Goal: Task Accomplishment & Management: Manage account settings

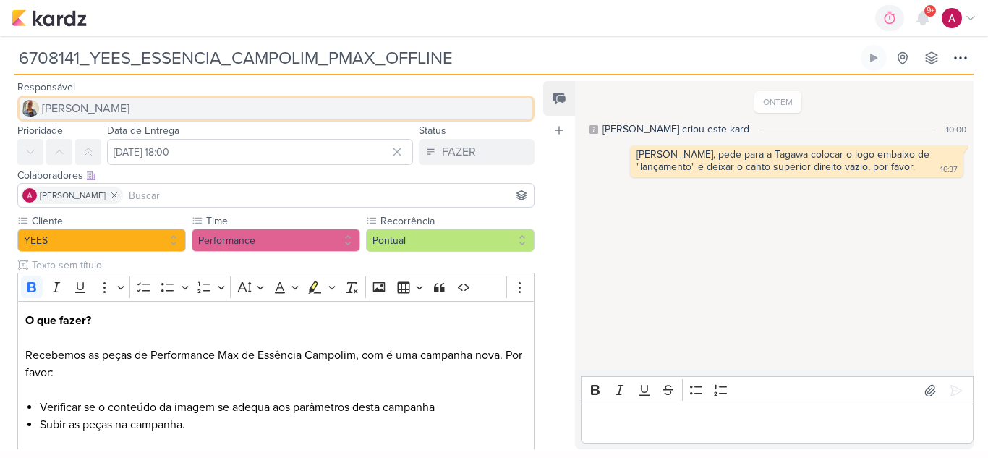
click at [88, 111] on span "[PERSON_NAME]" at bounding box center [86, 108] width 88 height 17
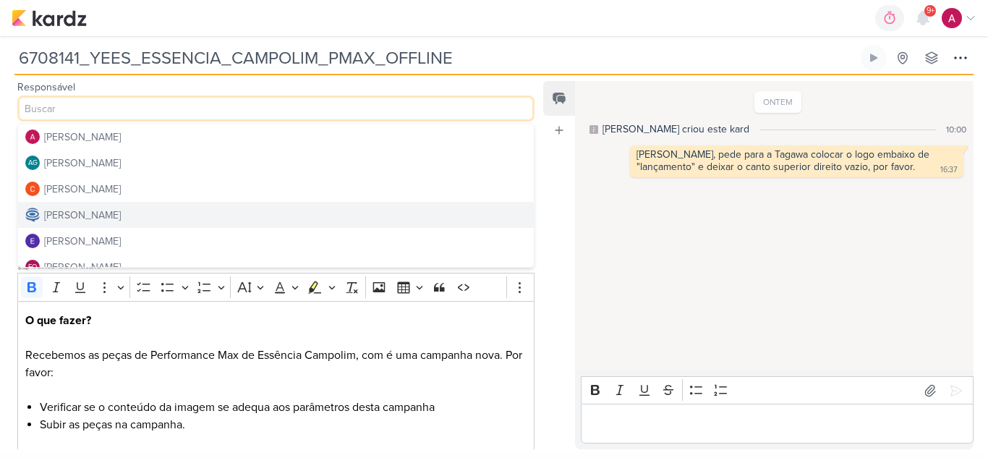
click at [121, 216] on div "[PERSON_NAME]" at bounding box center [82, 215] width 77 height 15
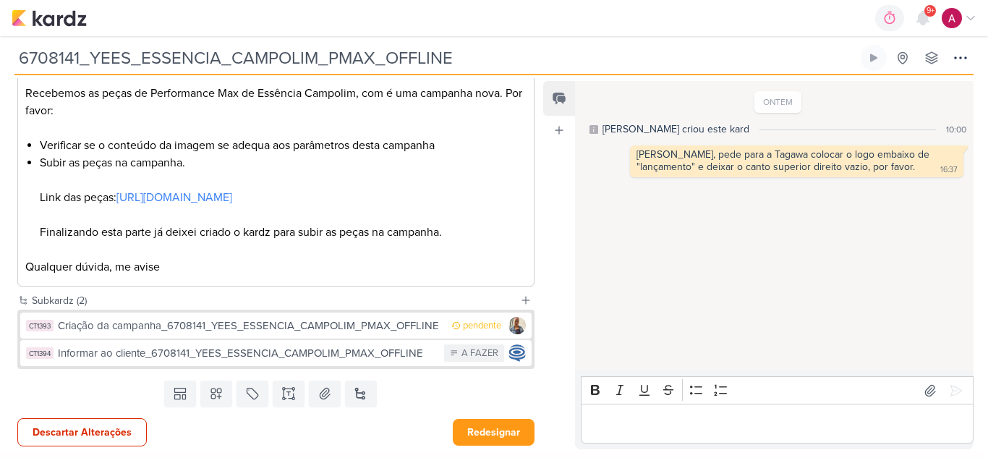
scroll to position [279, 0]
drag, startPoint x: 401, startPoint y: 435, endPoint x: 427, endPoint y: 442, distance: 27.0
click at [401, 434] on div "Descartar Alterações Redesignar" at bounding box center [270, 430] width 540 height 37
click at [490, 427] on button "Redesignar" at bounding box center [494, 432] width 82 height 27
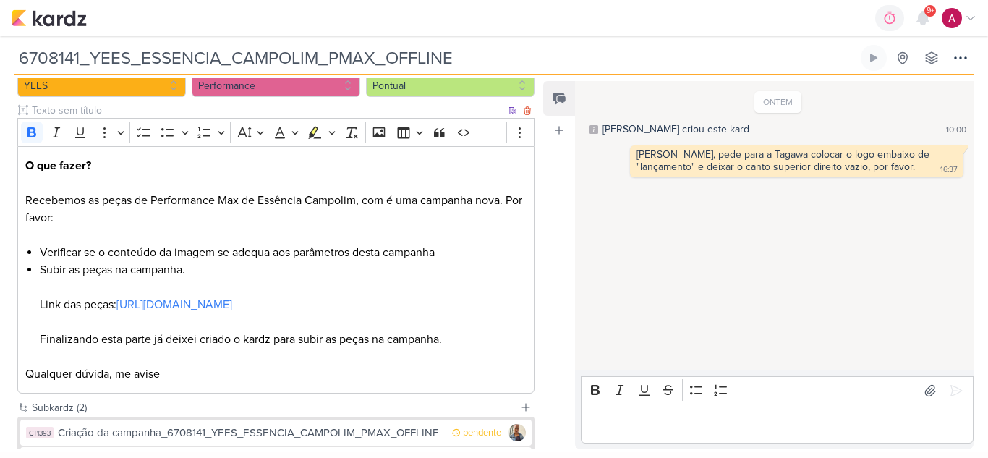
scroll to position [0, 0]
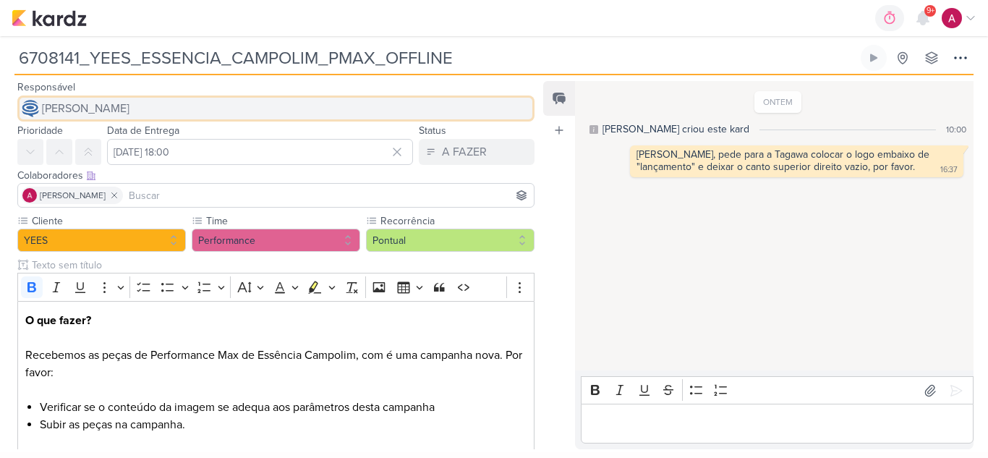
click at [105, 100] on span "[PERSON_NAME]" at bounding box center [86, 108] width 88 height 17
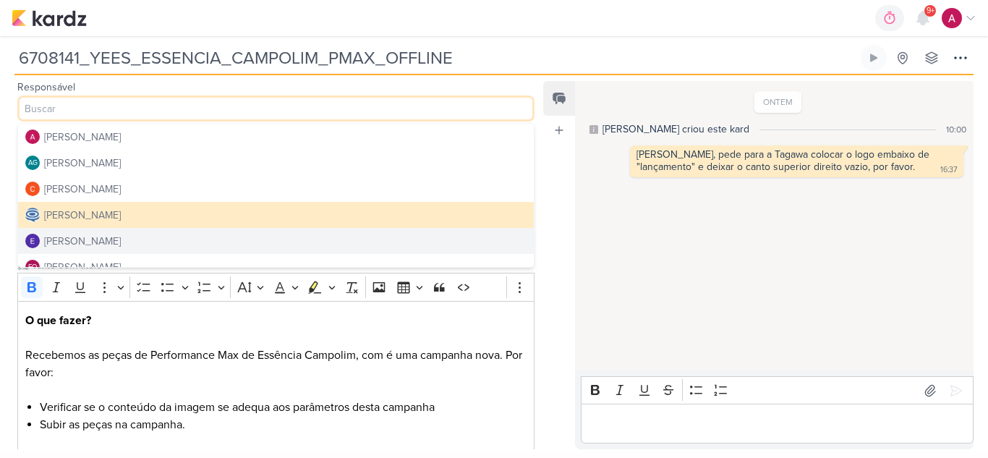
click at [693, 307] on div "ONTEM Caroline criou este kard 10:00 Carol, pede para a Tagawa colocar o logo e…" at bounding box center [773, 226] width 397 height 288
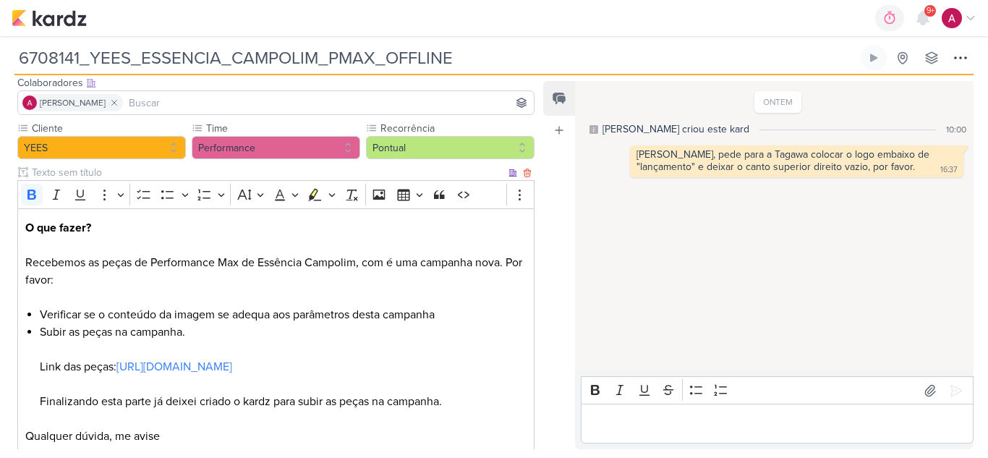
scroll to position [278, 0]
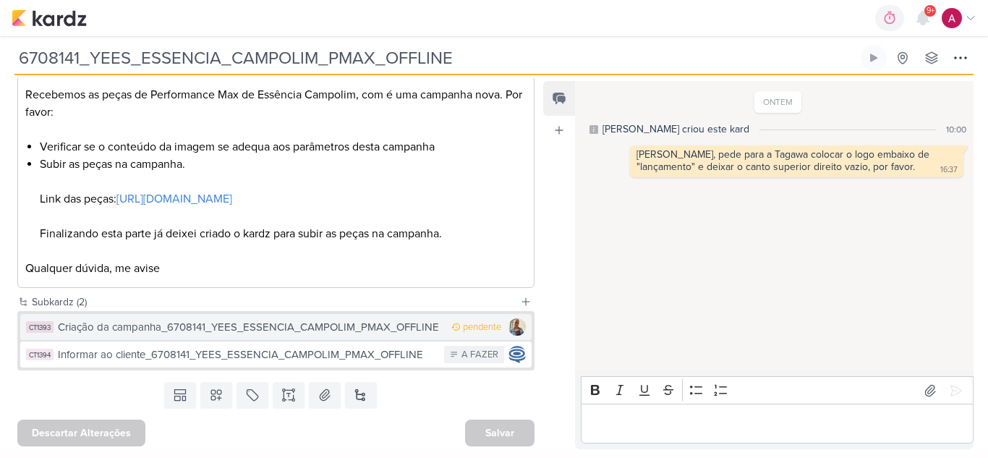
click at [416, 328] on div "Criação da campanha_6708141_YEES_ESSENCIA_CAMPOLIM_PMAX_OFFLINE" at bounding box center [251, 327] width 386 height 17
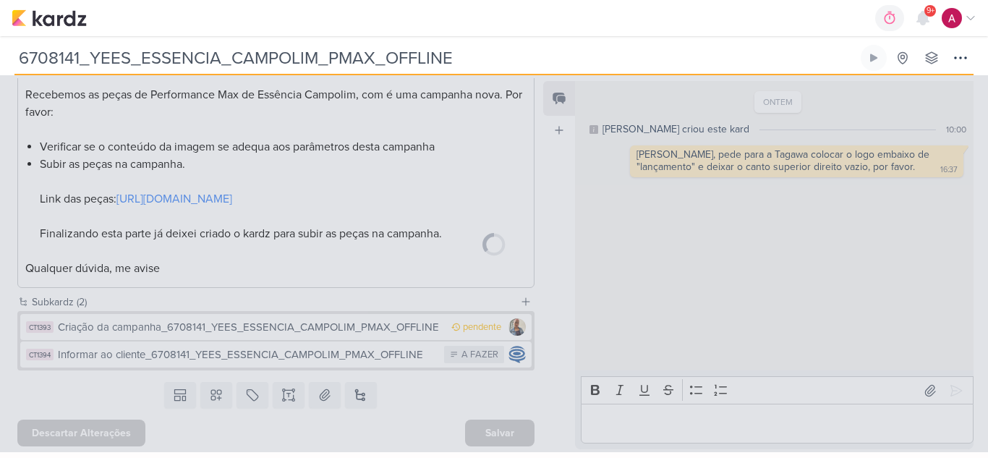
type input "Criação da campanha_6708141_YEES_ESSENCIA_CAMPOLIM_PMAX_OFFLINE"
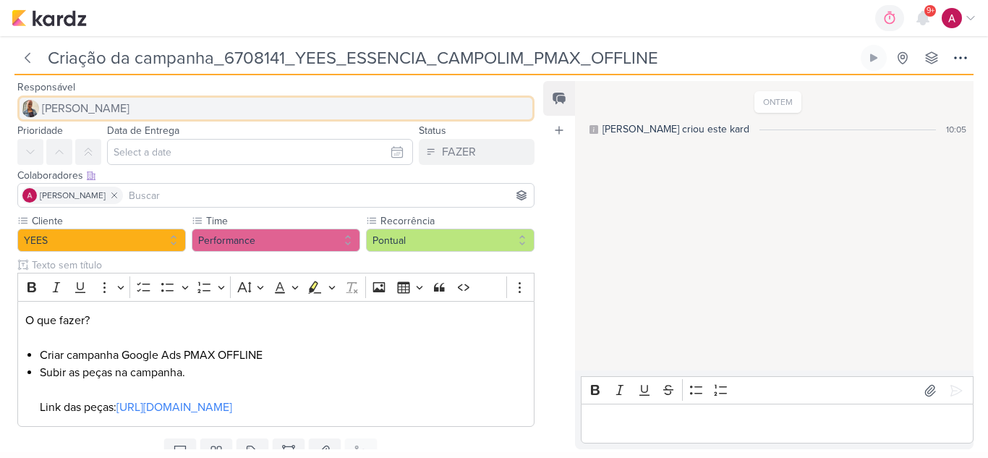
click at [98, 108] on span "[PERSON_NAME]" at bounding box center [86, 108] width 88 height 17
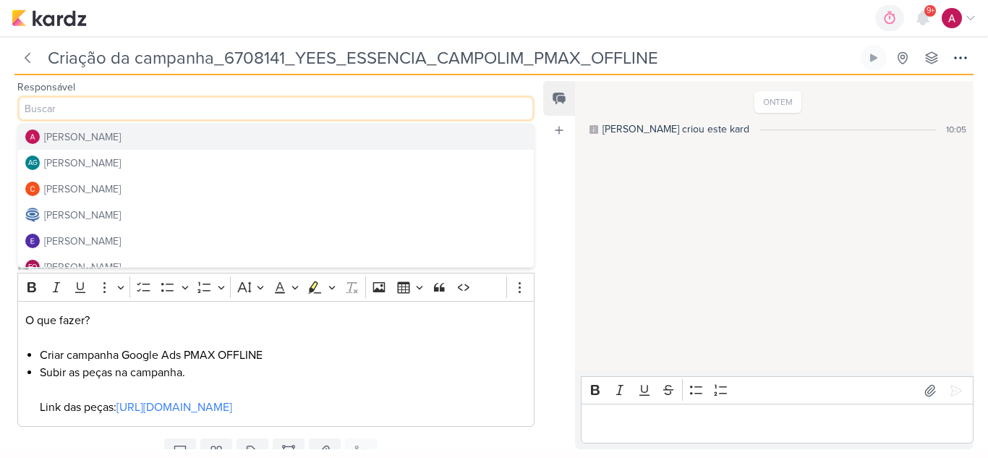
click at [105, 141] on div "[PERSON_NAME]" at bounding box center [82, 136] width 77 height 15
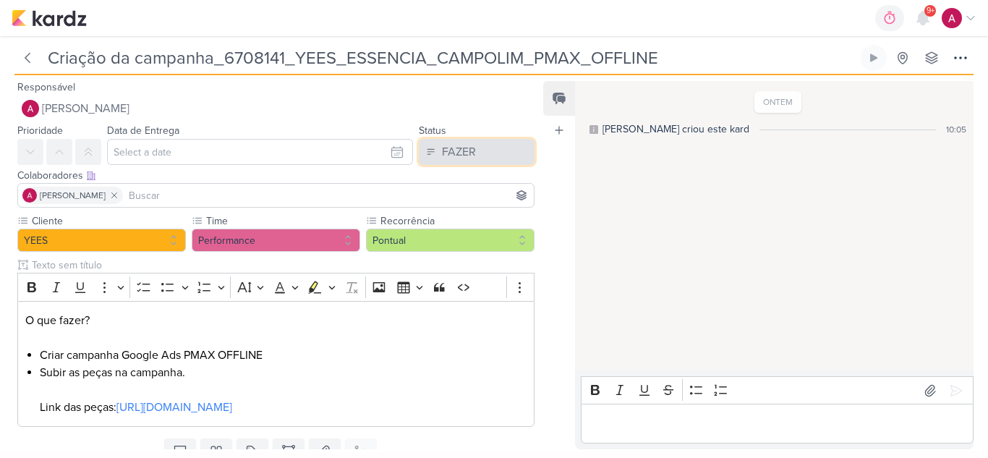
click at [450, 156] on div "FAZER" at bounding box center [459, 151] width 34 height 17
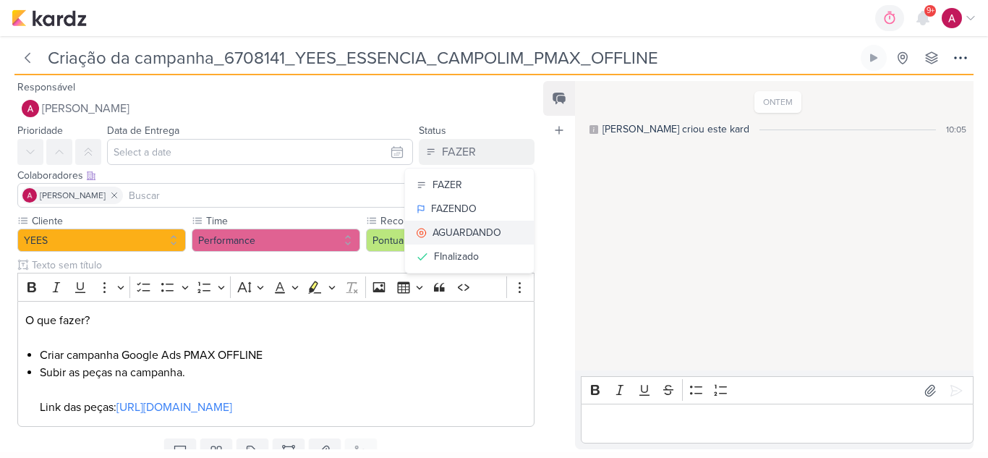
click at [452, 232] on div "AGUARDANDO" at bounding box center [467, 232] width 69 height 15
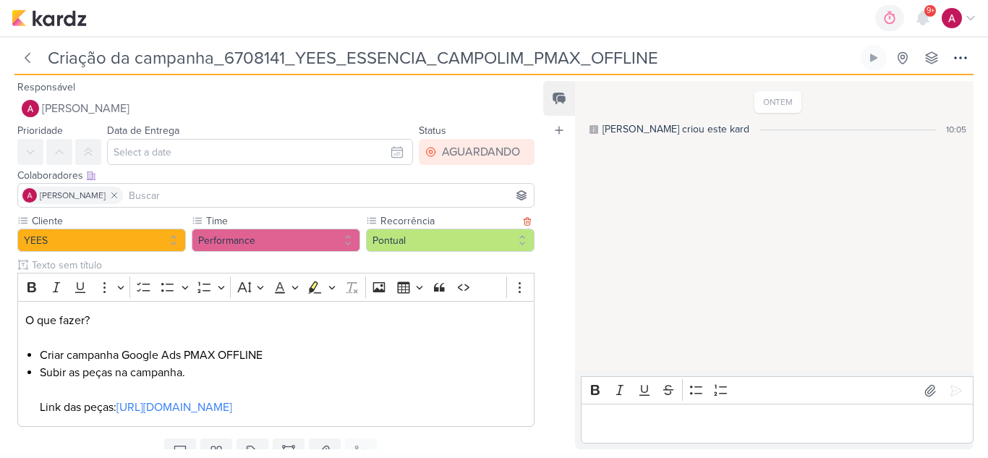
scroll to position [75, 0]
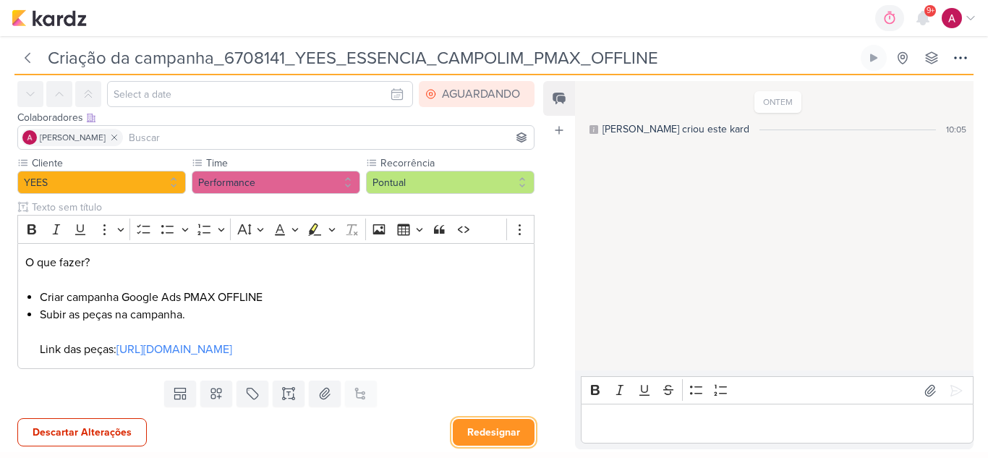
click at [480, 433] on button "Redesignar" at bounding box center [494, 432] width 82 height 27
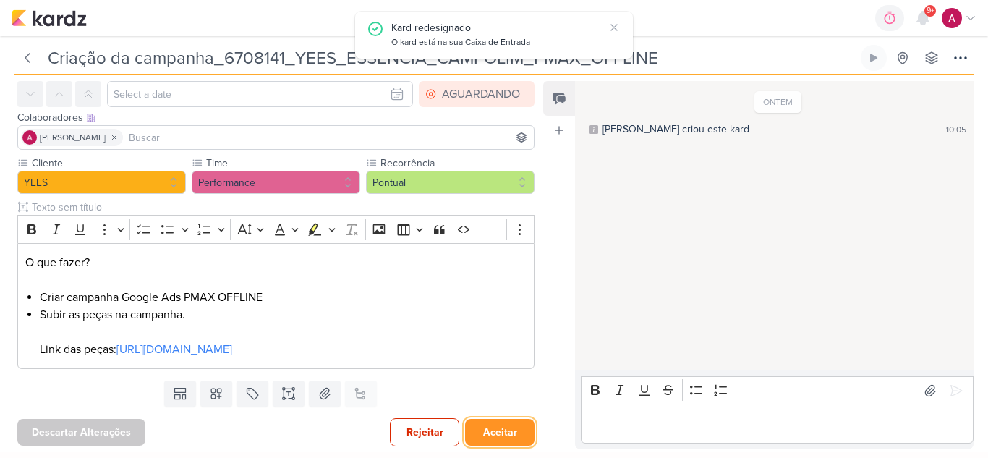
click at [493, 430] on button "Aceitar" at bounding box center [499, 432] width 69 height 27
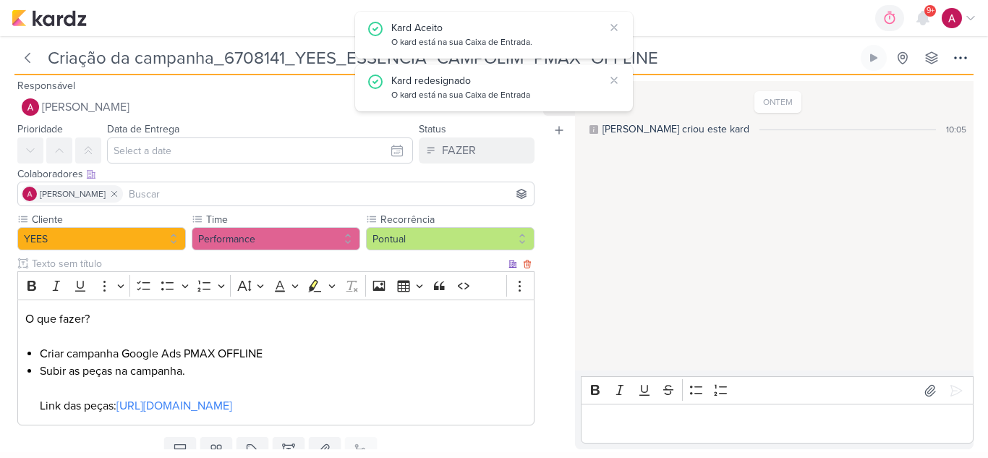
scroll to position [0, 0]
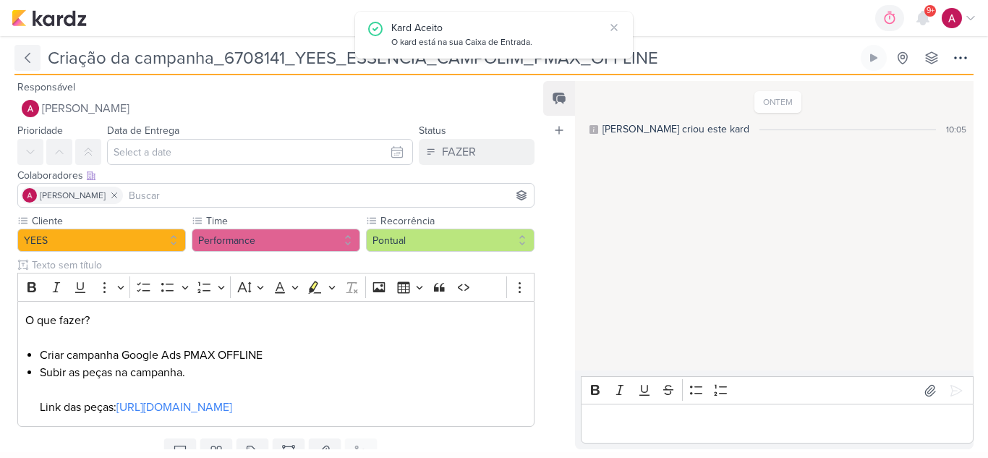
click at [25, 59] on icon at bounding box center [27, 58] width 14 height 14
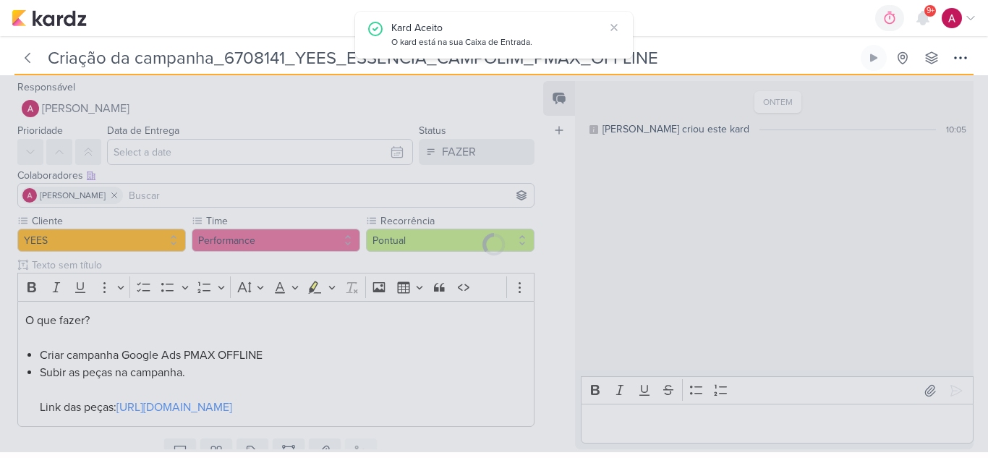
type input "6708141_YEES_ESSENCIA_CAMPOLIM_PMAX_OFFLINE"
type input "[DATE] 18:00"
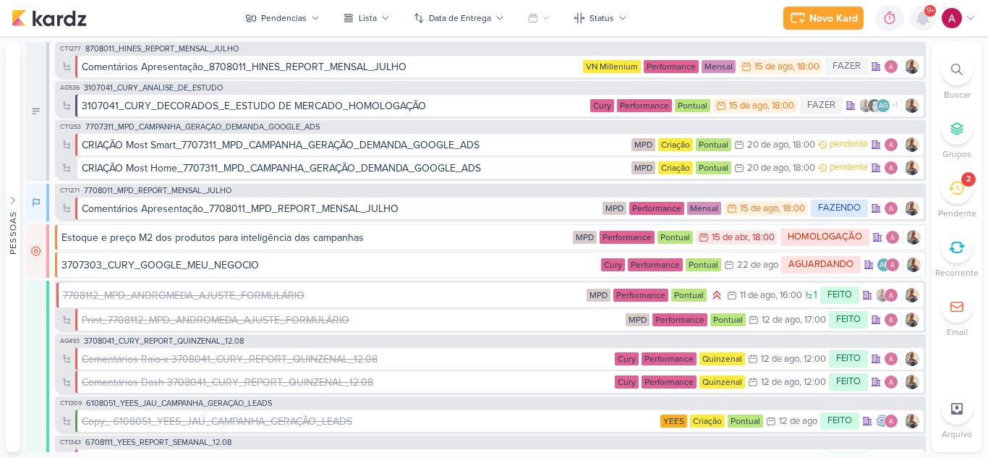
click at [921, 17] on icon at bounding box center [923, 18] width 12 height 13
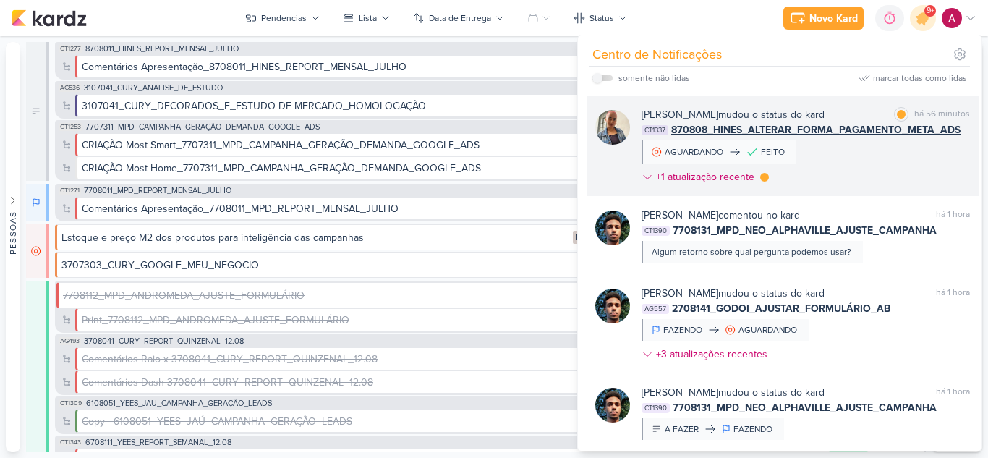
scroll to position [1468, 0]
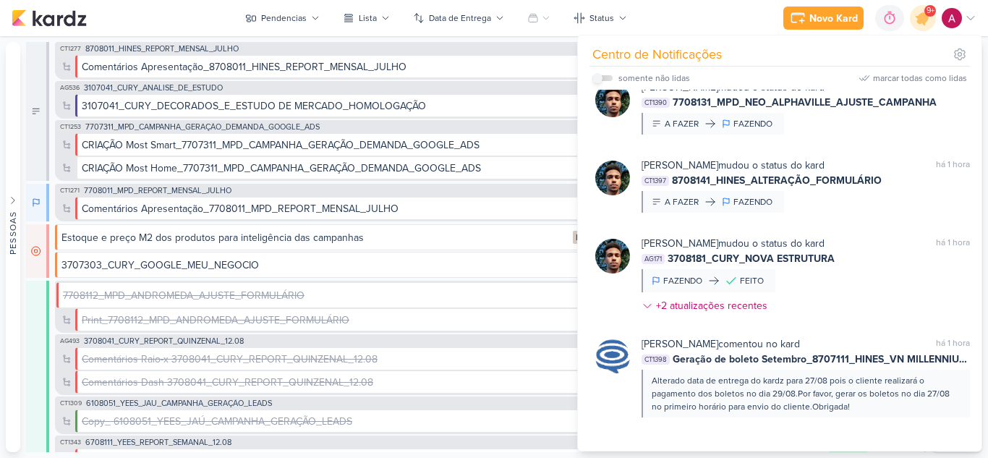
click at [598, 75] on input "checkbox" at bounding box center [597, 78] width 10 height 10
checkbox input "true"
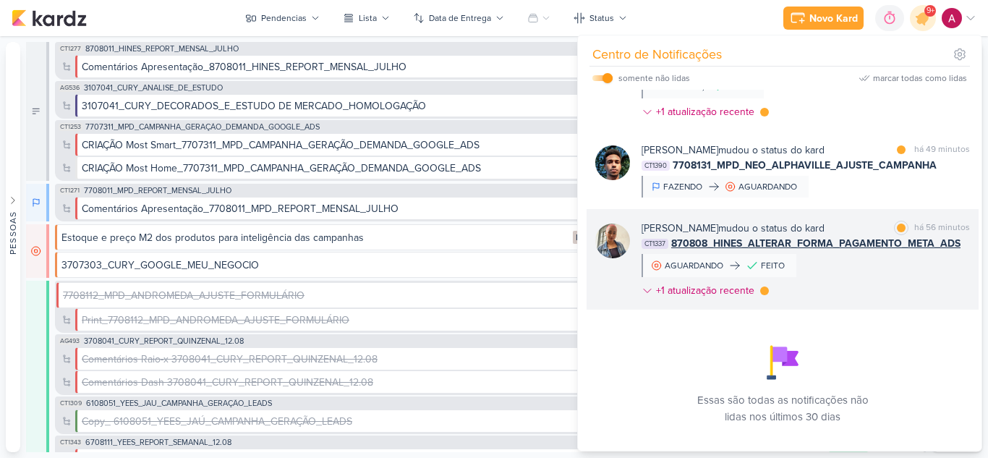
scroll to position [1086, 0]
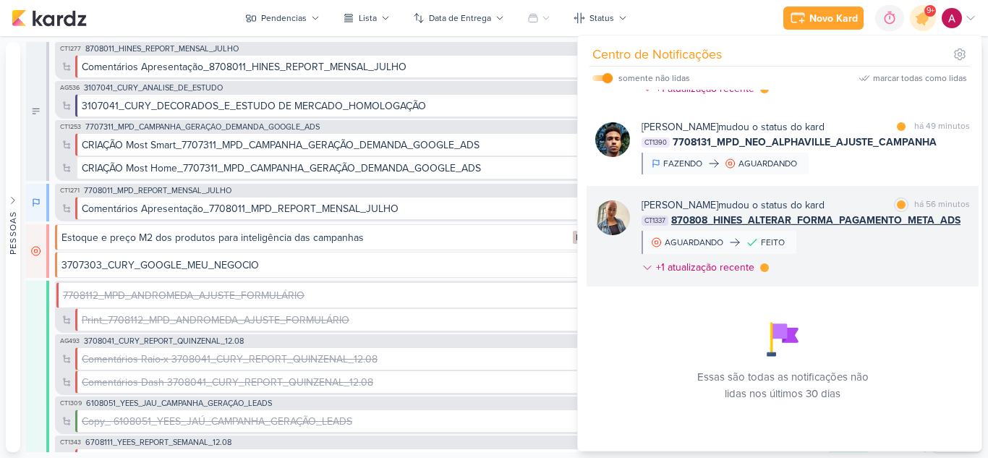
click at [840, 257] on div "[PERSON_NAME] mudou o status do kard marcar como lida há 56 minutos CT1337 8708…" at bounding box center [806, 238] width 328 height 83
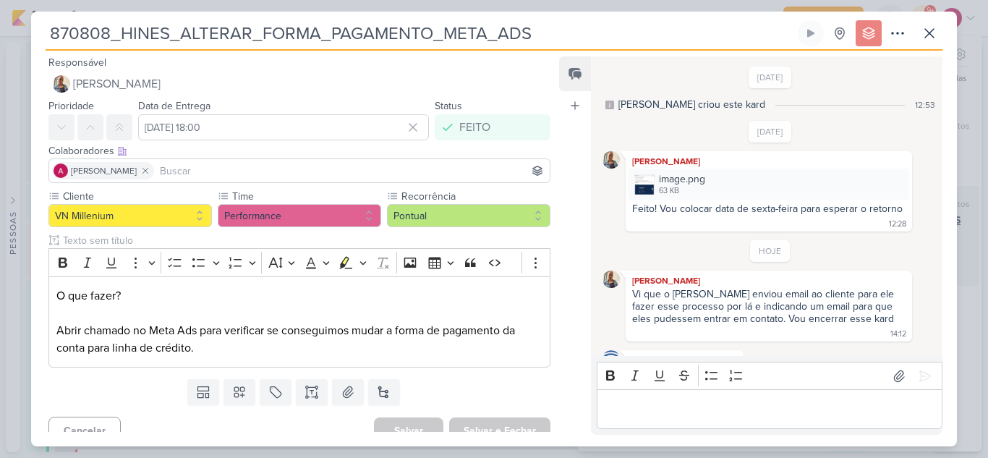
scroll to position [93, 0]
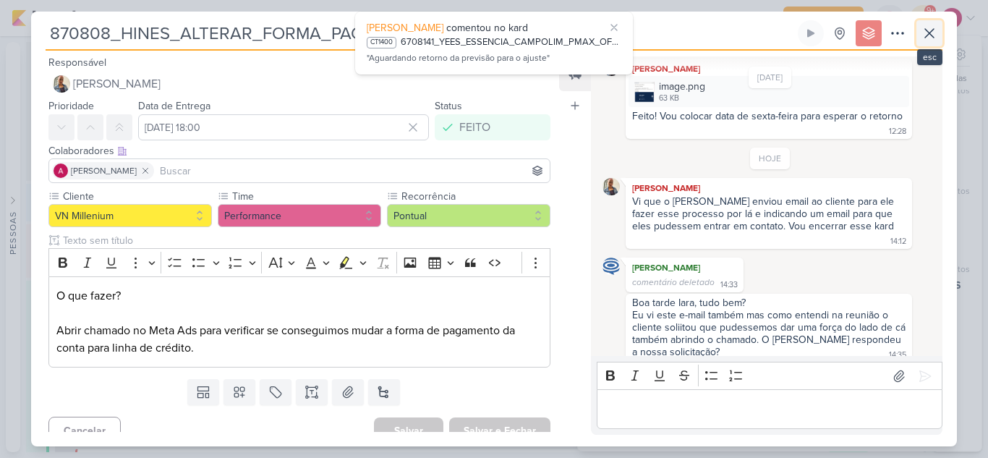
click at [940, 35] on button at bounding box center [929, 33] width 26 height 26
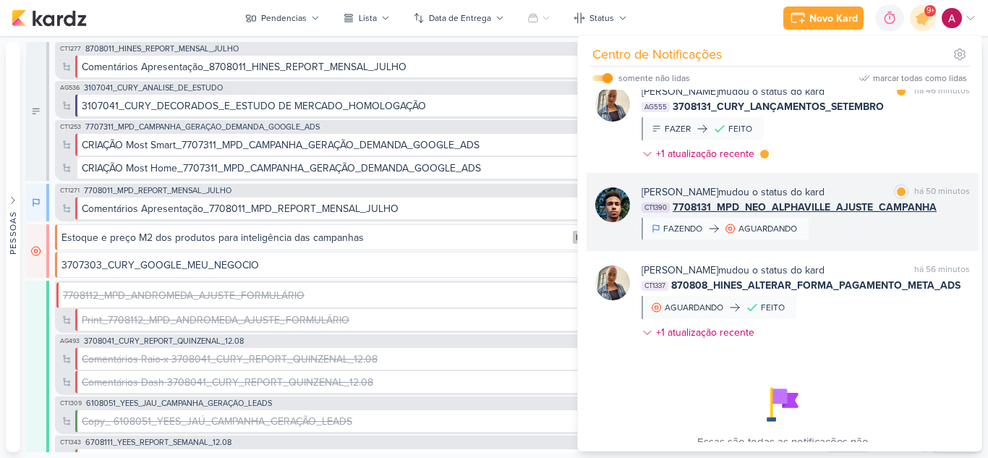
click at [872, 239] on div "[PERSON_NAME] mudou o status do kard marcar como lida há 50 minutos CT1390 7708…" at bounding box center [806, 211] width 328 height 55
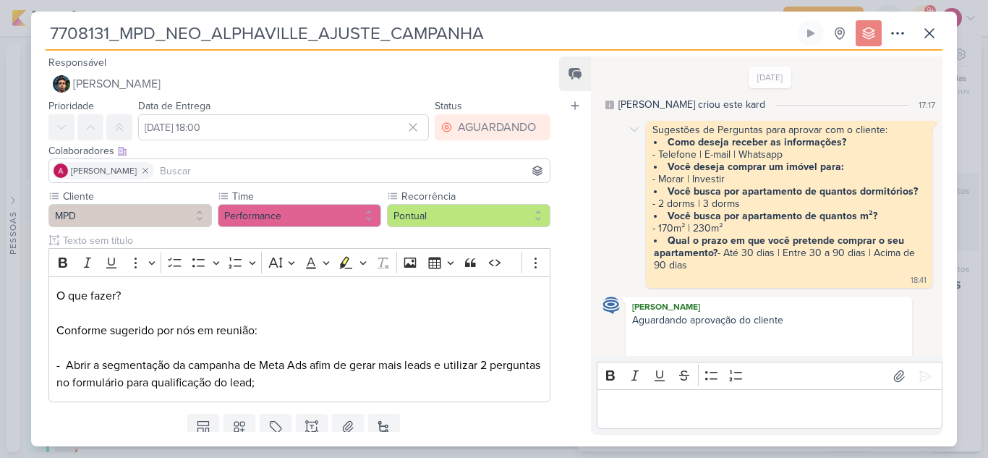
scroll to position [305, 0]
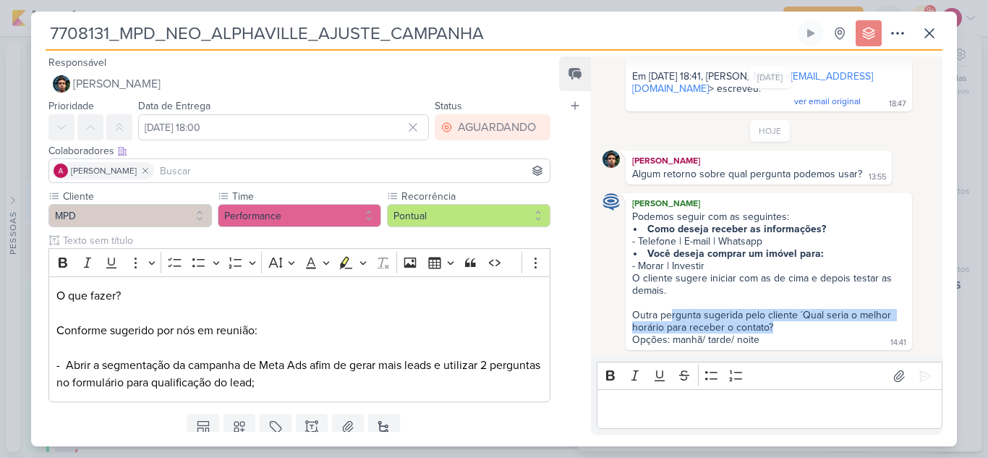
drag, startPoint x: 670, startPoint y: 311, endPoint x: 832, endPoint y: 323, distance: 162.4
click at [832, 323] on div "Outra pergunta sugerida pelo cliente ´Qual seria o melhor horário para receber …" at bounding box center [768, 315] width 273 height 37
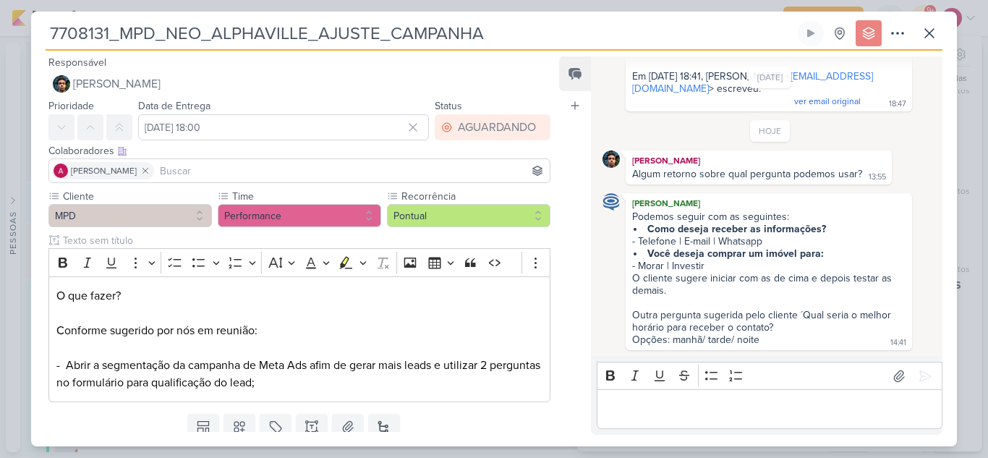
click at [810, 333] on div "Podemos seguir com as seguintes: Como deseja receber as informações? - Telefone…" at bounding box center [769, 278] width 281 height 137
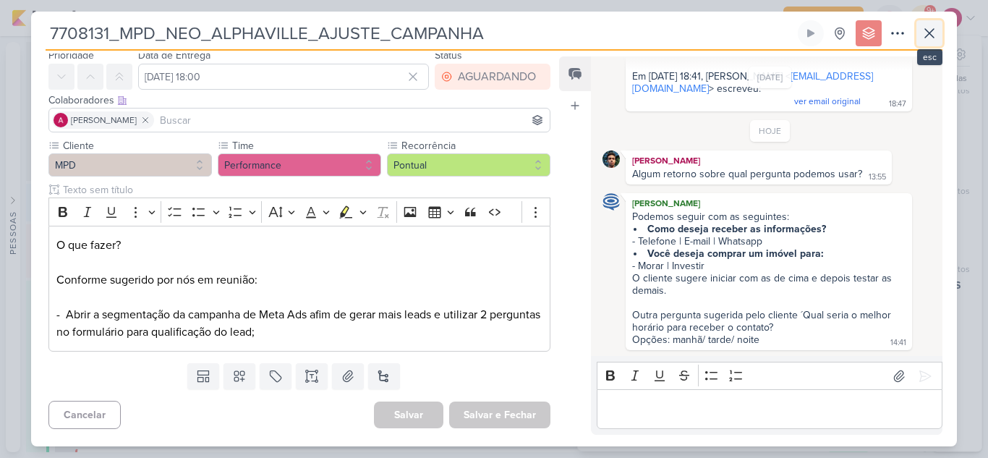
click at [932, 35] on icon at bounding box center [929, 33] width 9 height 9
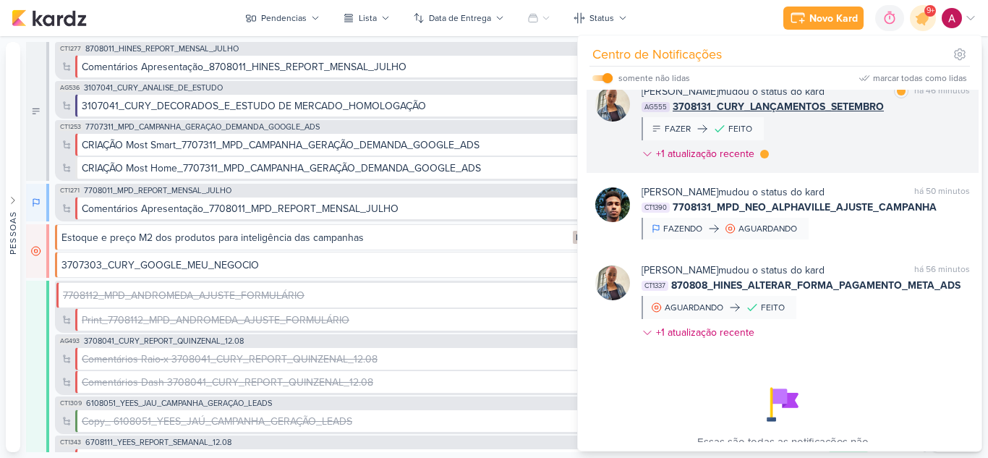
click at [830, 166] on div "[PERSON_NAME] mudou o status do kard marcar como lida há 46 minutos AG555 37081…" at bounding box center [806, 125] width 328 height 83
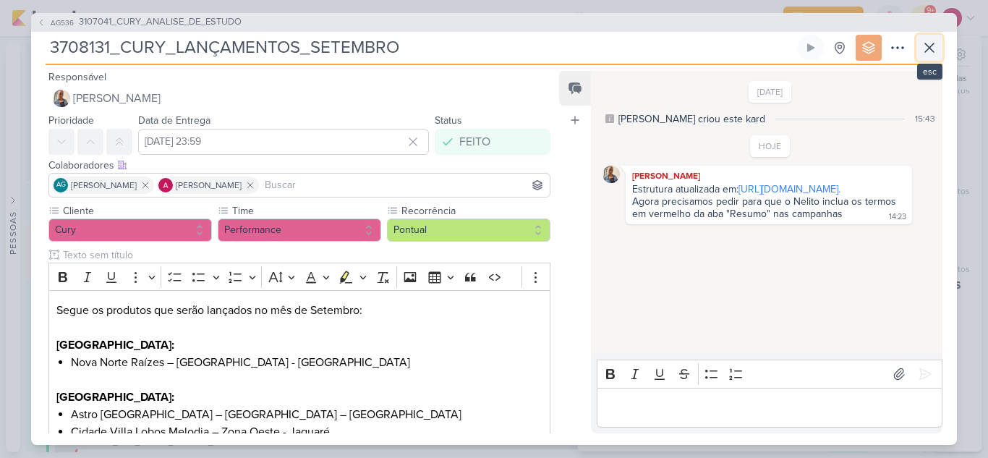
click at [928, 57] on button at bounding box center [929, 48] width 26 height 26
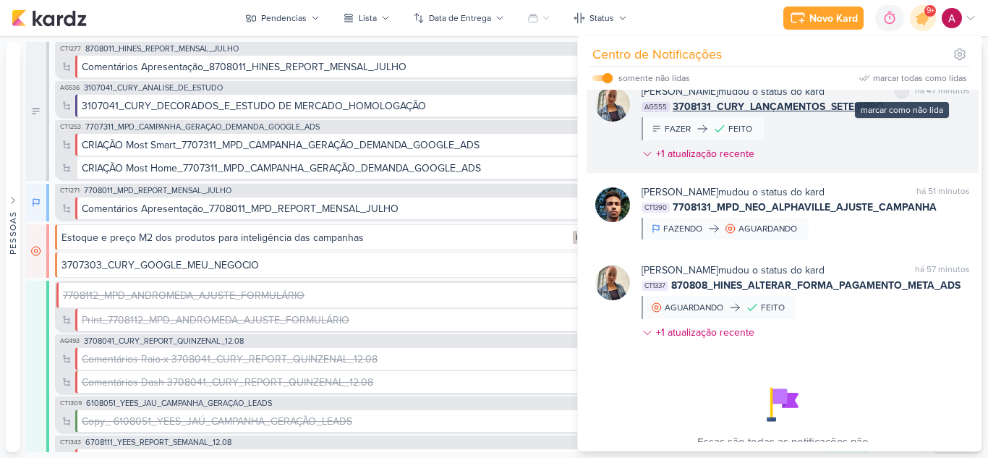
click at [895, 98] on div "marcar como não lida" at bounding box center [902, 91] width 14 height 14
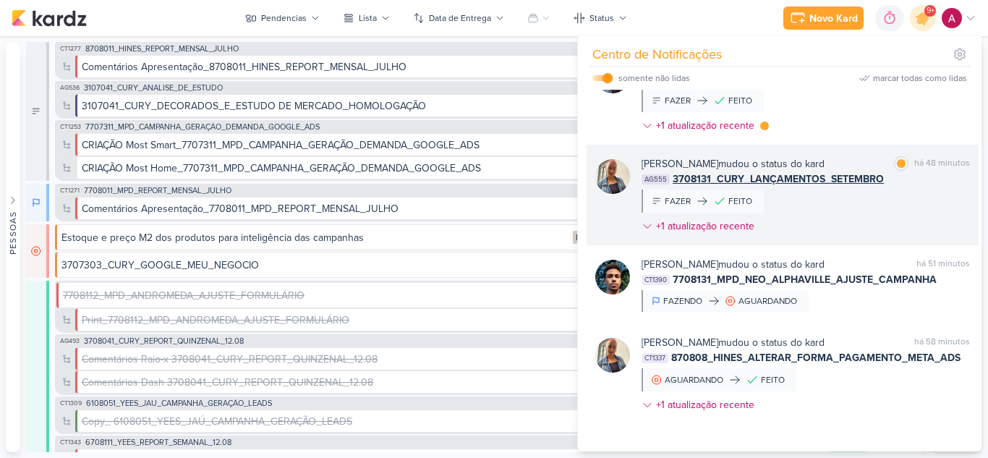
scroll to position [941, 0]
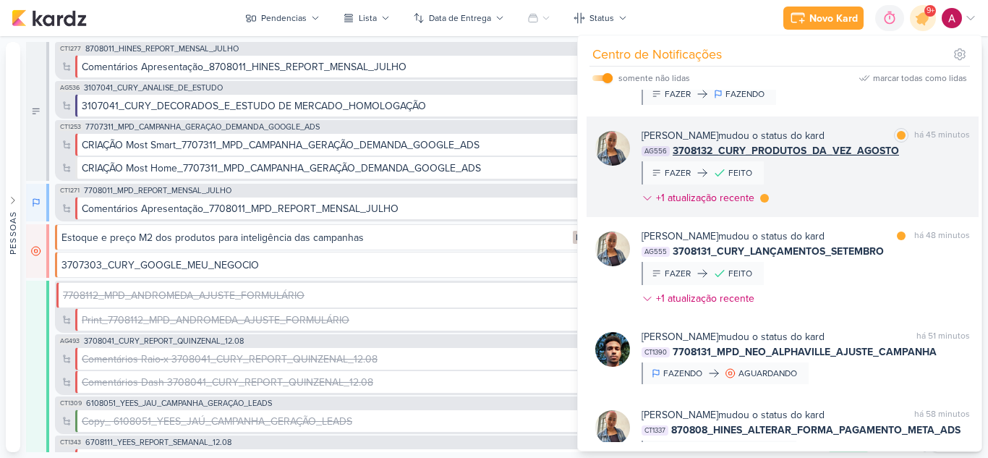
click at [861, 187] on div "[PERSON_NAME] mudou o status do kard marcar como lida há 45 minutos AG556 37081…" at bounding box center [806, 169] width 328 height 83
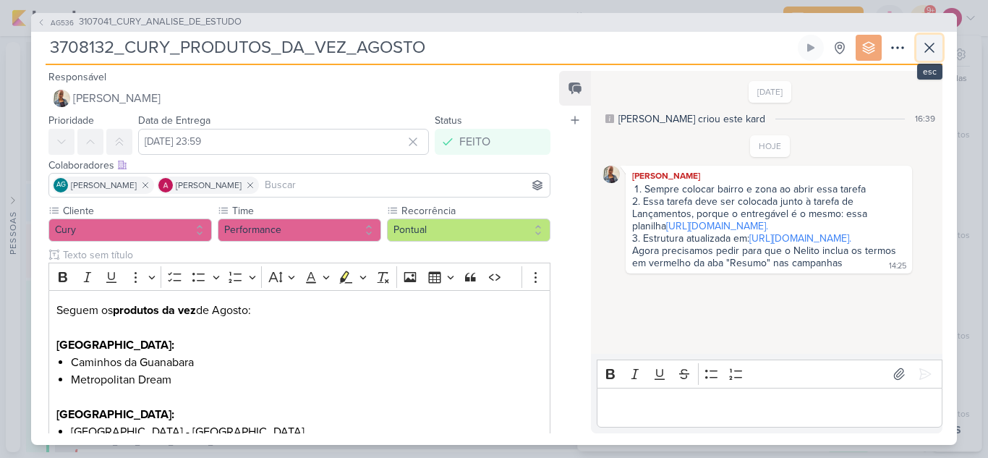
click at [933, 48] on icon at bounding box center [929, 47] width 17 height 17
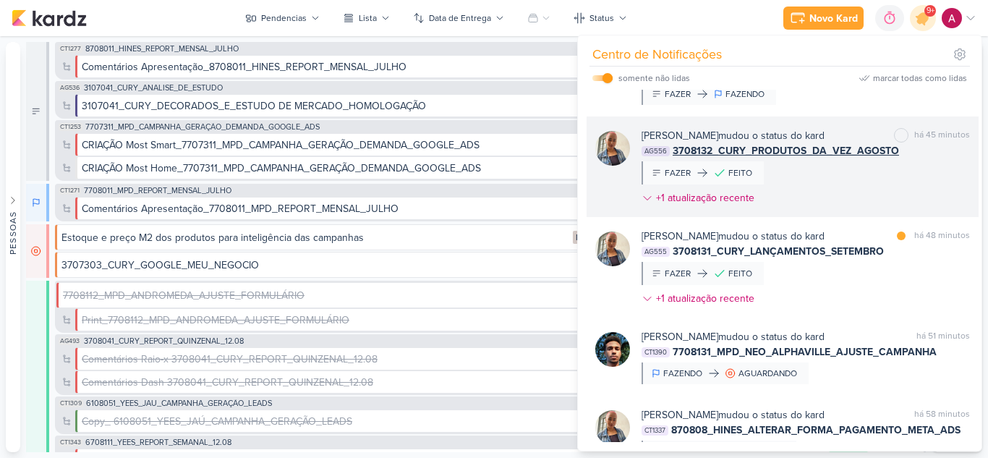
scroll to position [869, 0]
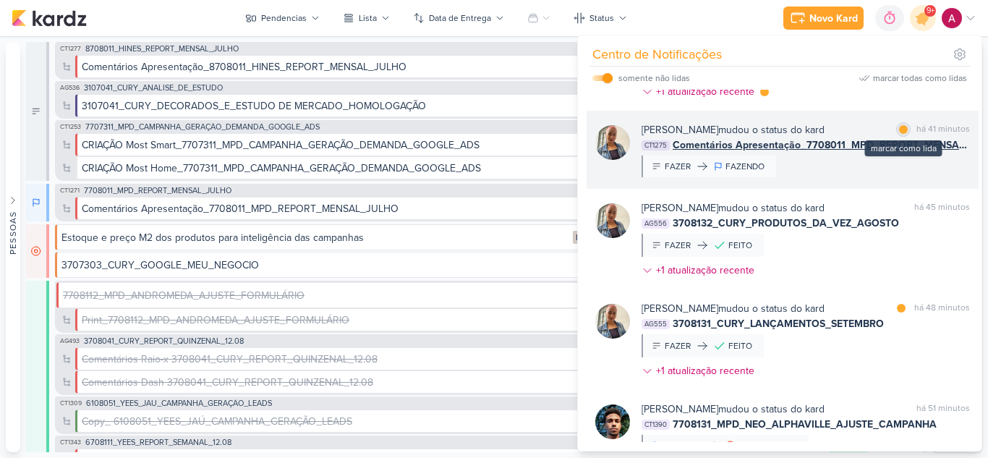
click at [899, 134] on div at bounding box center [903, 129] width 9 height 9
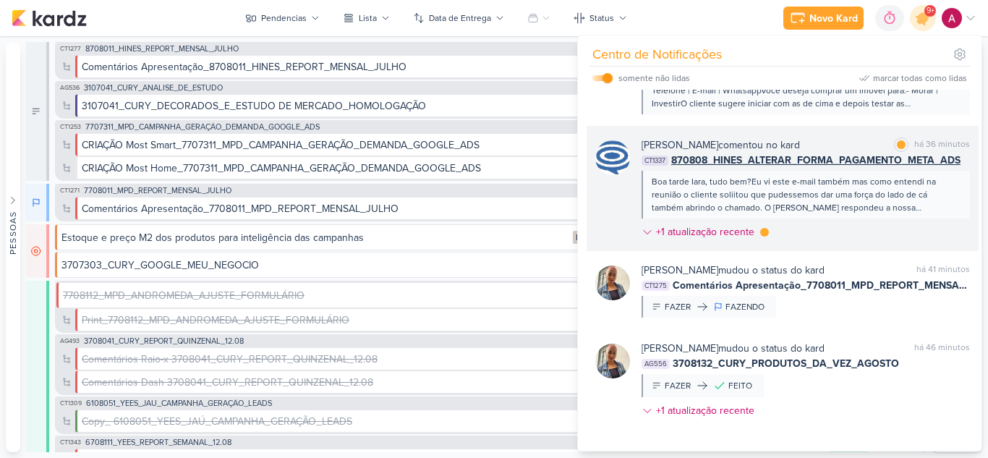
scroll to position [724, 0]
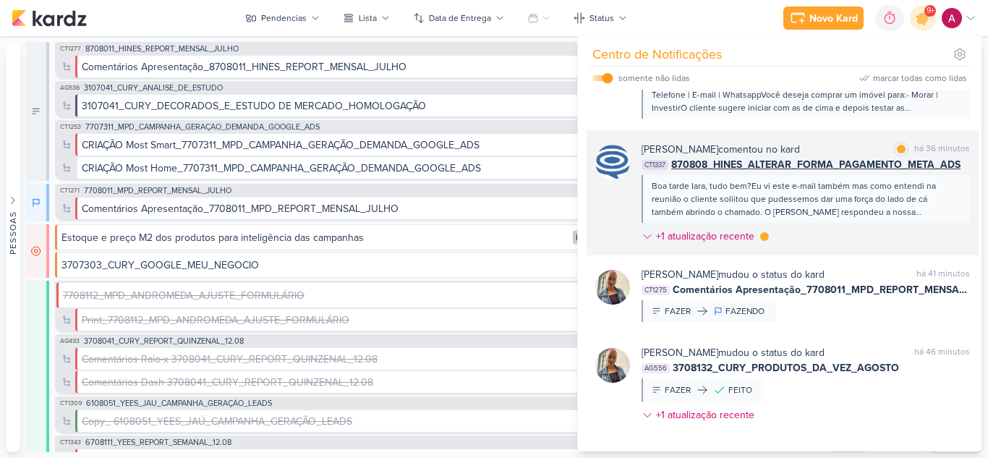
click at [799, 250] on div "[PERSON_NAME] comentou no kard marcar como lida há 36 minutos CT1337 870808_HIN…" at bounding box center [806, 196] width 328 height 108
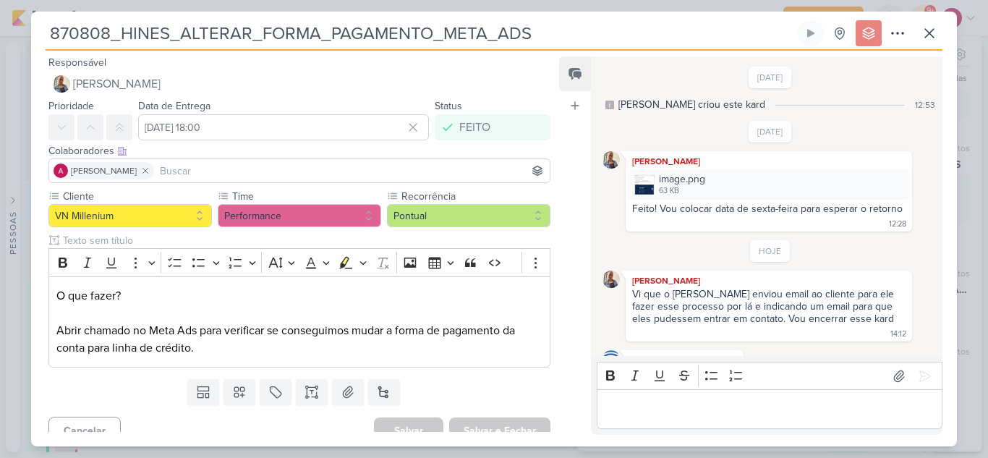
scroll to position [93, 0]
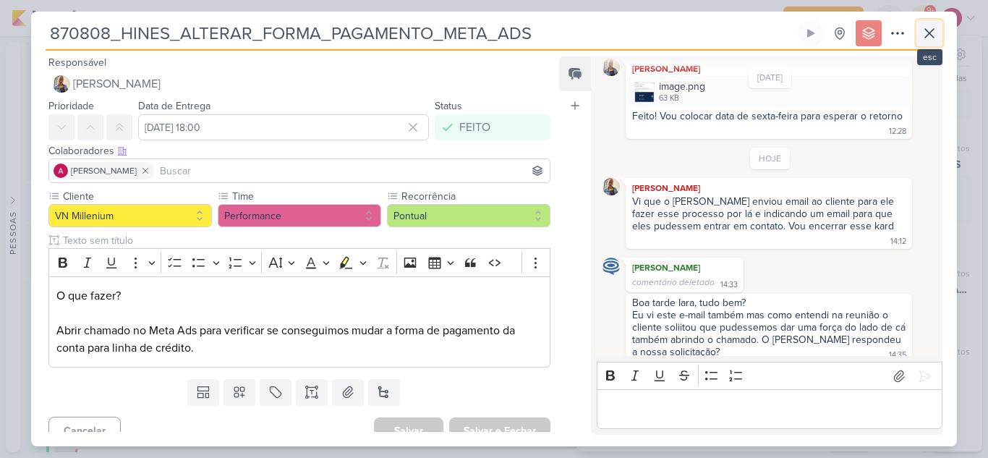
click at [931, 33] on icon at bounding box center [929, 33] width 17 height 17
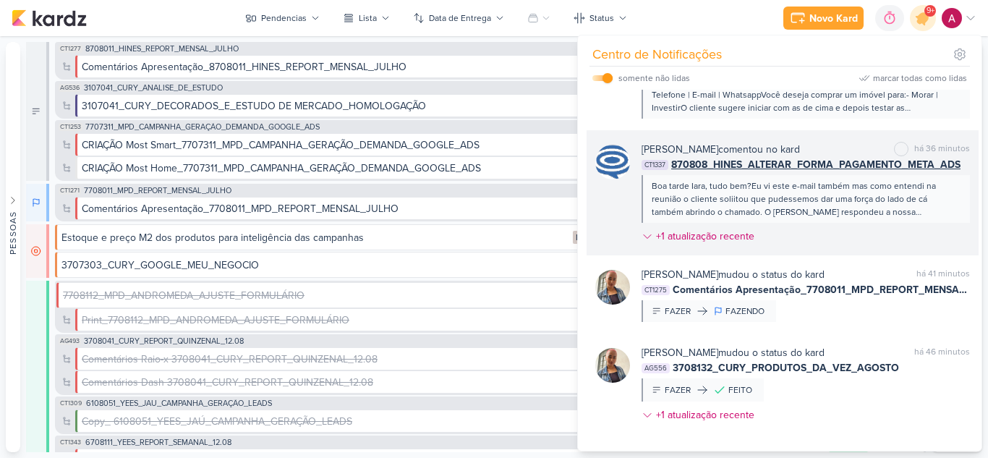
scroll to position [652, 0]
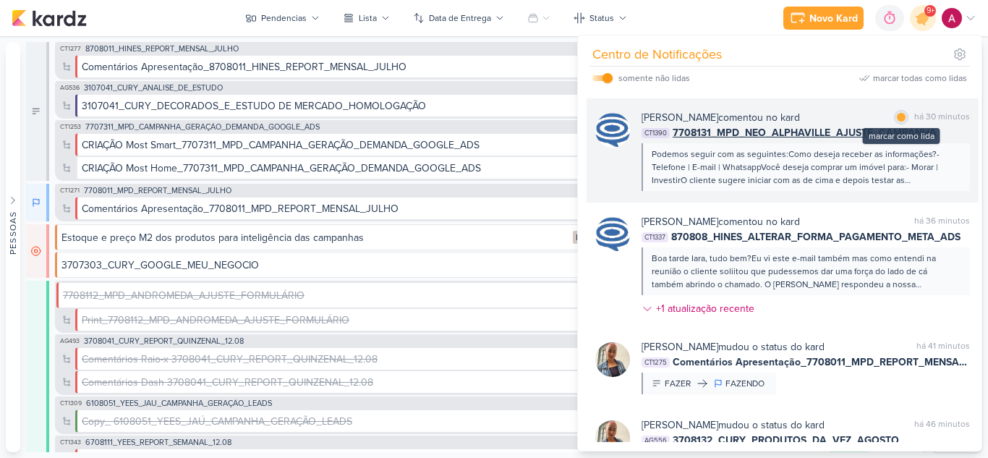
click at [902, 124] on div "marcar como lida" at bounding box center [901, 117] width 14 height 14
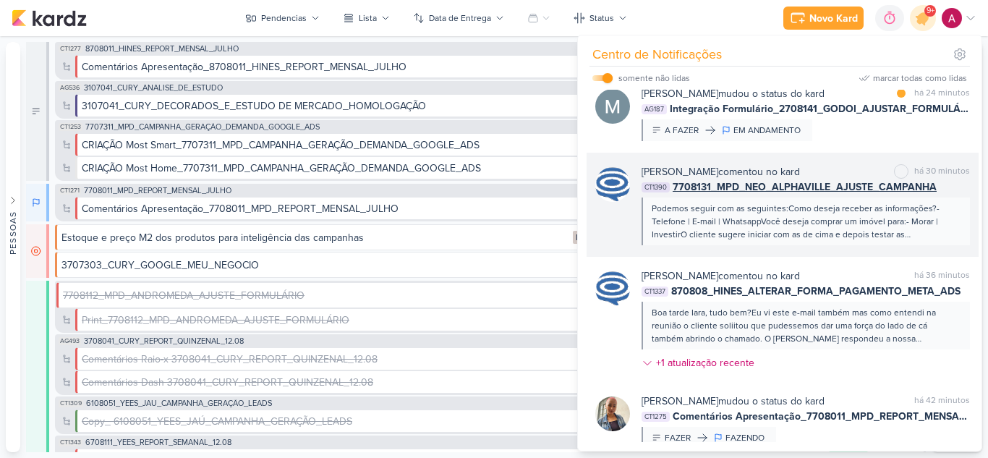
scroll to position [507, 0]
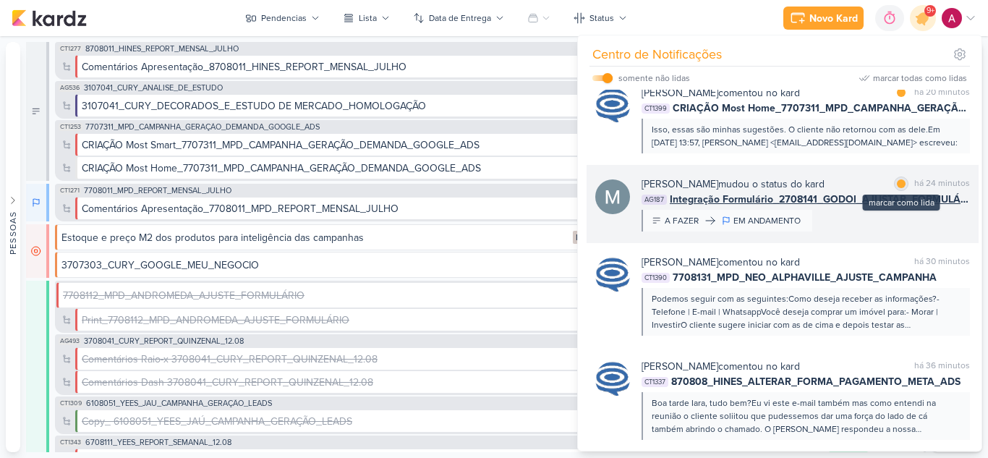
click at [898, 188] on div at bounding box center [901, 183] width 9 height 9
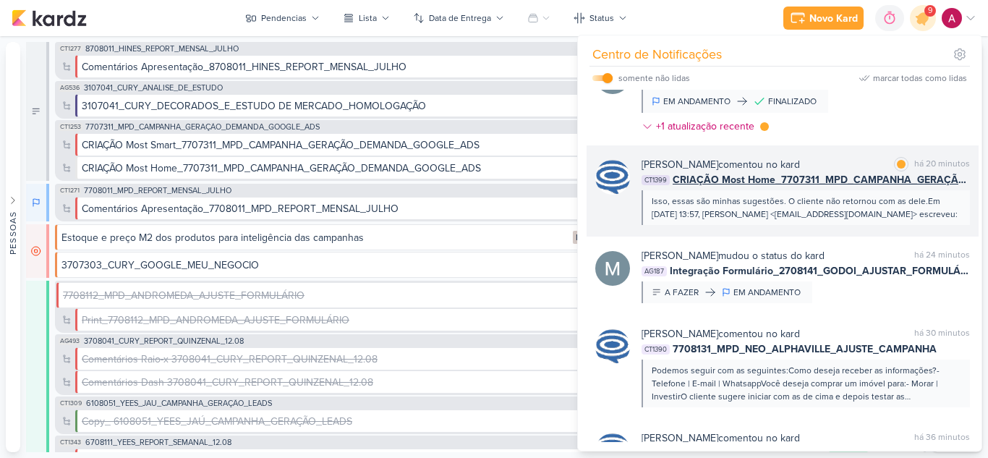
scroll to position [435, 0]
click at [778, 226] on div "Isso, essas são minhas sugestões. O cliente não retornou com as dele.Em [DATE] …" at bounding box center [806, 208] width 328 height 35
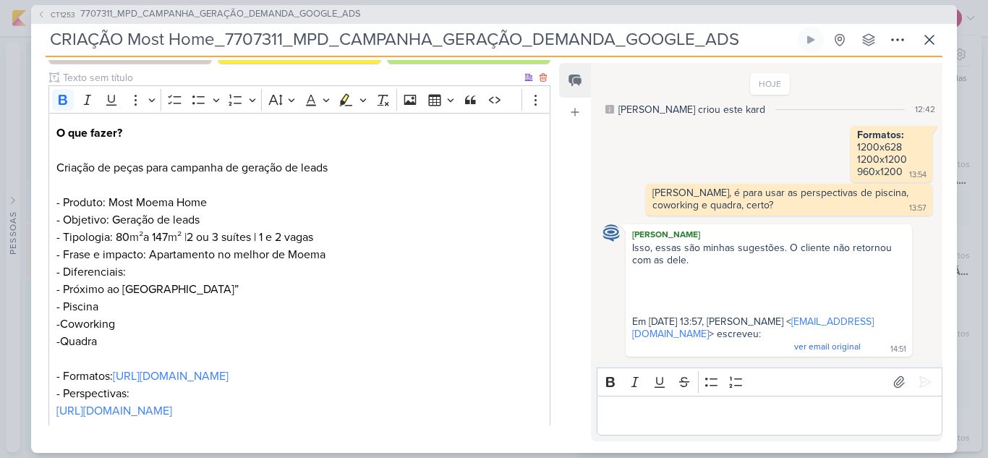
scroll to position [217, 0]
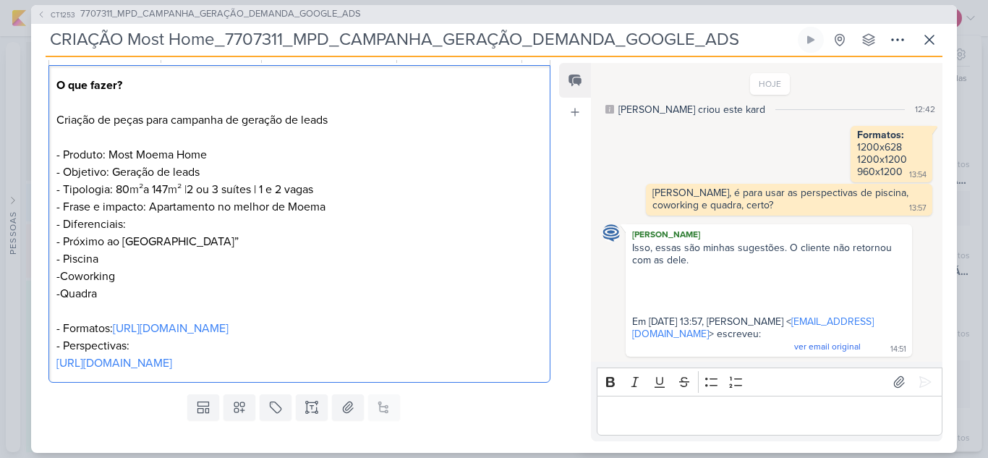
click at [239, 240] on p "O que fazer? Criação de peças para campanha de geração de leads - Produto: Most…" at bounding box center [299, 224] width 486 height 295
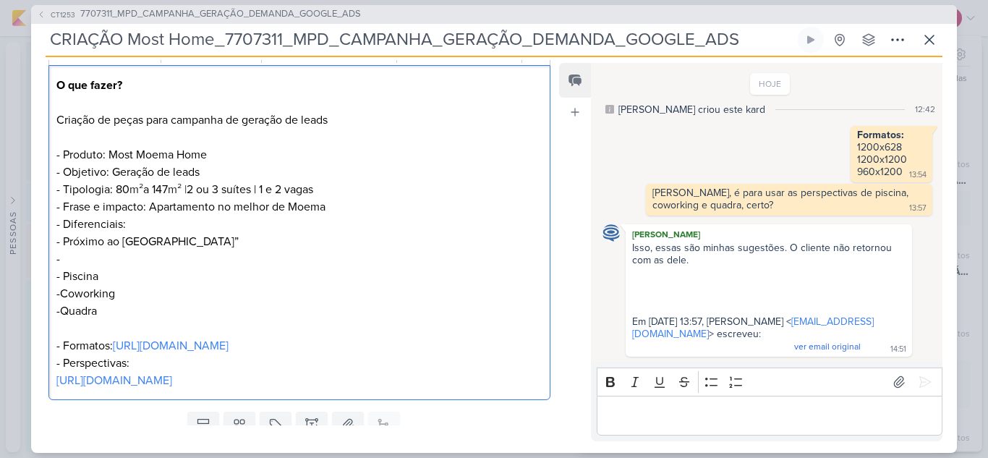
drag, startPoint x: 132, startPoint y: 221, endPoint x: 56, endPoint y: 223, distance: 75.3
click at [56, 223] on p "O que fazer? Criação de peças para campanha de geração de leads - Produto: Most…" at bounding box center [299, 164] width 486 height 174
copy p "- Diferenciais:"
drag, startPoint x: 75, startPoint y: 260, endPoint x: 48, endPoint y: 260, distance: 27.5
click at [48, 260] on div "Cliente MPD Time" at bounding box center [293, 191] width 525 height 427
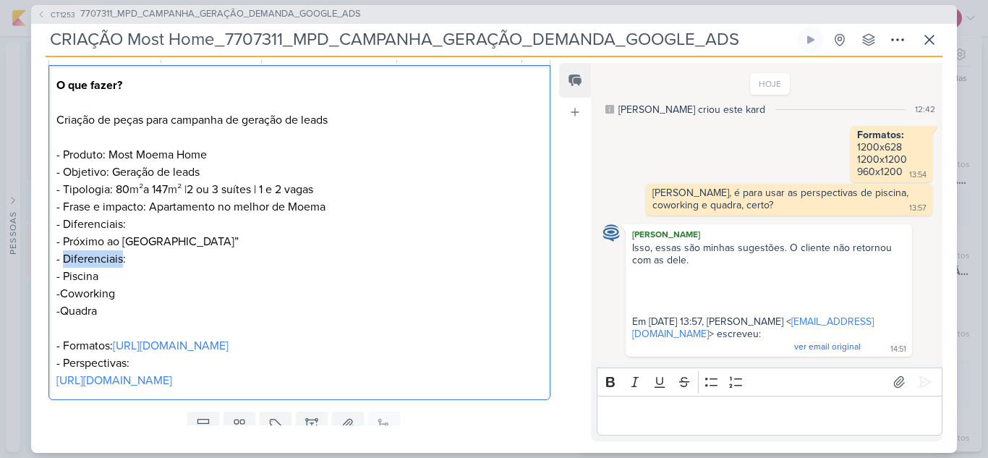
drag, startPoint x: 66, startPoint y: 261, endPoint x: 121, endPoint y: 260, distance: 55.0
click at [121, 260] on p "- Diferenciais: - Piscina -Coworking -Quadra - Formatos: [URL][DOMAIN_NAME] - P…" at bounding box center [299, 319] width 486 height 139
click at [75, 297] on p "- Perspectivas: - Piscina -Coworking -Quadra - Formatos: [URL][DOMAIN_NAME] - P…" at bounding box center [299, 319] width 486 height 139
click at [73, 314] on p "- Perspectivas: - Piscina - Coworking -Quadra - Formatos: [URL][DOMAIN_NAME] - …" at bounding box center [299, 319] width 486 height 139
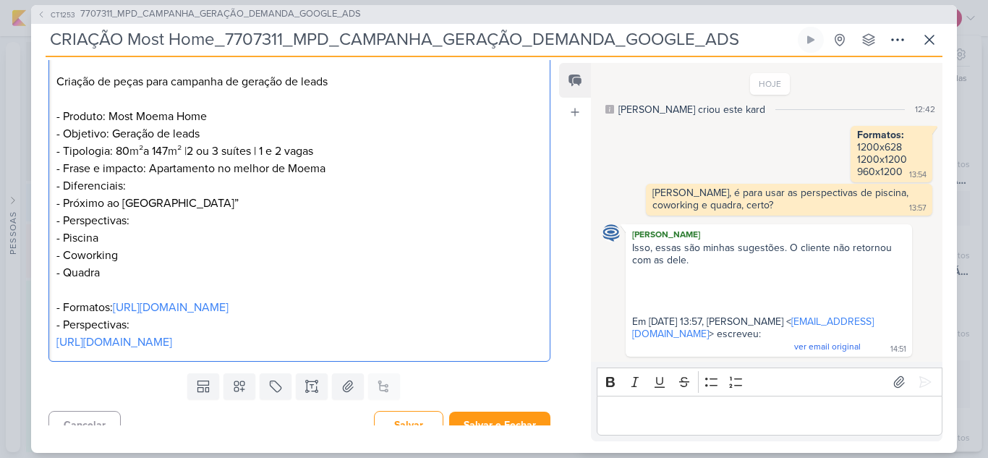
scroll to position [289, 0]
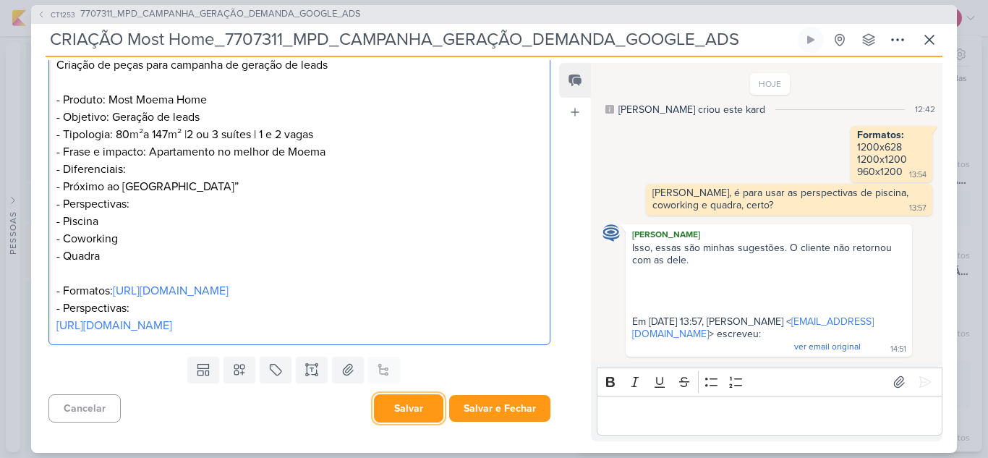
click at [420, 398] on button "Salvar" at bounding box center [408, 408] width 69 height 28
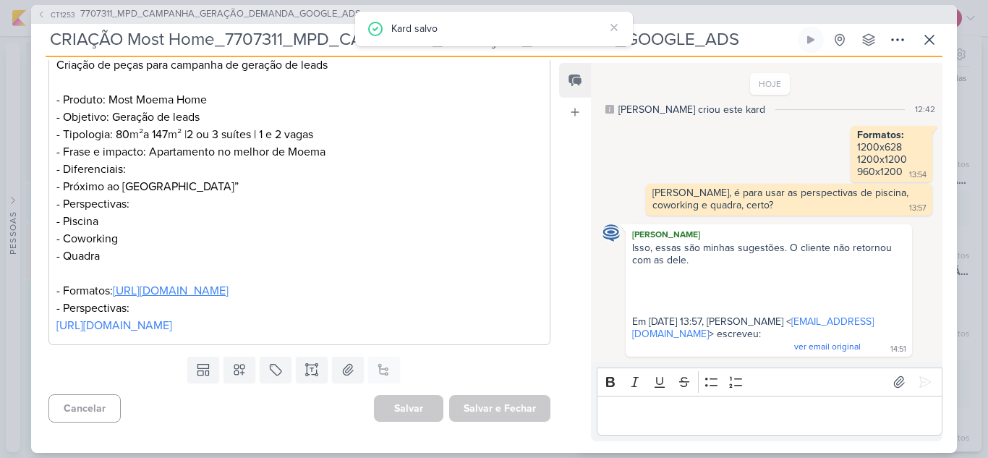
scroll to position [0, 0]
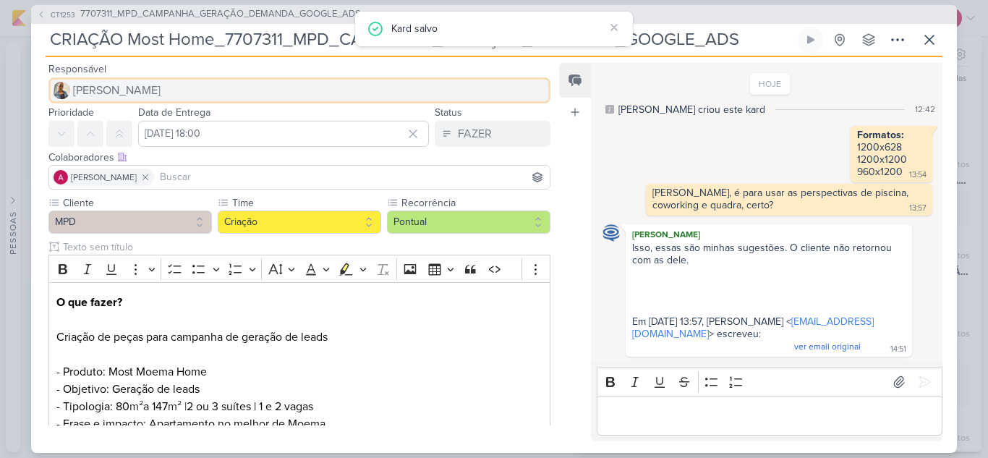
click at [119, 90] on span "[PERSON_NAME]" at bounding box center [117, 90] width 88 height 17
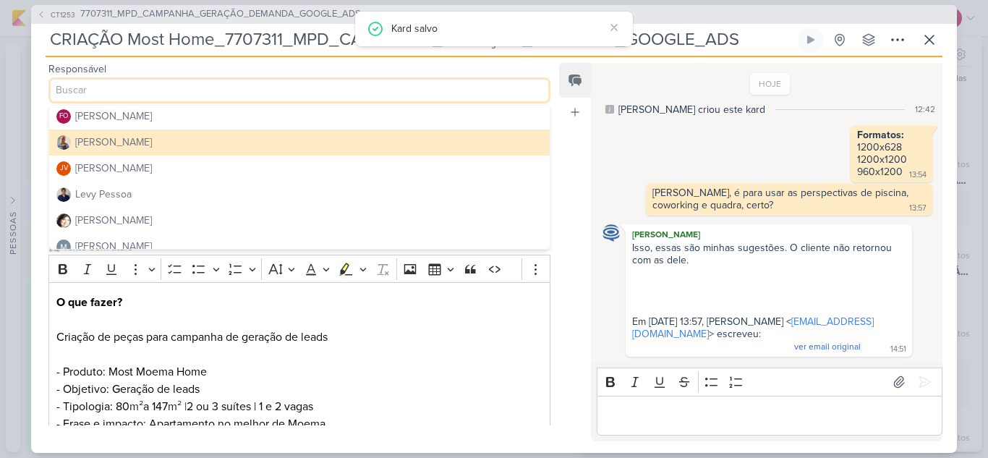
scroll to position [145, 0]
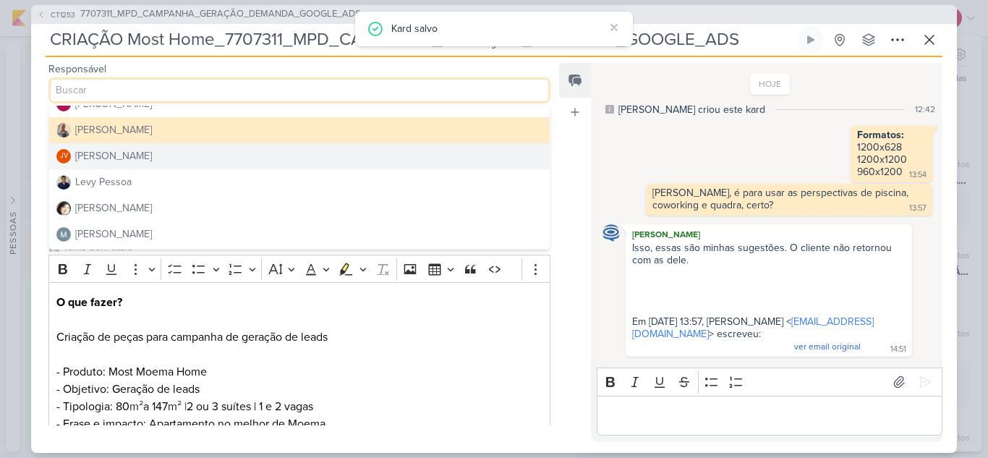
click at [114, 156] on div "[PERSON_NAME]" at bounding box center [113, 155] width 77 height 15
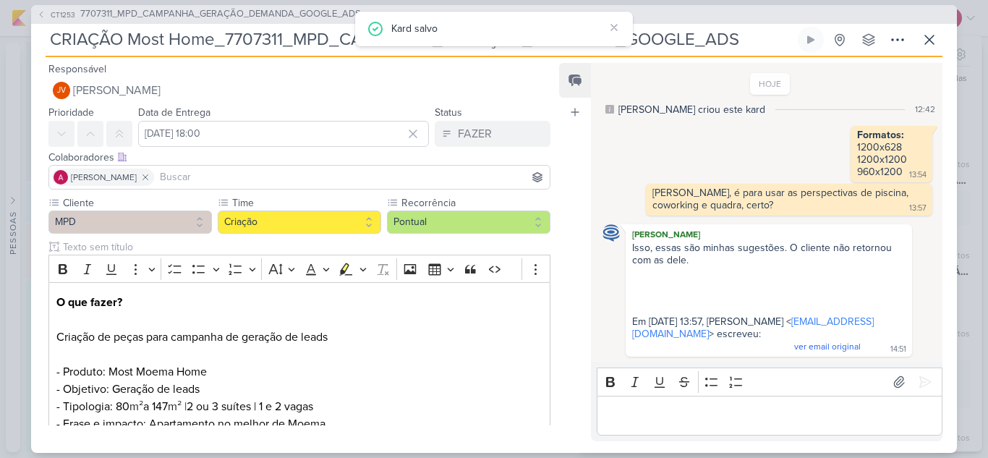
click at [174, 182] on input at bounding box center [352, 177] width 390 height 17
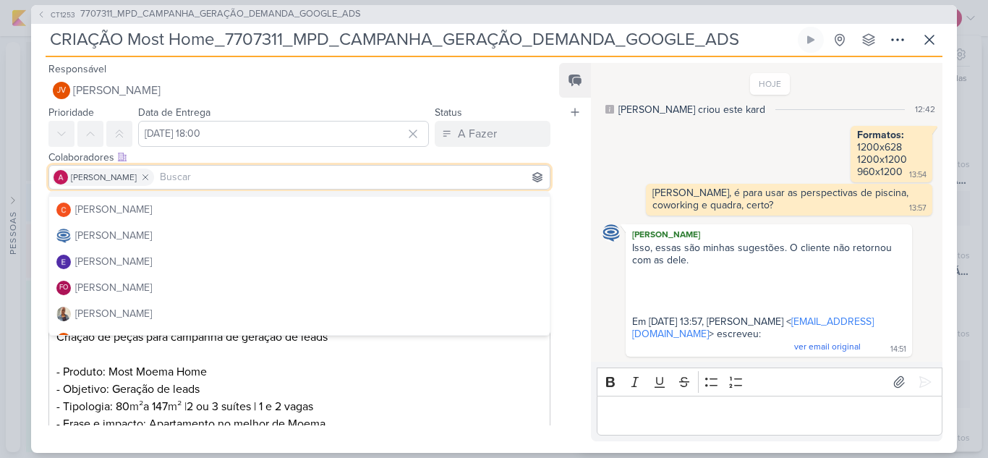
scroll to position [72, 0]
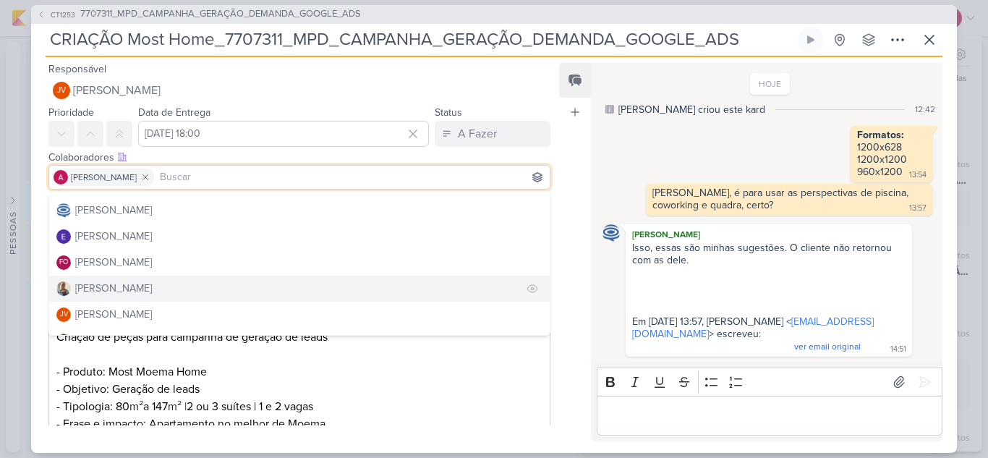
click at [116, 286] on div "[PERSON_NAME]" at bounding box center [113, 288] width 77 height 15
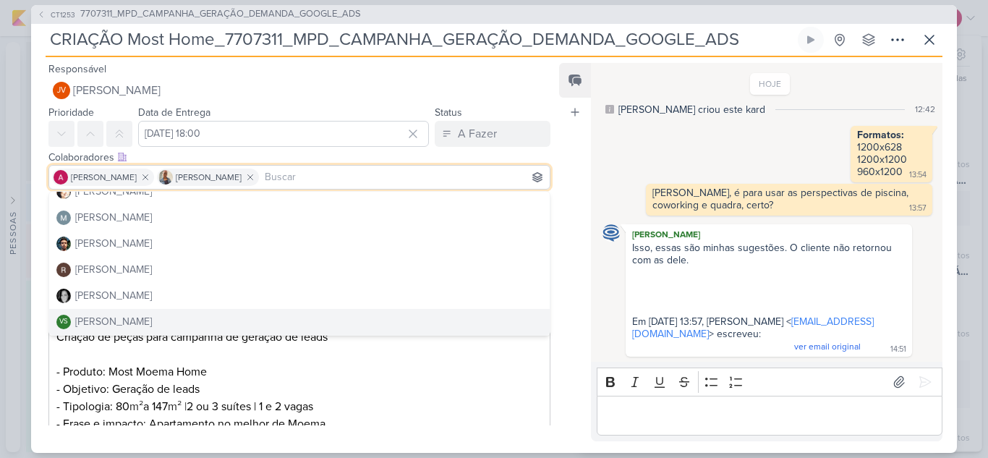
scroll to position [289, 0]
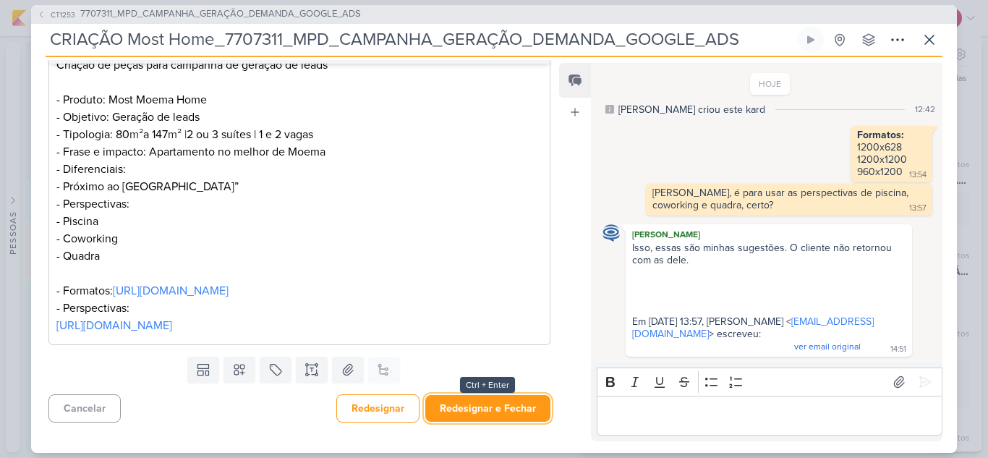
click at [513, 409] on button "Redesignar e Fechar" at bounding box center [487, 408] width 125 height 27
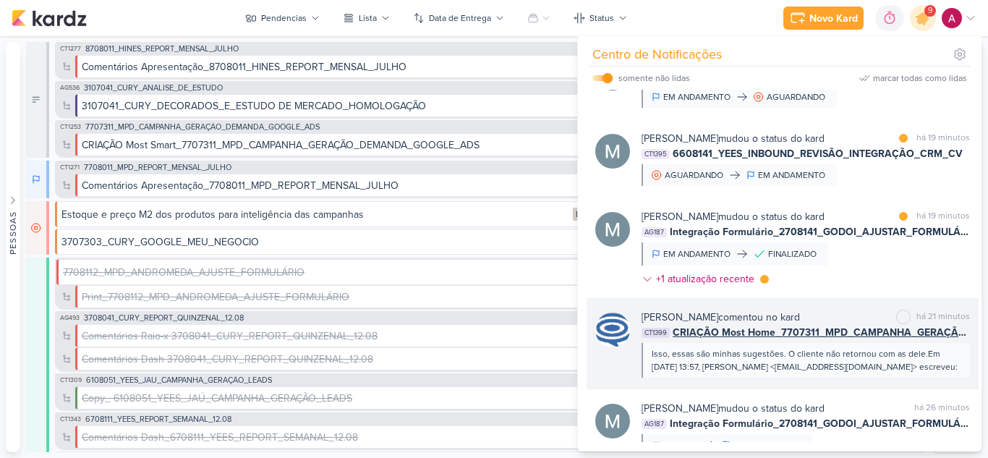
scroll to position [290, 0]
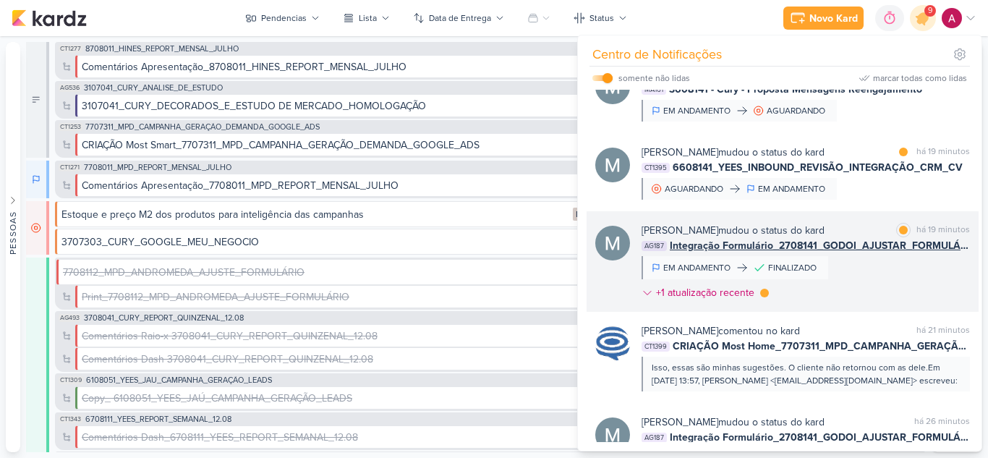
click at [903, 284] on div "[PERSON_NAME] mudou o status do kard marcar como lida há 19 minutos AG187 Integ…" at bounding box center [806, 264] width 328 height 83
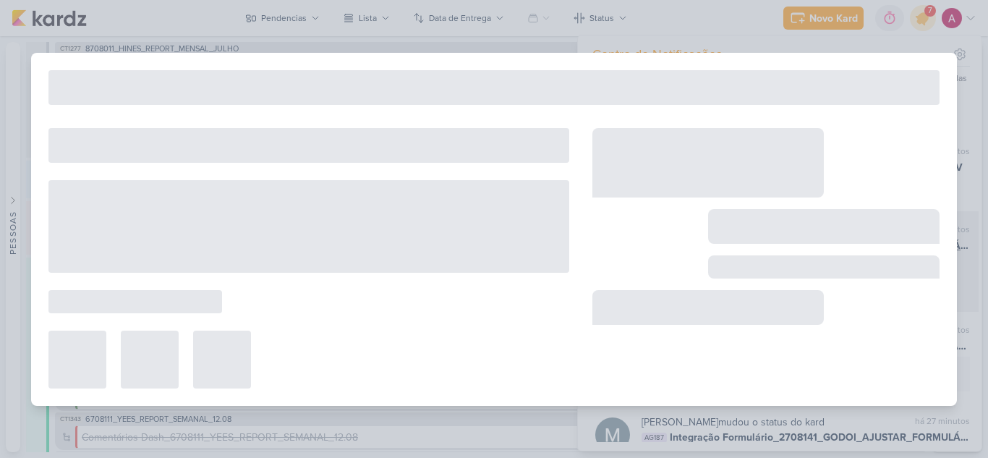
type input "Integração Formulário_2708141_GODOI_AJUSTAR_FORMULÁRIO_AB"
type input "[DATE] 23:59"
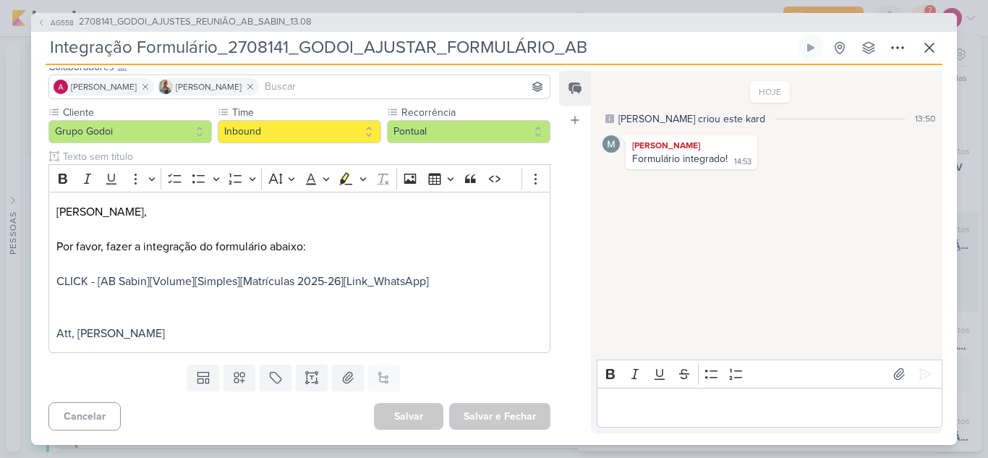
scroll to position [0, 0]
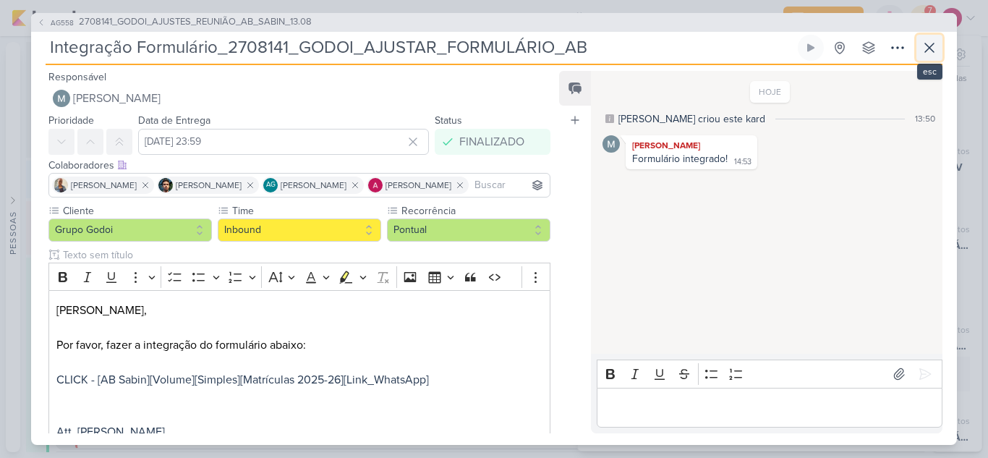
click at [932, 55] on icon at bounding box center [929, 47] width 17 height 17
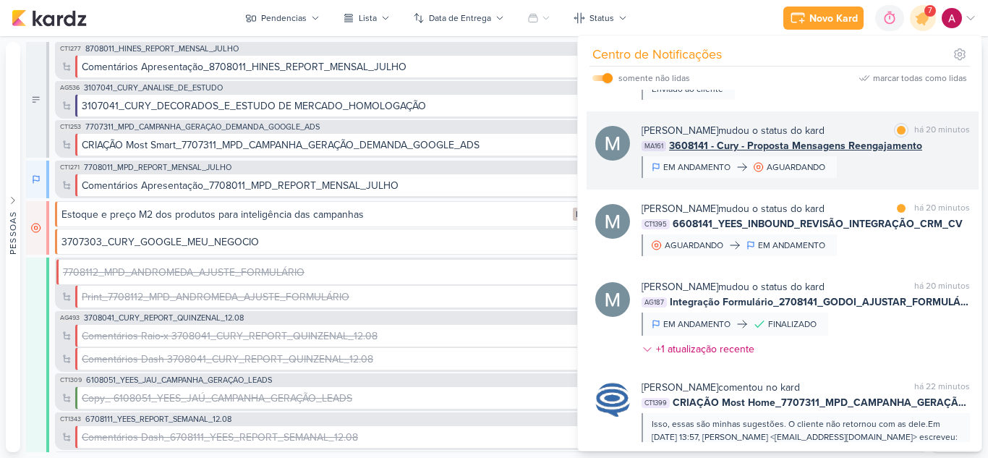
scroll to position [145, 0]
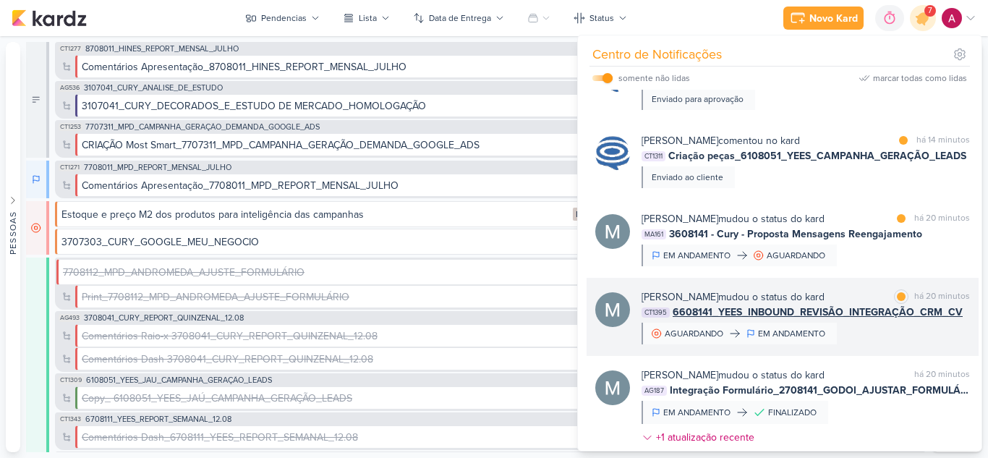
click at [875, 339] on div "[PERSON_NAME] mudou o status do kard marcar como lida há 20 minutos CT1395 6608…" at bounding box center [806, 316] width 328 height 55
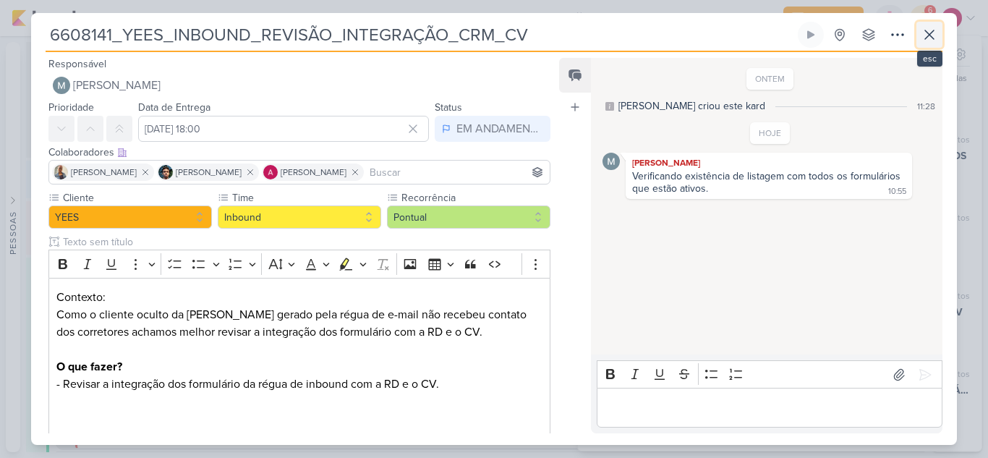
click at [931, 39] on icon at bounding box center [929, 34] width 17 height 17
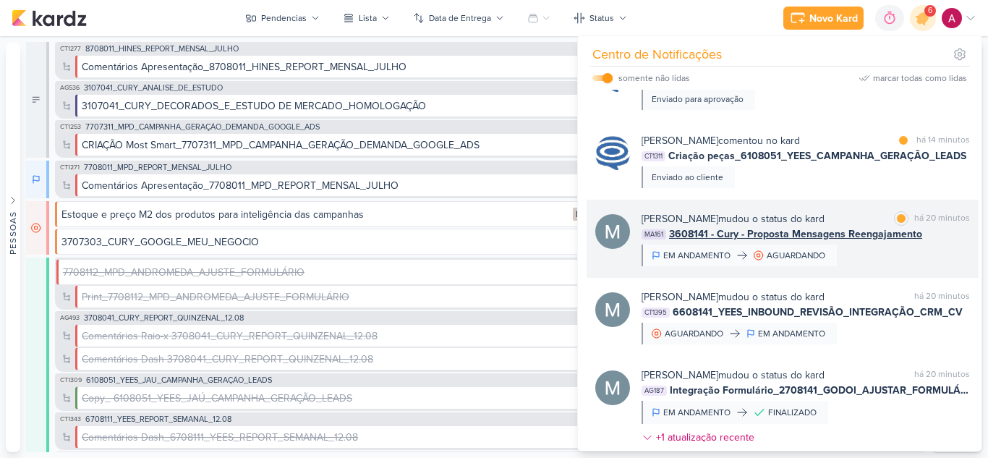
click at [872, 252] on div "[PERSON_NAME] mudou o status do kard marcar como lida há 20 minutos MA161 36081…" at bounding box center [806, 238] width 328 height 55
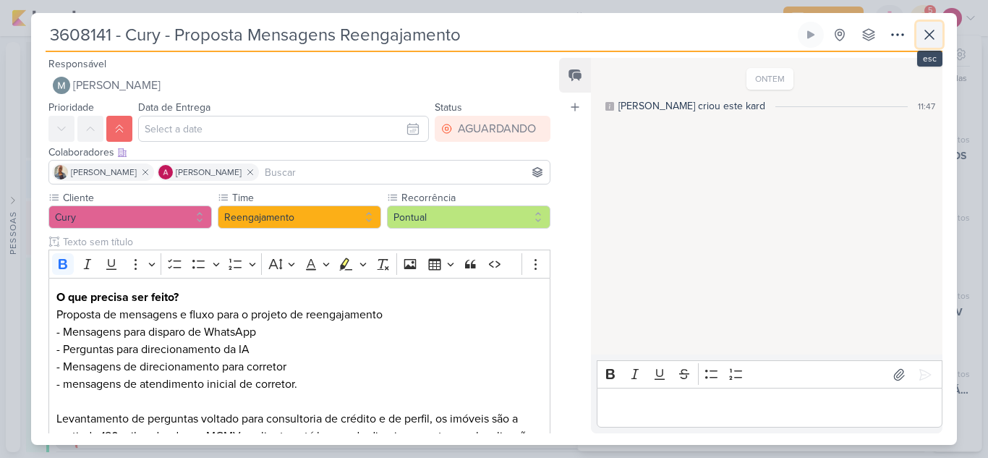
click at [927, 44] on button at bounding box center [929, 35] width 26 height 26
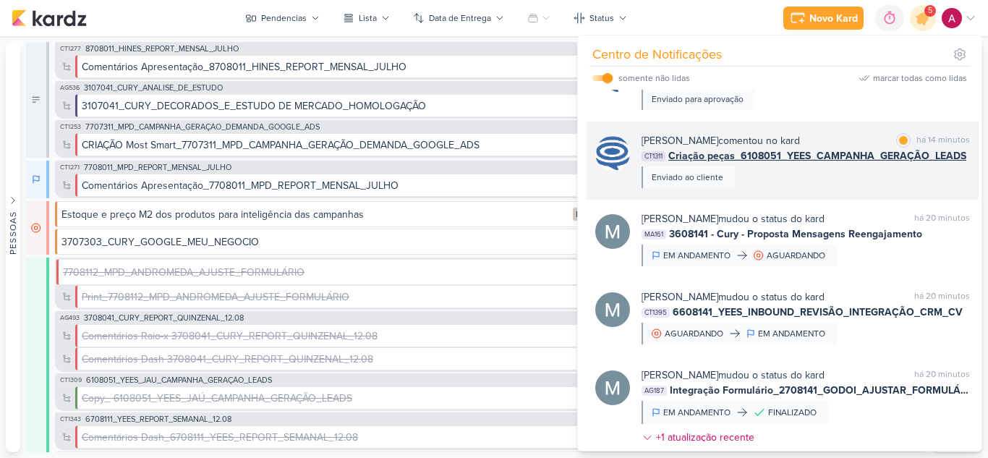
click at [856, 187] on div "[PERSON_NAME] comentou no kard marcar como lida há 14 minutos CT1311 Criação pe…" at bounding box center [806, 160] width 328 height 55
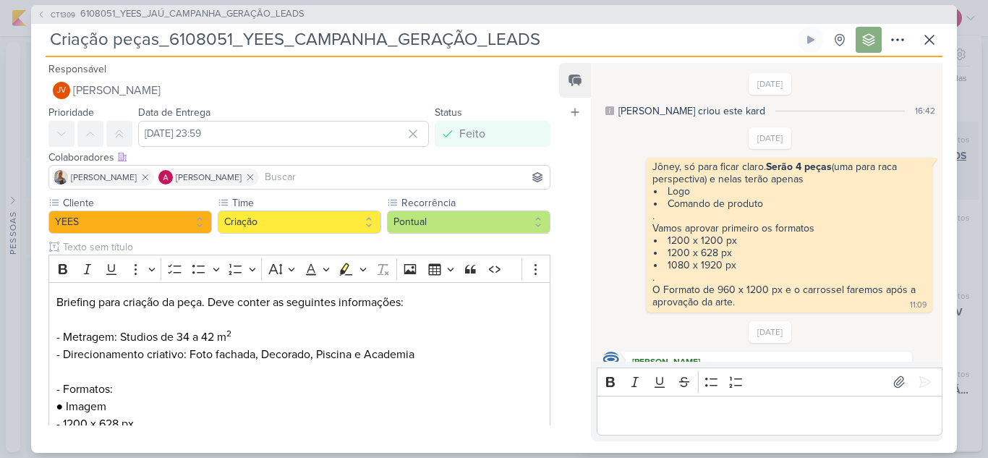
scroll to position [352, 0]
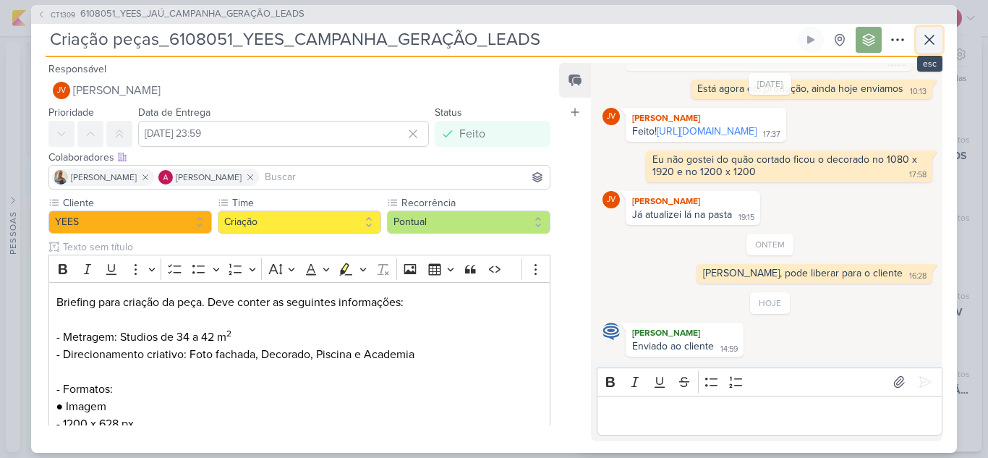
click at [932, 41] on icon at bounding box center [929, 39] width 9 height 9
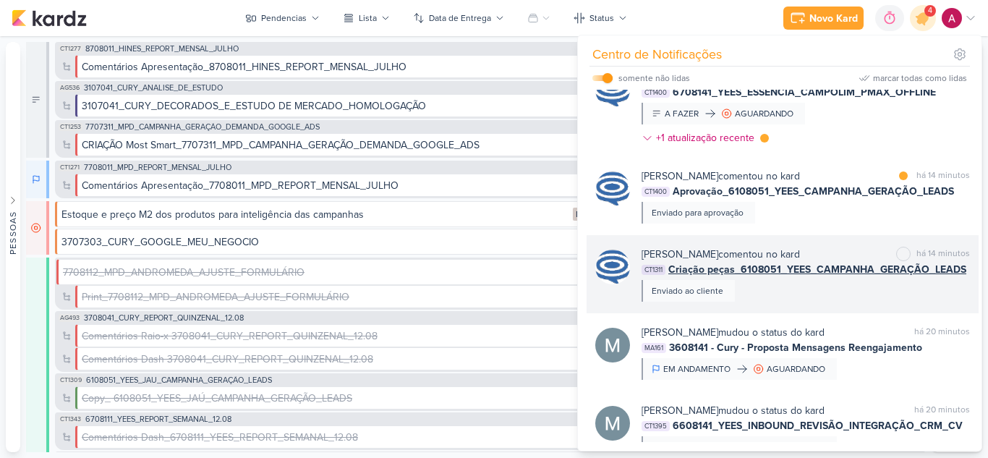
scroll to position [1, 0]
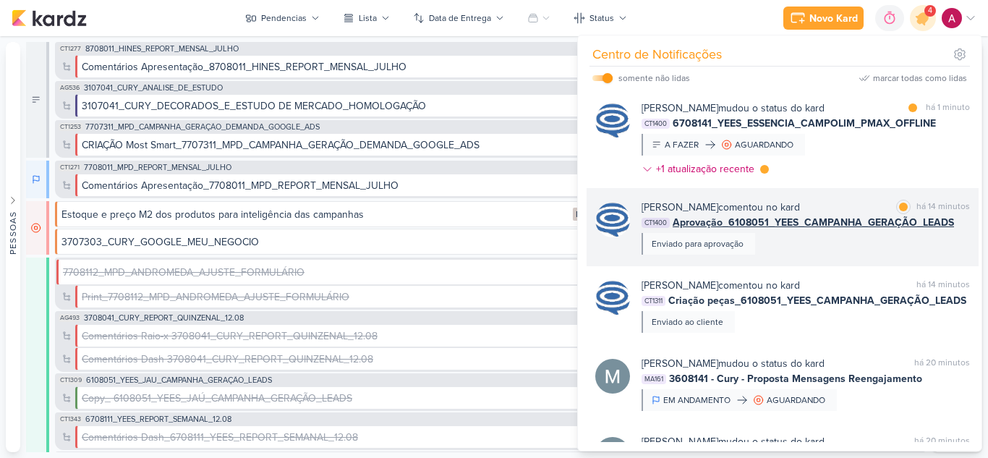
click at [864, 243] on div "[PERSON_NAME] comentou no kard marcar como lida há 14 minutos CT1400 Aprovação_…" at bounding box center [806, 227] width 328 height 55
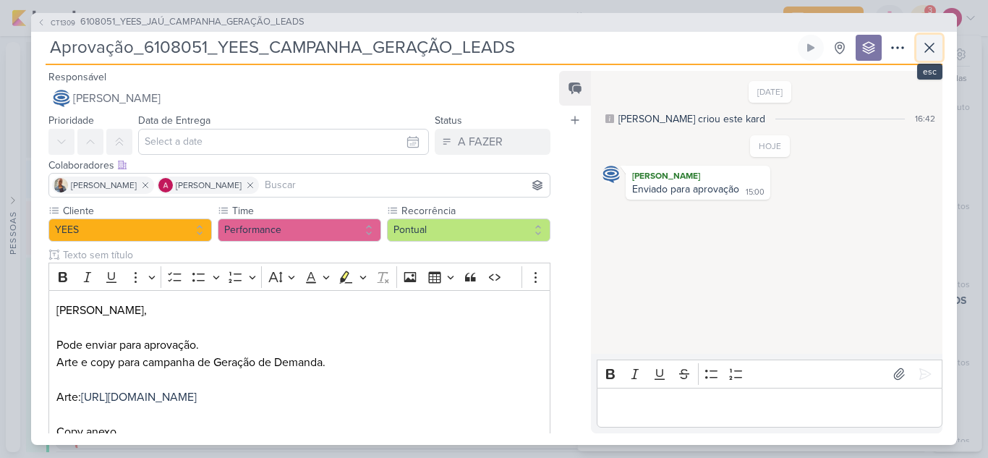
click at [930, 46] on icon at bounding box center [929, 47] width 9 height 9
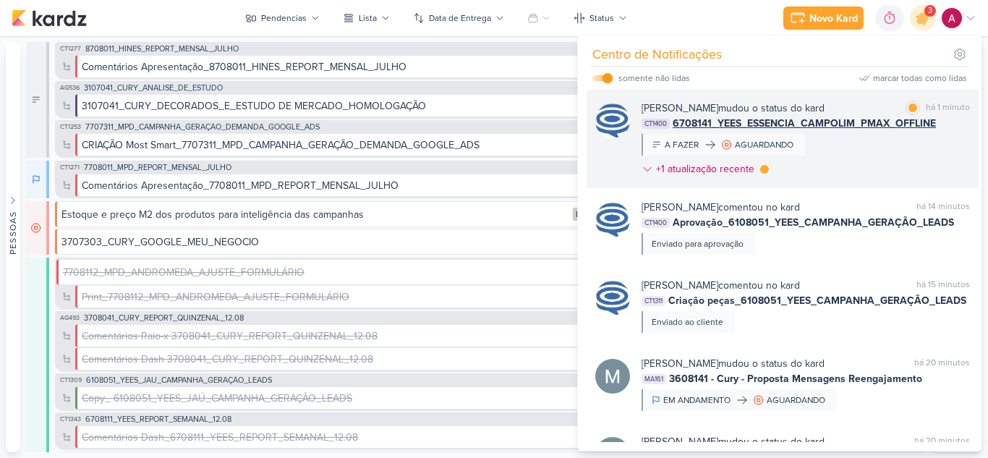
scroll to position [0, 0]
click at [872, 150] on div "[PERSON_NAME] mudou o status do kard marcar como lida há 1 minuto CT1400 670814…" at bounding box center [806, 142] width 328 height 82
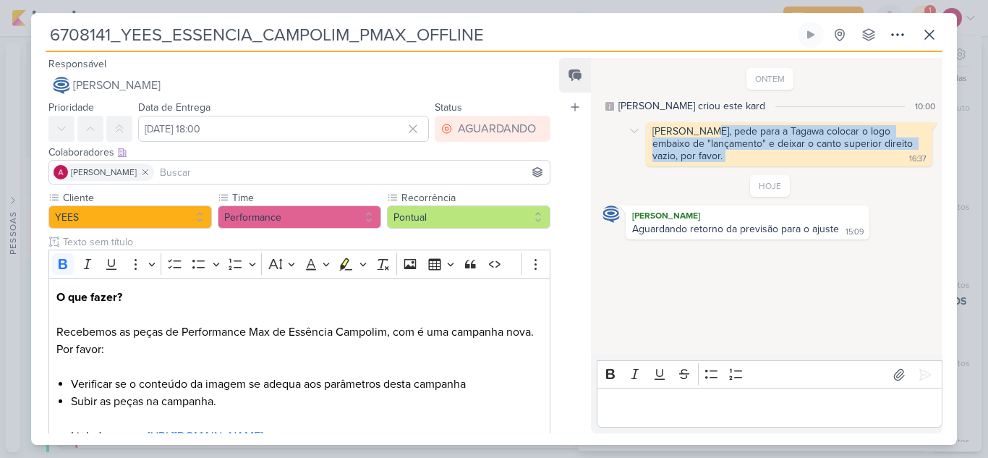
drag, startPoint x: 705, startPoint y: 132, endPoint x: 833, endPoint y: 156, distance: 130.8
click at [833, 156] on div "[PERSON_NAME], pede para a Tagawa colocar o logo embaixo de "lançamento" e deix…" at bounding box center [789, 144] width 281 height 38
click at [937, 35] on icon at bounding box center [929, 34] width 17 height 17
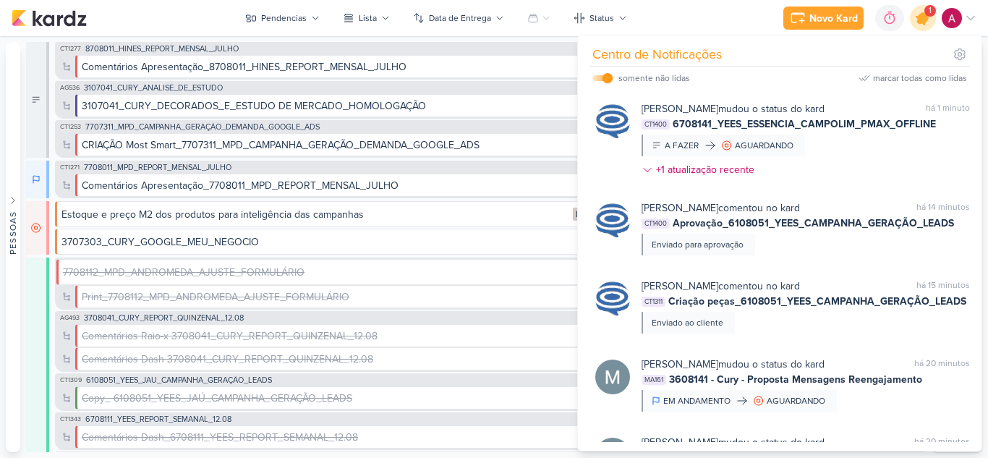
click at [927, 20] on icon at bounding box center [922, 17] width 17 height 17
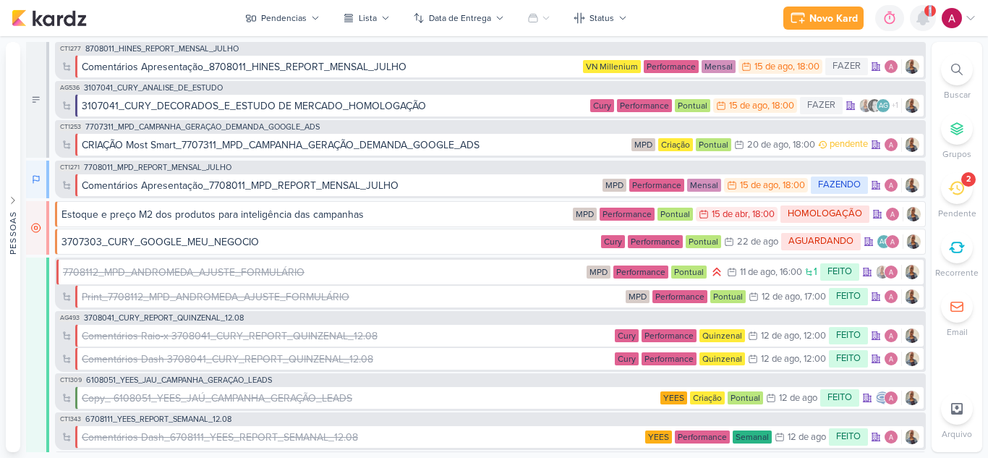
click at [927, 20] on icon at bounding box center [923, 18] width 12 height 13
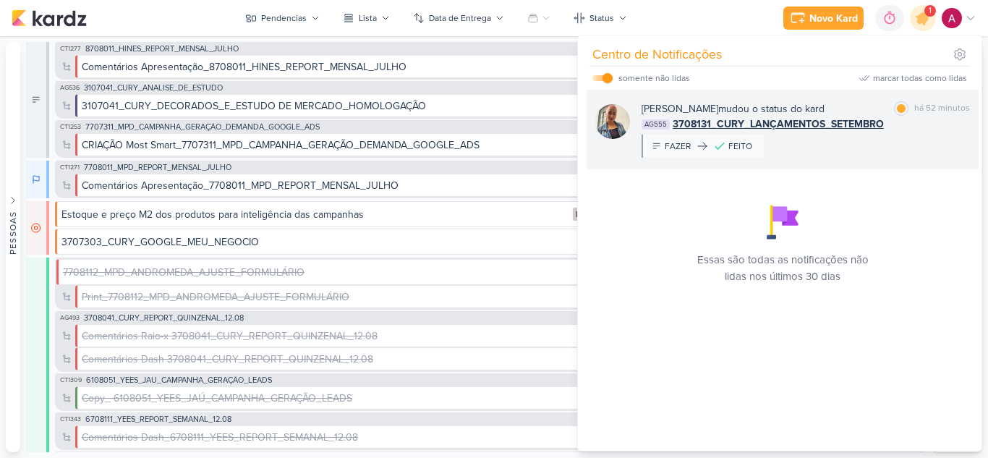
click at [862, 148] on div "[PERSON_NAME] mudou o status do kard marcar como lida há 52 minutos AG555 37081…" at bounding box center [806, 129] width 328 height 56
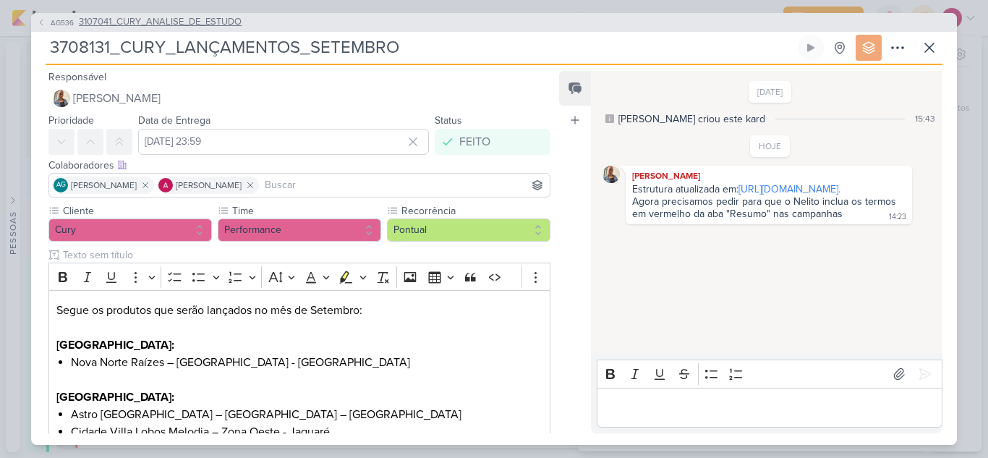
click at [45, 22] on icon at bounding box center [41, 22] width 9 height 9
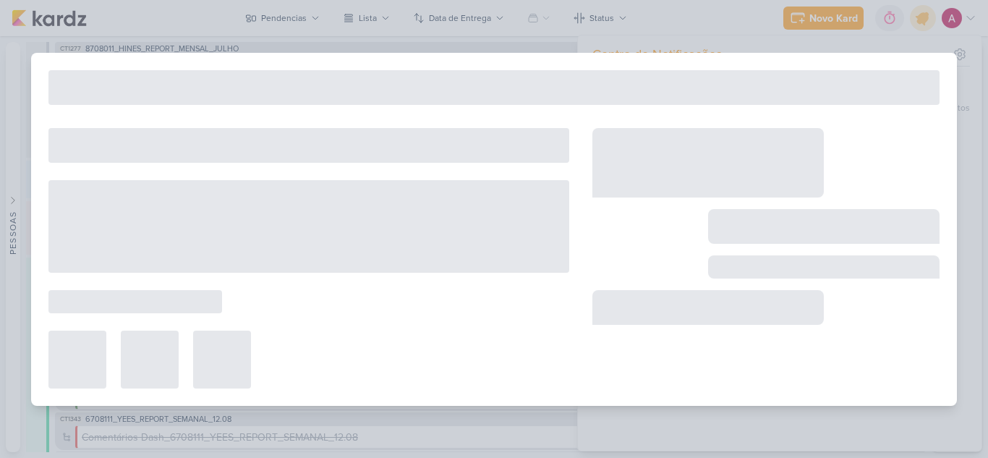
type input "3107041_CURY_ANALISE_DE_ESTUDO"
type input "[DATE] 23:59"
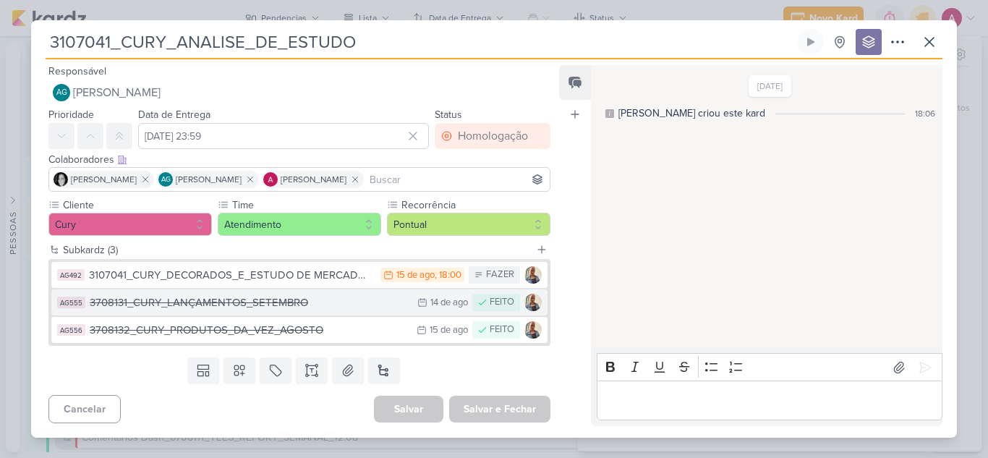
click at [323, 304] on div "3708131_CURY_LANÇAMENTOS_SETEMBRO" at bounding box center [250, 302] width 320 height 17
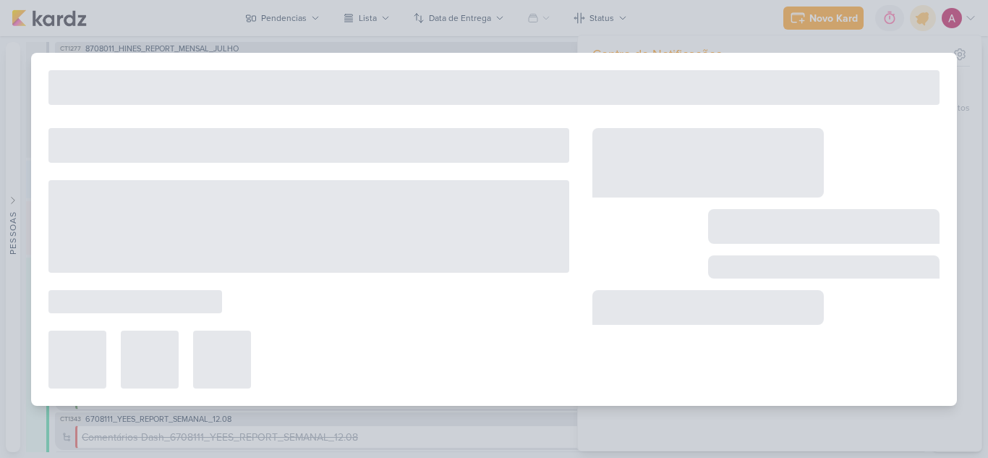
type input "3708131_CURY_LANÇAMENTOS_SETEMBRO"
type input "[DATE] 23:59"
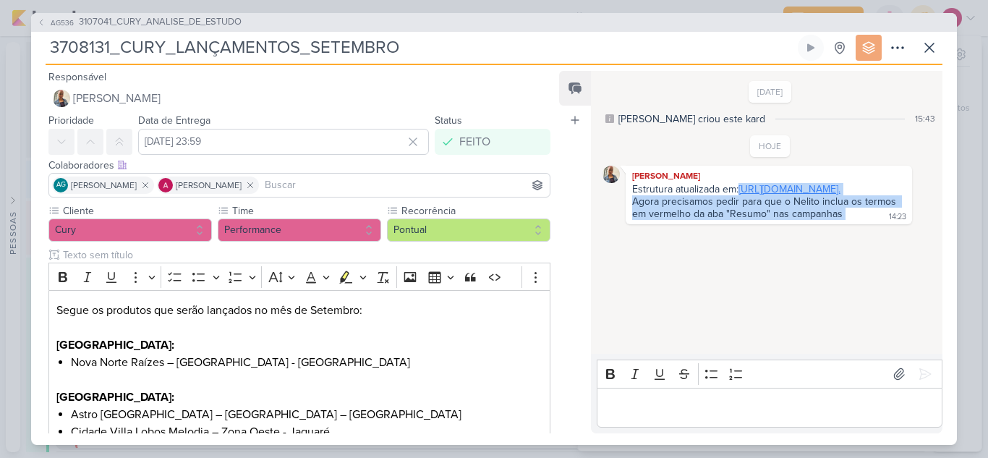
drag, startPoint x: 848, startPoint y: 249, endPoint x: 633, endPoint y: 205, distance: 220.0
click at [633, 205] on div "Estrutura atualizada em: [URL][DOMAIN_NAME]. Agora precisamos pedir para que o …" at bounding box center [769, 202] width 281 height 38
copy div "[URL][DOMAIN_NAME]. Agora precisamos pedir para que o Nelito inclua os termos e…"
click at [54, 25] on span "AG536" at bounding box center [61, 22] width 27 height 11
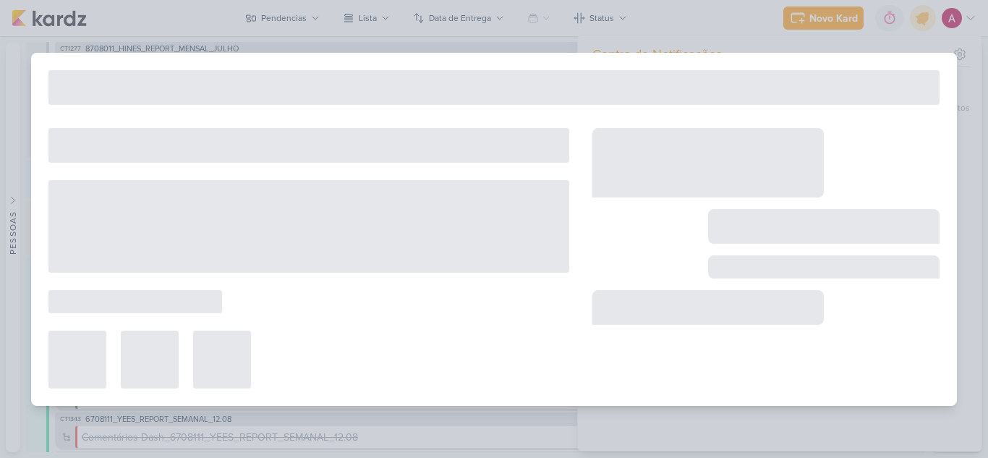
type input "3107041_CURY_ANALISE_DE_ESTUDO"
type input "[DATE] 23:59"
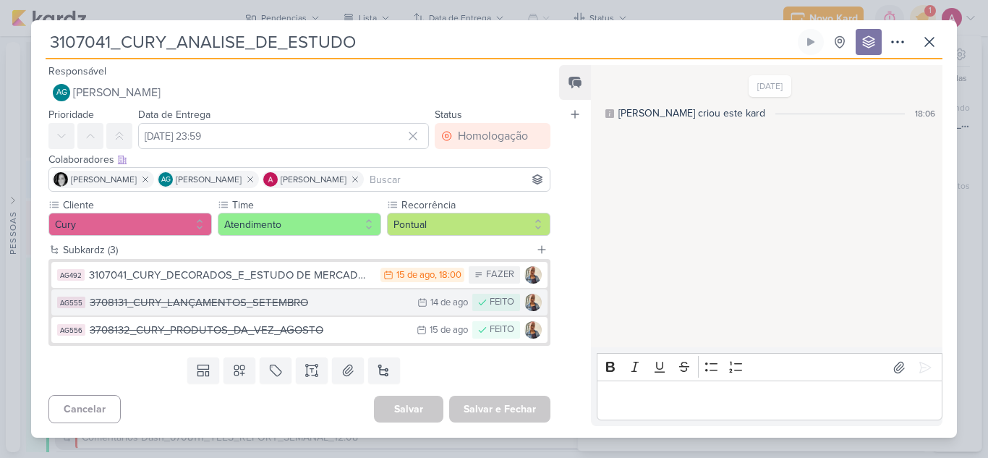
click at [323, 303] on div "3708131_CURY_LANÇAMENTOS_SETEMBRO" at bounding box center [250, 302] width 320 height 17
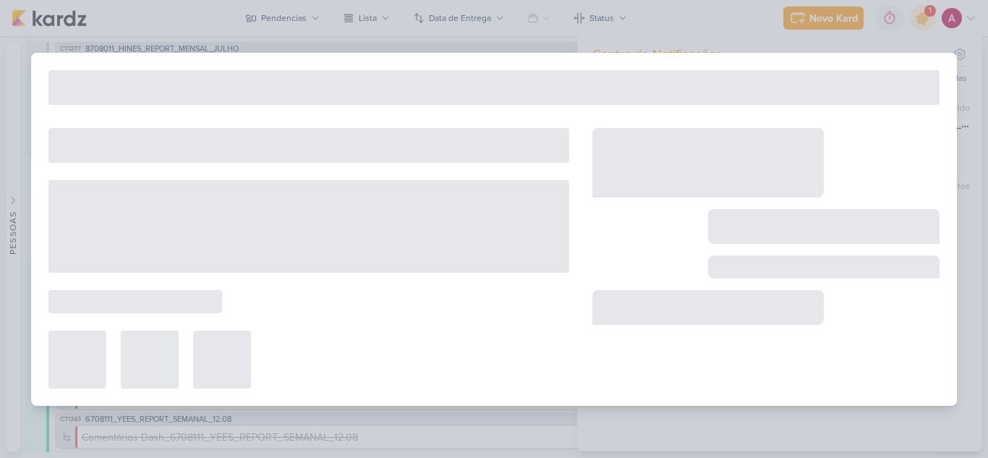
type input "3708131_CURY_LANÇAMENTOS_SETEMBRO"
type input "[DATE] 23:59"
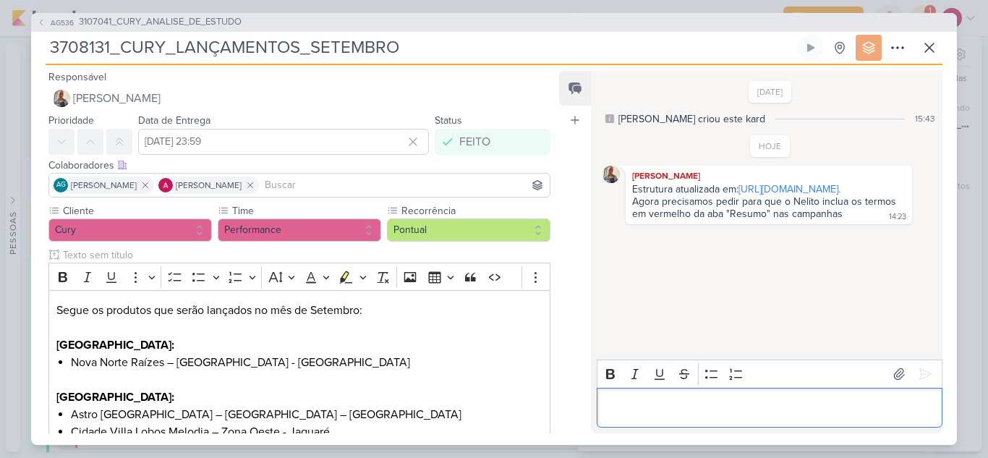
click at [673, 411] on p "Editor editing area: main" at bounding box center [769, 407] width 331 height 17
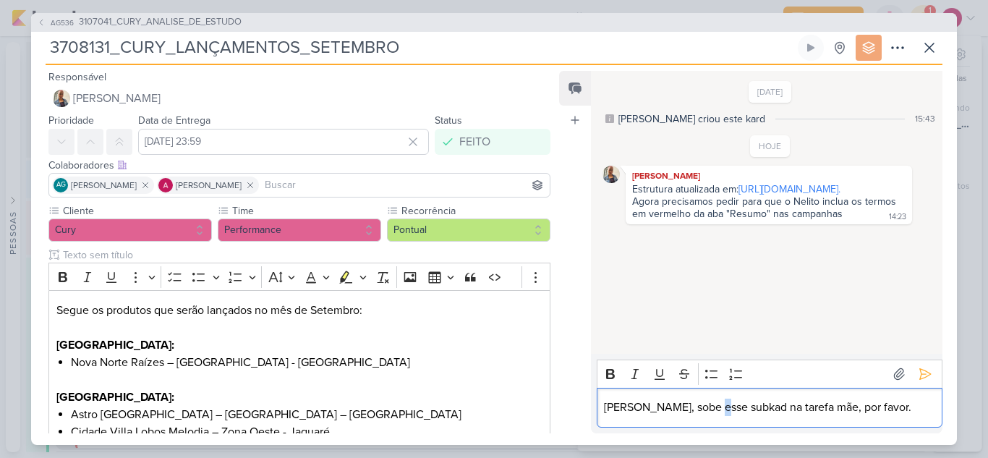
click at [709, 409] on p "[PERSON_NAME], sobe esse subkad na tarefa mãe, por favor." at bounding box center [769, 407] width 331 height 17
click at [721, 408] on p "[PERSON_NAME], sobe esse subcad na tarefa mãe, por favor." at bounding box center [769, 407] width 331 height 17
click at [860, 407] on p "[PERSON_NAME], sobe esse subcard na tarefa mãe, por favor." at bounding box center [769, 407] width 331 height 17
click at [919, 380] on icon at bounding box center [925, 374] width 14 height 14
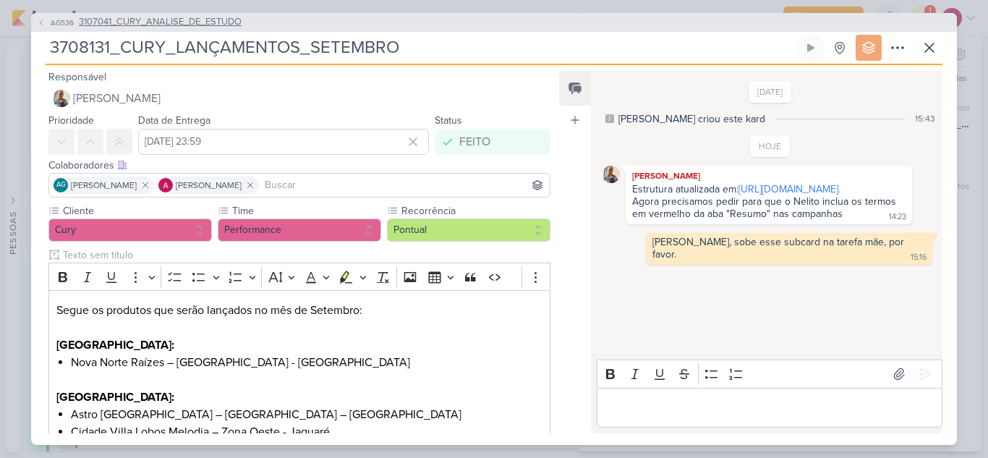
click at [43, 21] on icon at bounding box center [41, 22] width 9 height 9
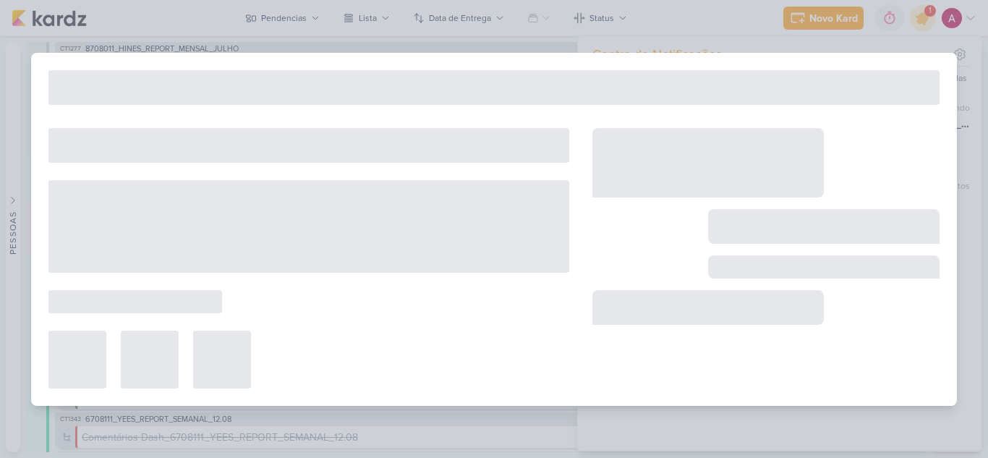
type input "3107041_CURY_ANALISE_DE_ESTUDO"
type input "[DATE] 23:59"
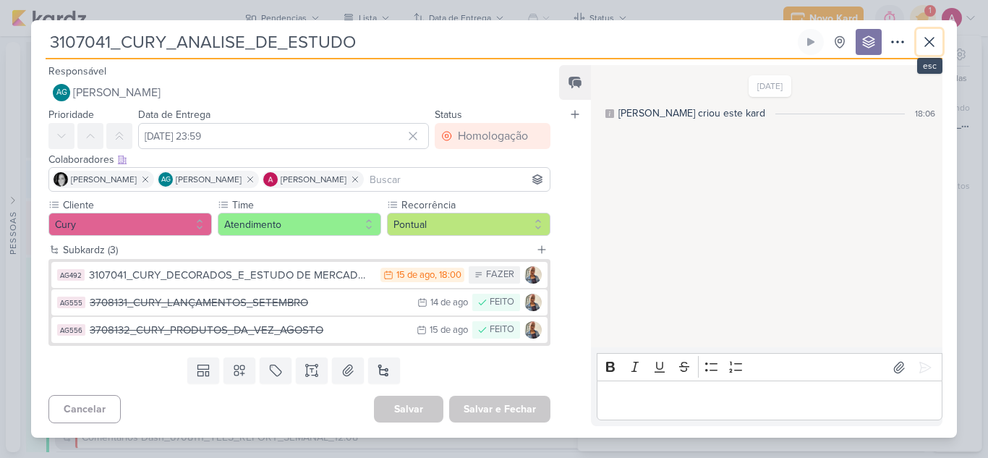
click at [932, 47] on icon at bounding box center [929, 41] width 17 height 17
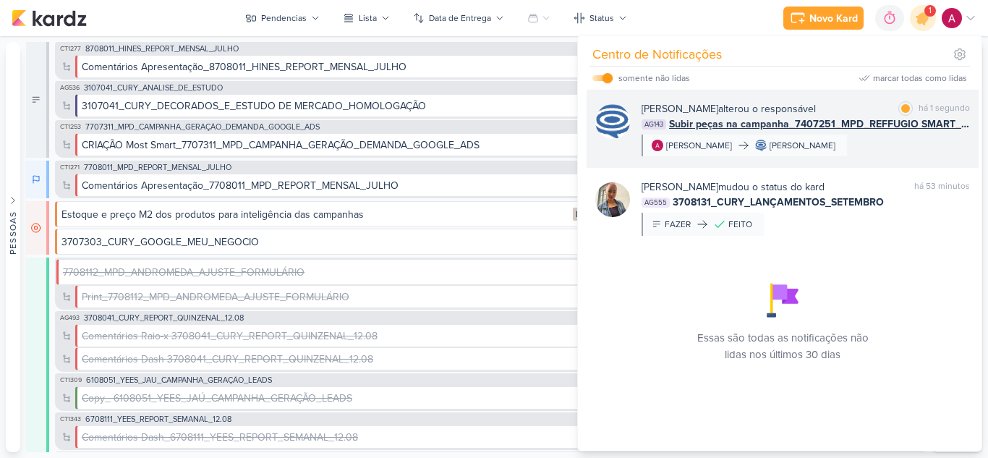
click at [908, 139] on div "[PERSON_NAME] alterou o responsável marcar como lida há 1 segundo AG143 Subir p…" at bounding box center [806, 128] width 328 height 55
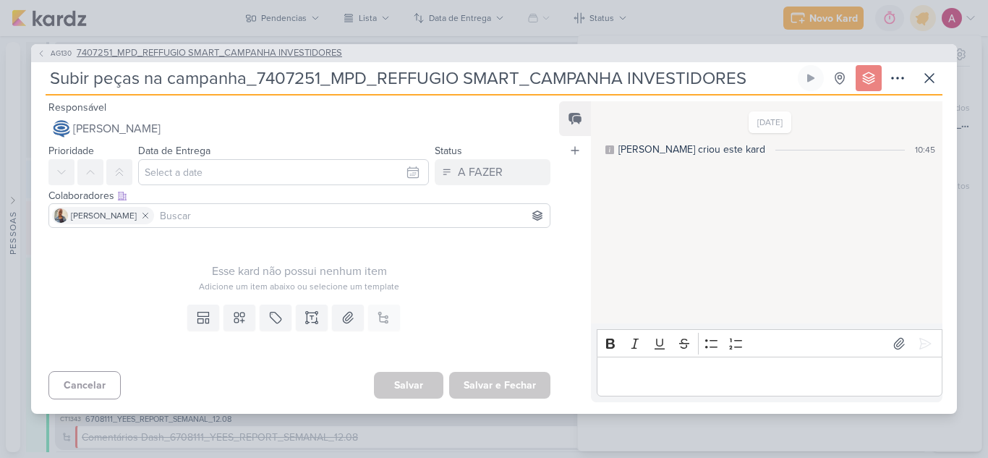
click at [49, 53] on span "AG130" at bounding box center [60, 53] width 25 height 11
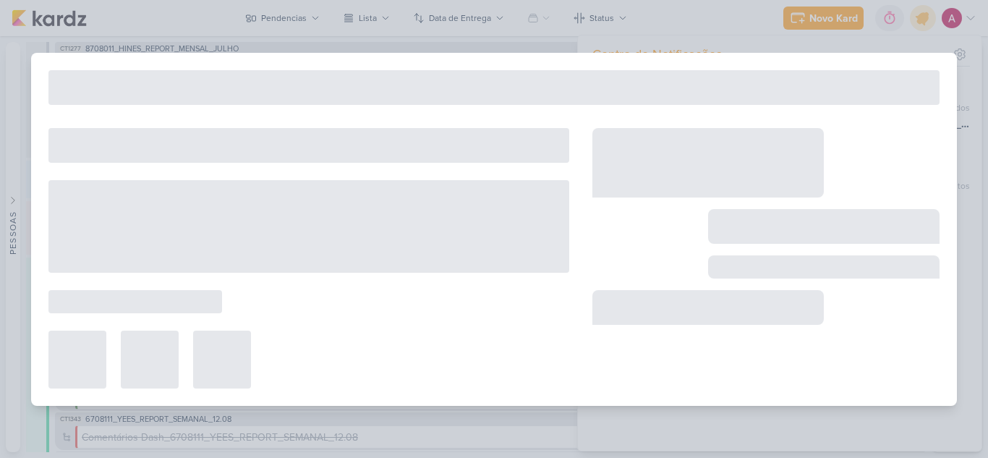
type input "7407251_MPD_REFFUGIO SMART_CAMPANHA INVESTIDORES"
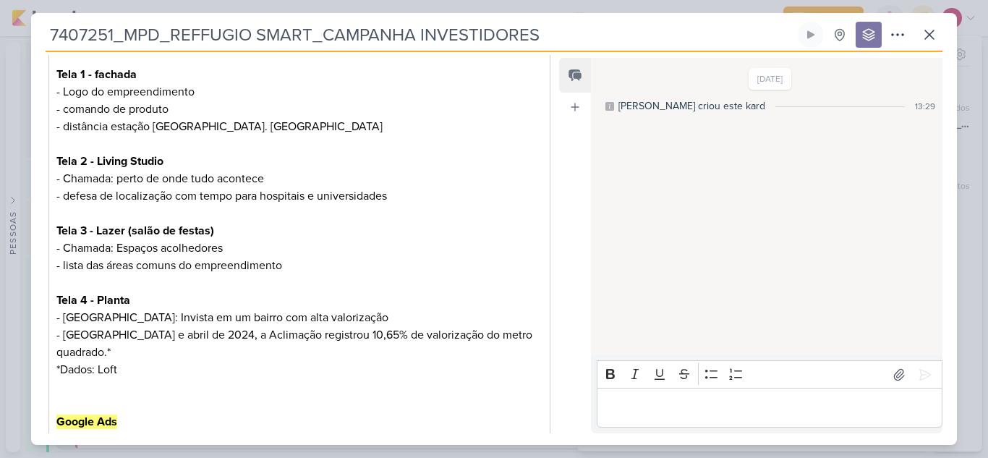
scroll to position [699, 0]
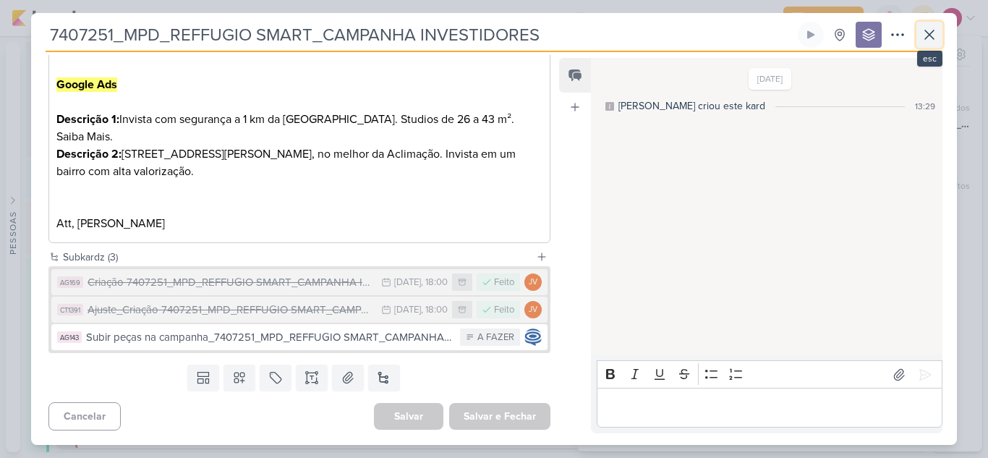
click at [935, 37] on icon at bounding box center [929, 34] width 17 height 17
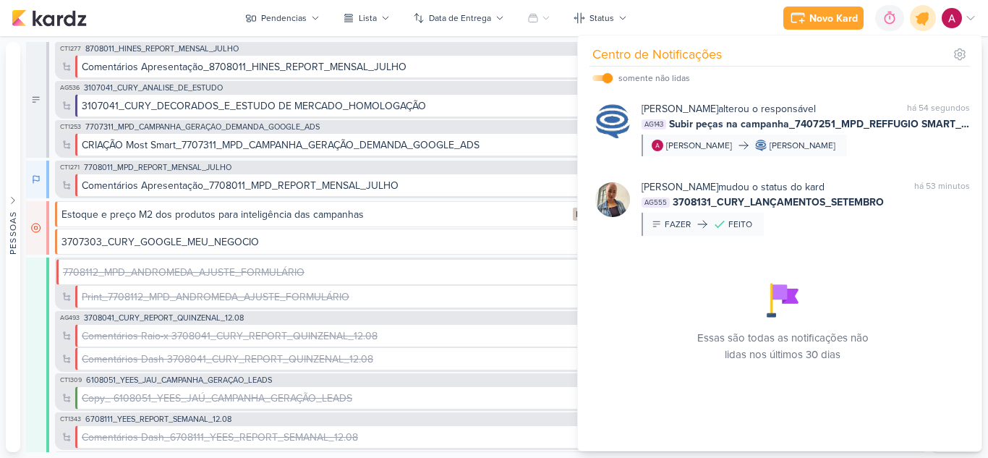
click at [919, 14] on icon at bounding box center [923, 18] width 25 height 25
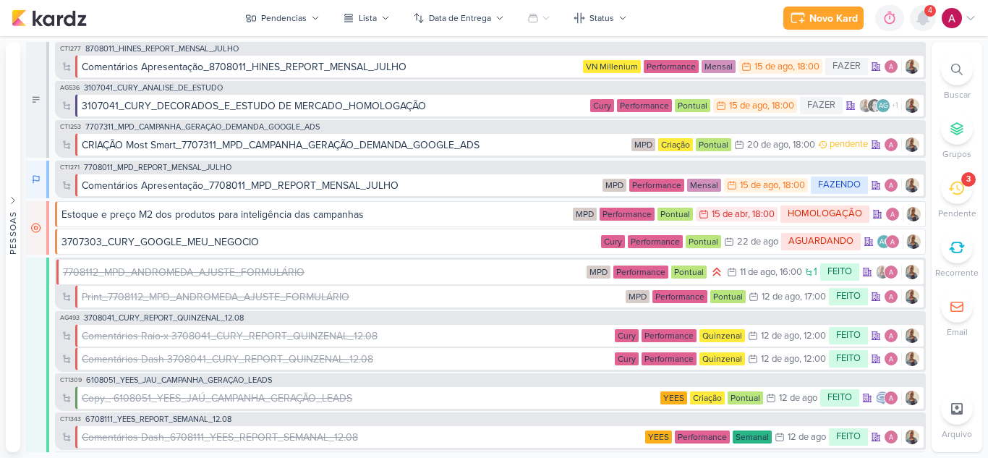
click at [922, 20] on icon at bounding box center [923, 18] width 12 height 13
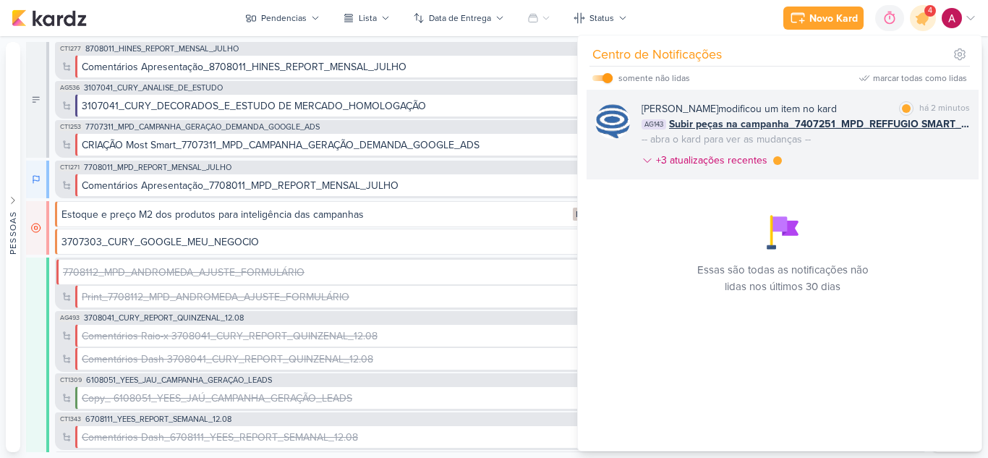
click at [869, 138] on div "[PERSON_NAME] modificou um item no kard marcar como lida há 2 minutos AG143 Sub…" at bounding box center [806, 137] width 328 height 72
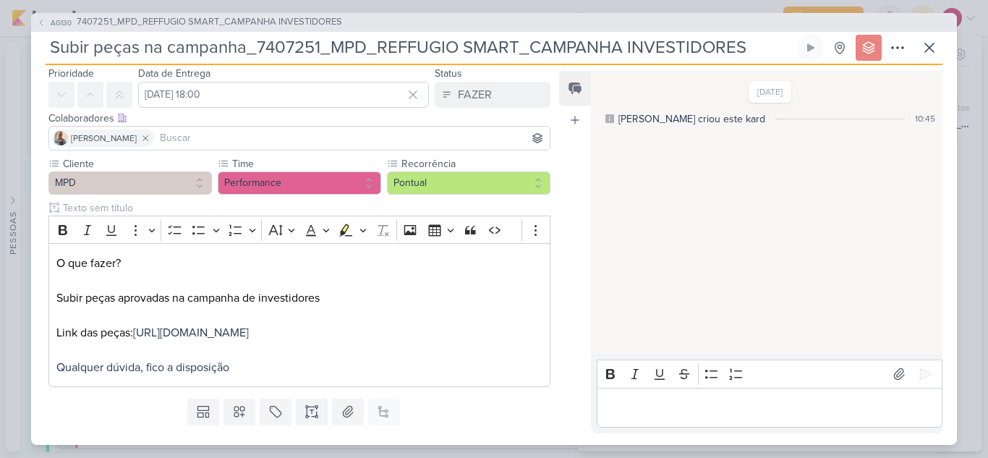
scroll to position [98, 0]
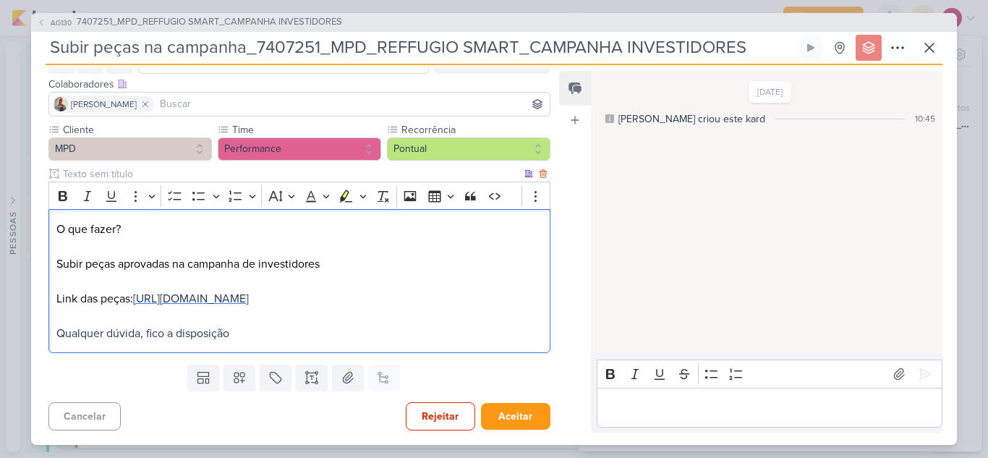
click at [249, 291] on span "[URL][DOMAIN_NAME]" at bounding box center [191, 298] width 116 height 14
click at [603, 250] on div "[DATE] [PERSON_NAME] criou este kard 10:45" at bounding box center [766, 213] width 350 height 282
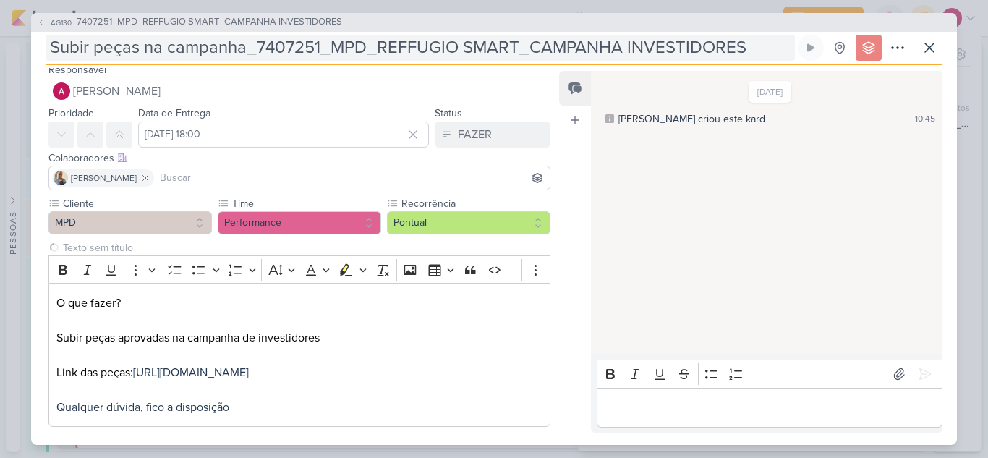
scroll to position [0, 0]
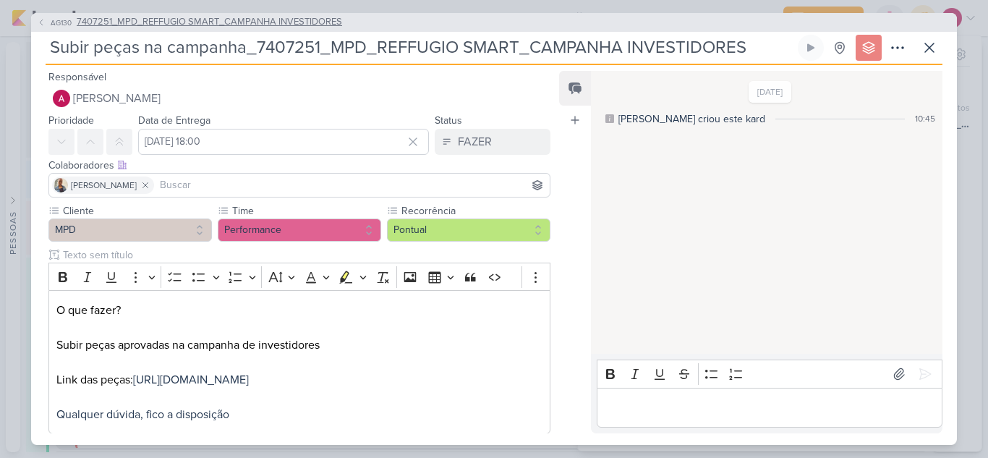
click at [182, 25] on span "7407251_MPD_REFFUGIO SMART_CAMPANHA INVESTIDORES" at bounding box center [209, 22] width 265 height 14
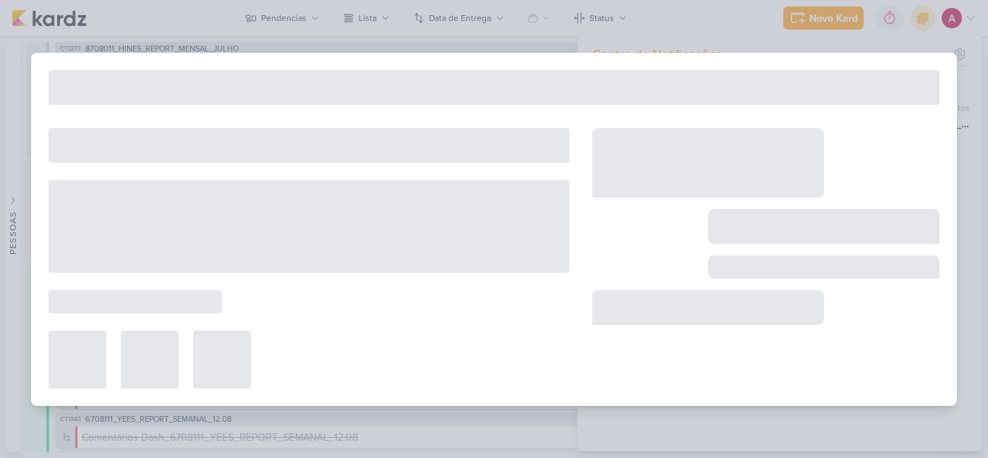
type input "7407251_MPD_REFFUGIO SMART_CAMPANHA INVESTIDORES"
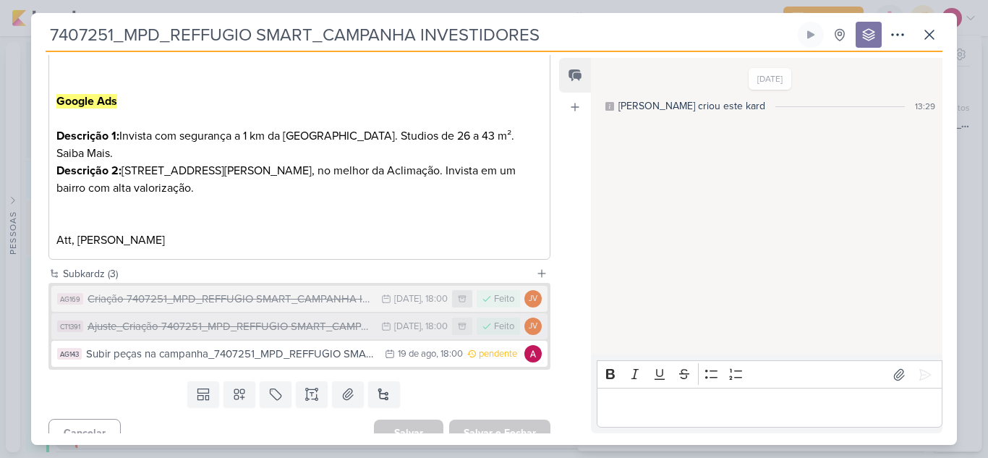
scroll to position [699, 0]
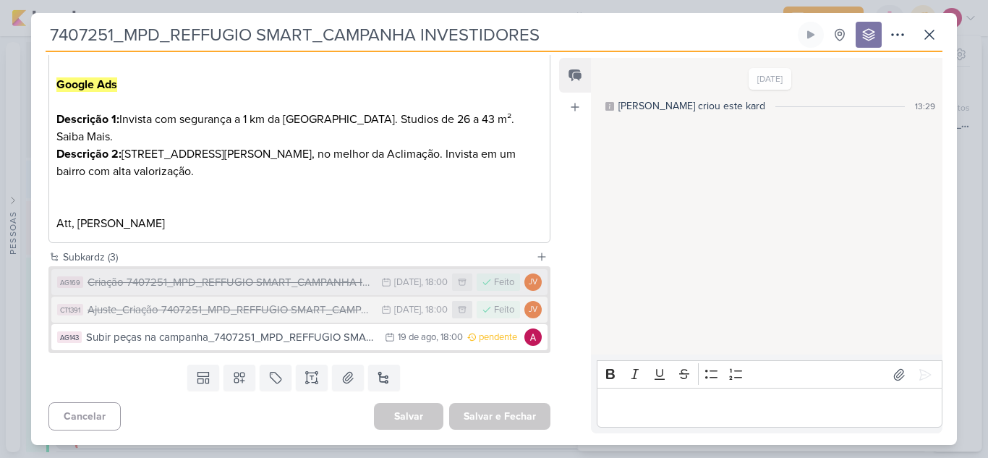
click at [283, 286] on div "Criação 7407251_MPD_REFFUGIO SMART_CAMPANHA INVESTIDORES" at bounding box center [231, 282] width 286 height 17
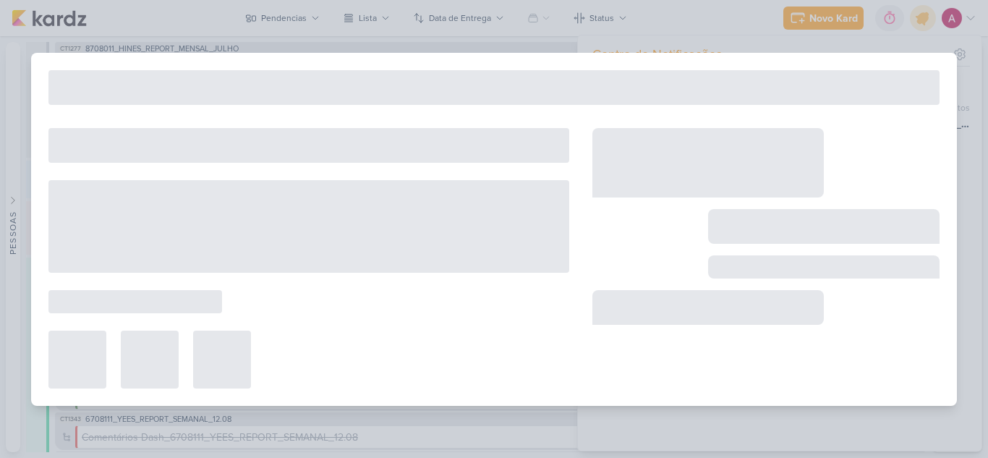
type input "Criação 7407251_MPD_REFFUGIO SMART_CAMPANHA INVESTIDORES"
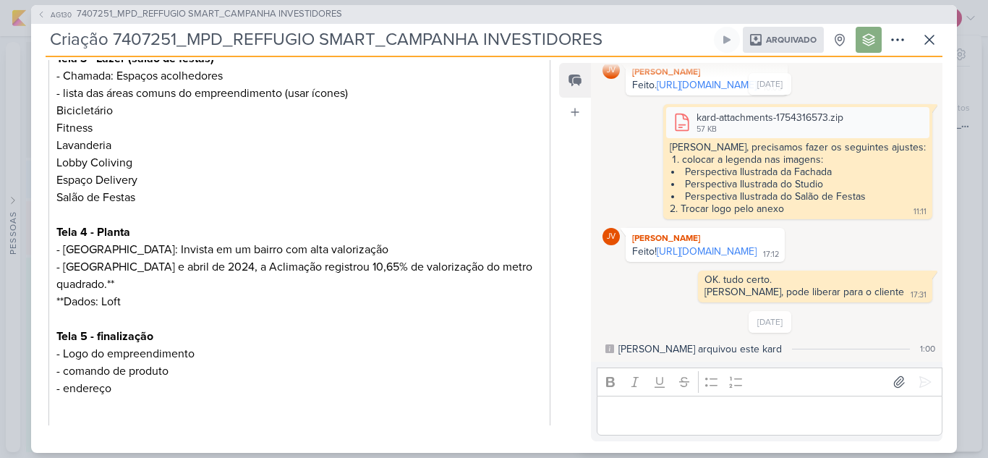
scroll to position [880, 0]
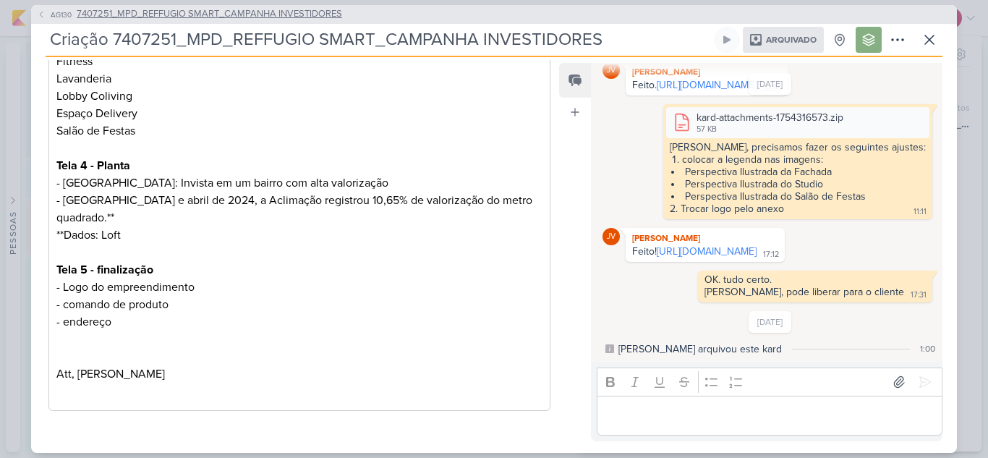
click at [63, 15] on span "AG130" at bounding box center [60, 14] width 25 height 11
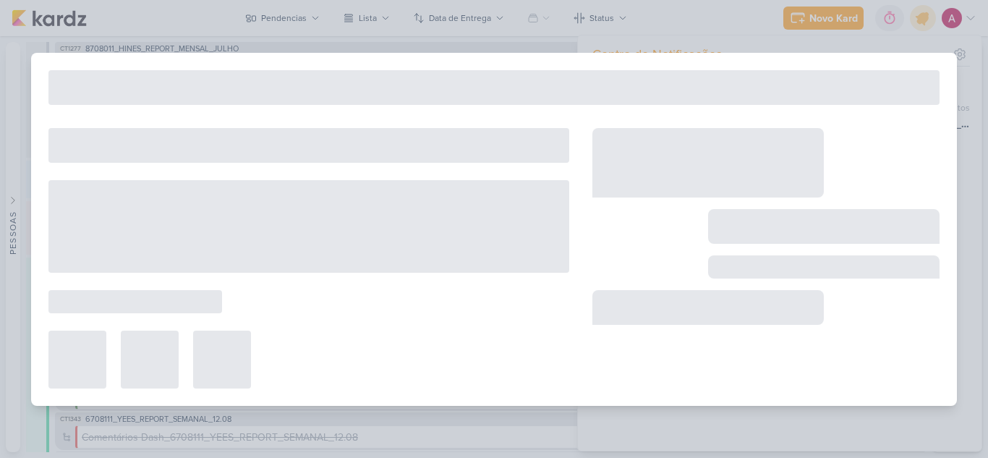
type input "7407251_MPD_REFFUGIO SMART_CAMPANHA INVESTIDORES"
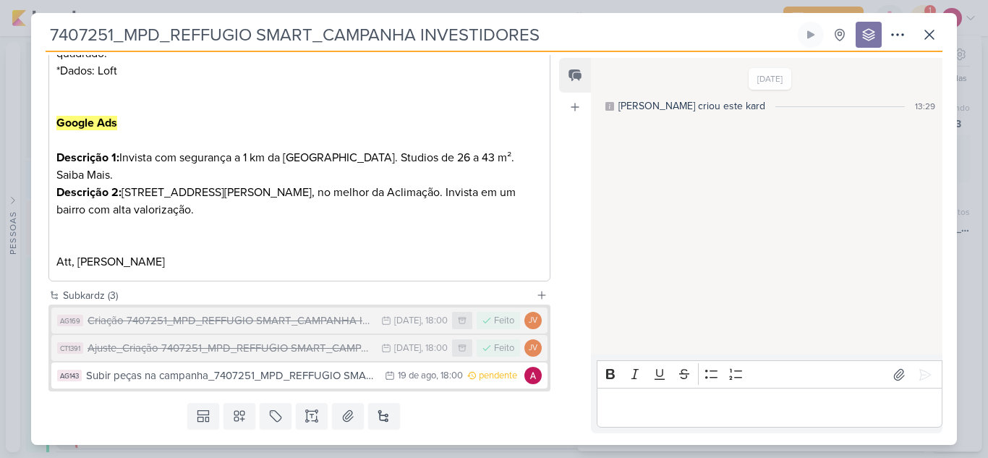
scroll to position [699, 0]
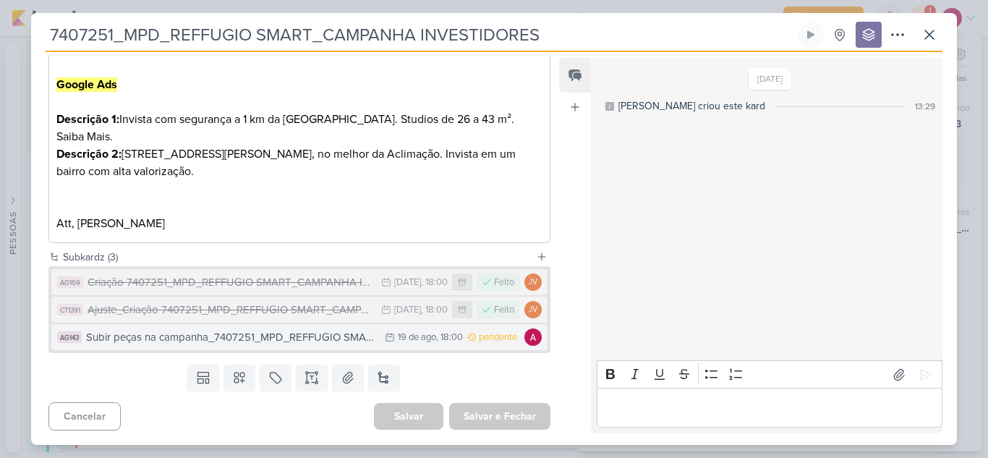
click at [327, 342] on div "Subir peças na campanha_7407251_MPD_REFFUGIO SMART_CAMPANHA INVESTIDORES" at bounding box center [231, 337] width 291 height 17
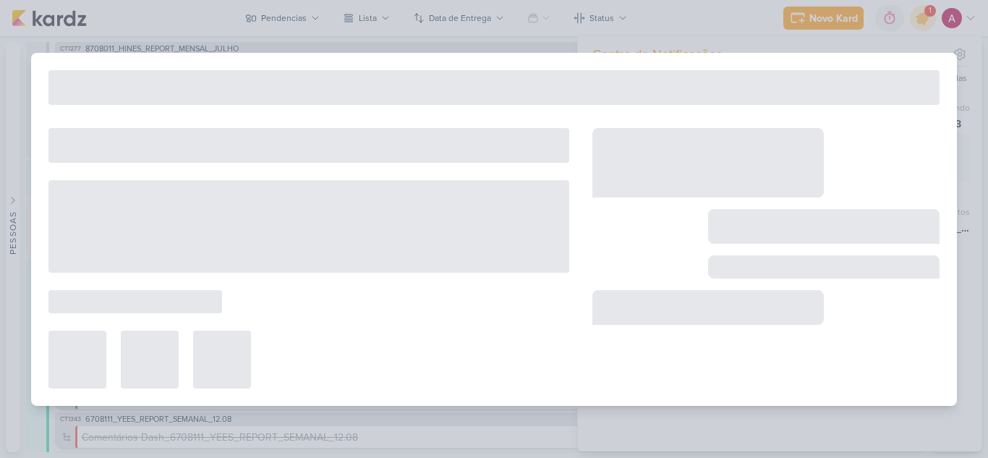
type input "Subir peças na campanha_7407251_MPD_REFFUGIO SMART_CAMPANHA INVESTIDORES"
type input "[DATE] 18:00"
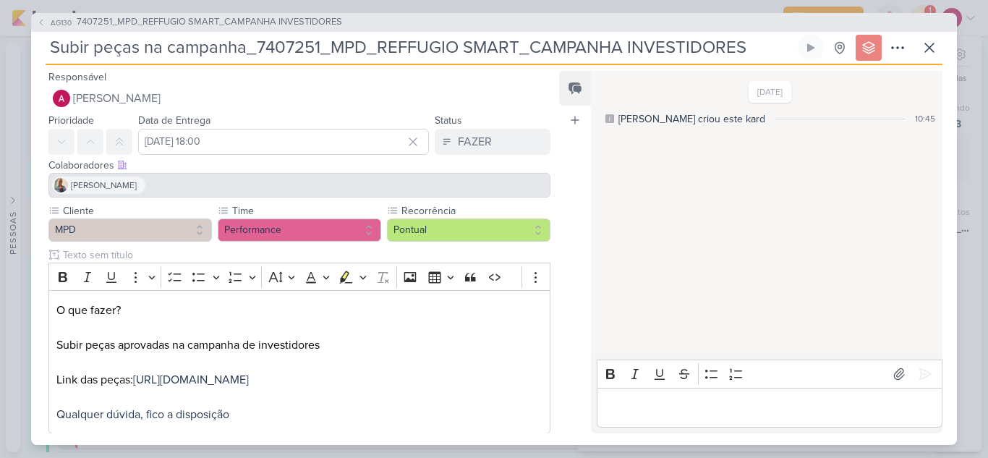
click at [271, 22] on span "7407251_MPD_REFFUGIO SMART_CAMPANHA INVESTIDORES" at bounding box center [209, 22] width 265 height 14
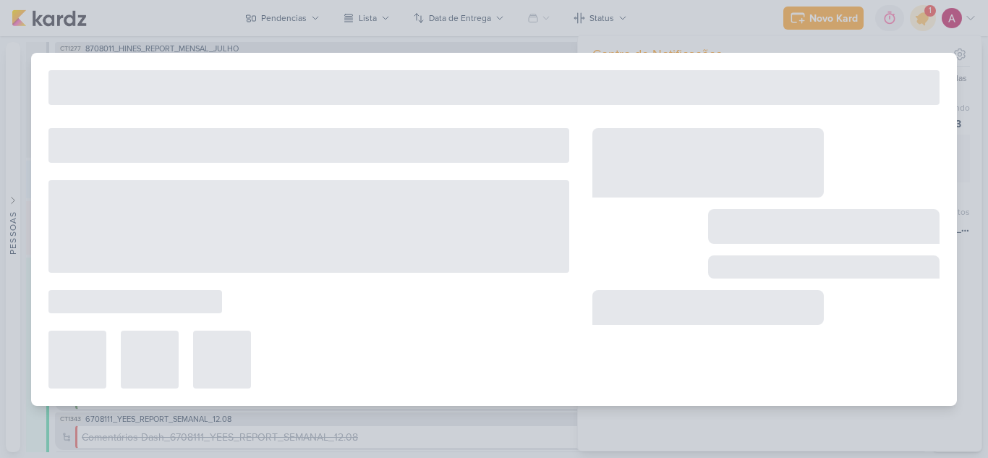
type input "7407251_MPD_REFFUGIO SMART_CAMPANHA INVESTIDORES"
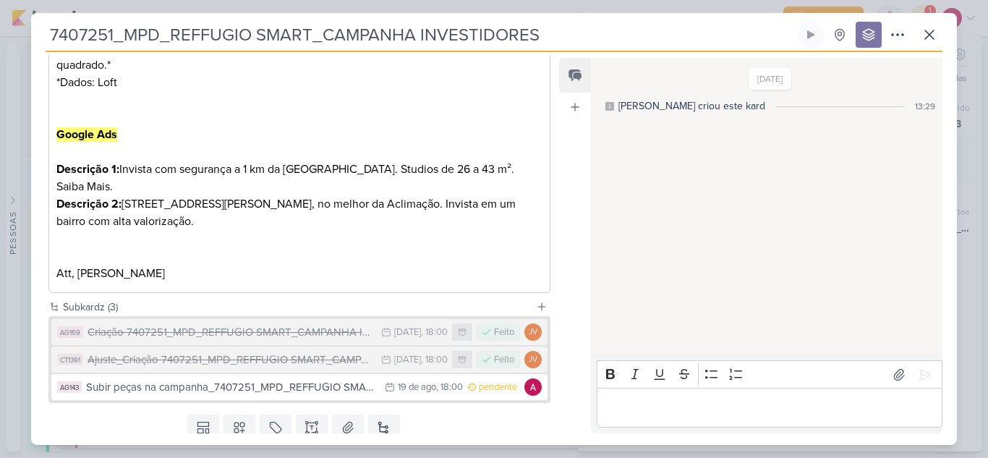
scroll to position [651, 0]
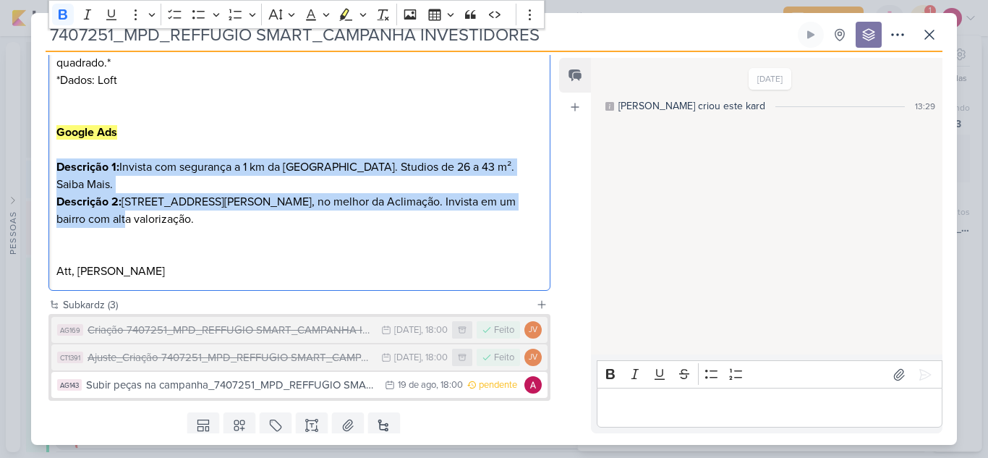
drag, startPoint x: 57, startPoint y: 164, endPoint x: 132, endPoint y: 212, distance: 88.5
click at [132, 212] on p "*Dados: Loft Google Ads Descrição 1: Invista com segurança a 1 km da [GEOGRAPHI…" at bounding box center [299, 176] width 486 height 208
copy p "Descrição 1: Invista com segurança a 1 km da [GEOGRAPHIC_DATA]. Studios de 26 a…"
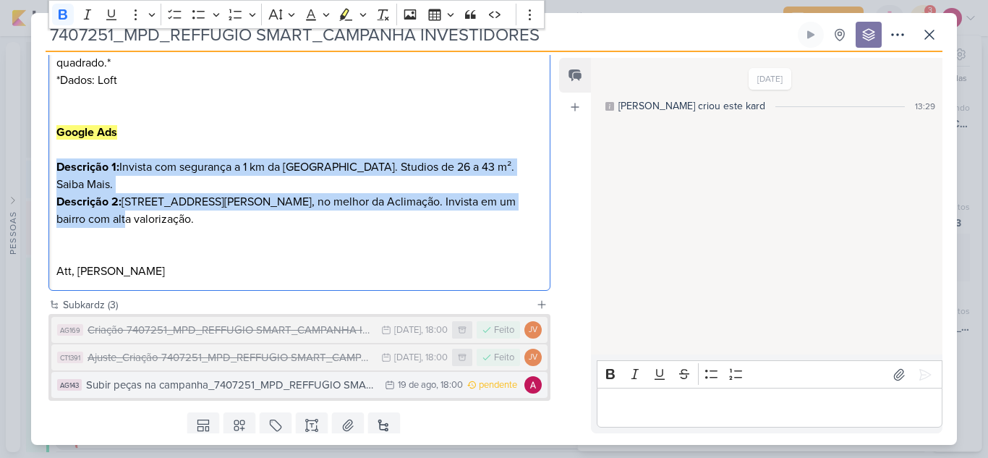
click at [338, 388] on div "Subir peças na campanha_7407251_MPD_REFFUGIO SMART_CAMPANHA INVESTIDORES" at bounding box center [231, 385] width 291 height 17
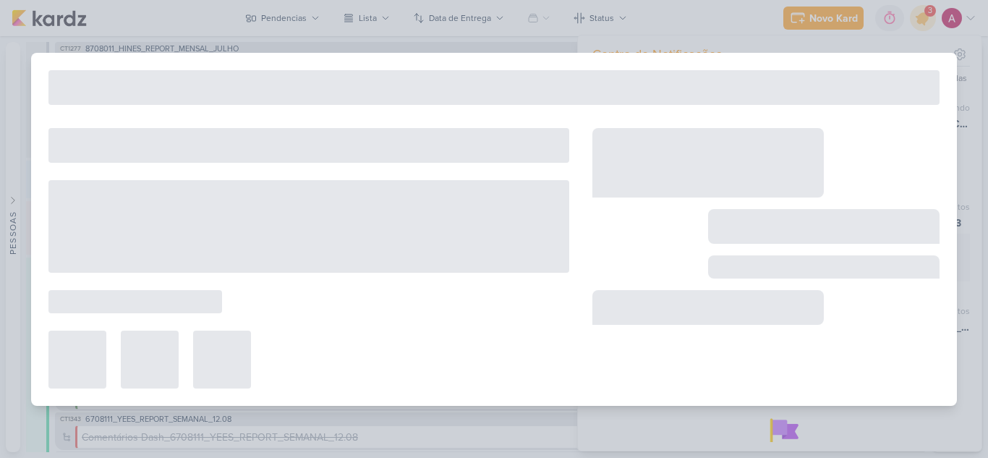
type input "Subir peças na campanha_7407251_MPD_REFFUGIO SMART_CAMPANHA INVESTIDORES"
type input "[DATE] 18:00"
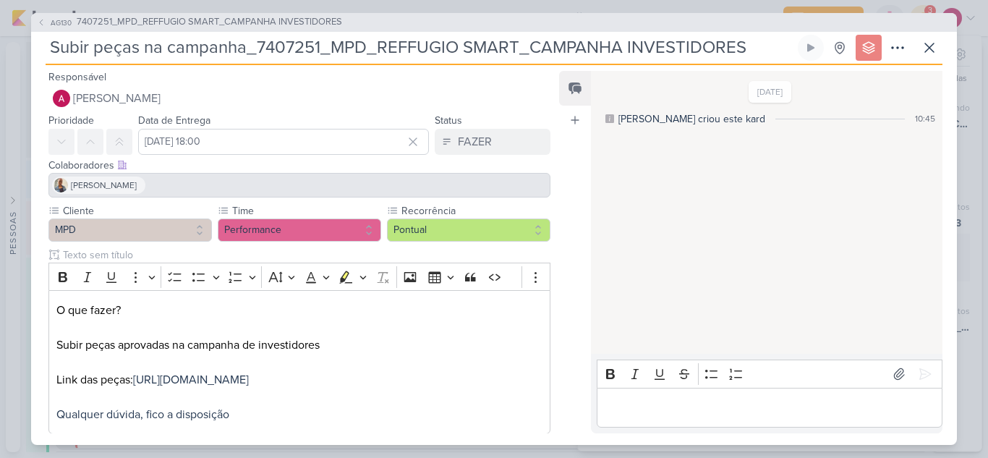
click at [655, 404] on p "Editor editing area: main" at bounding box center [769, 407] width 331 height 17
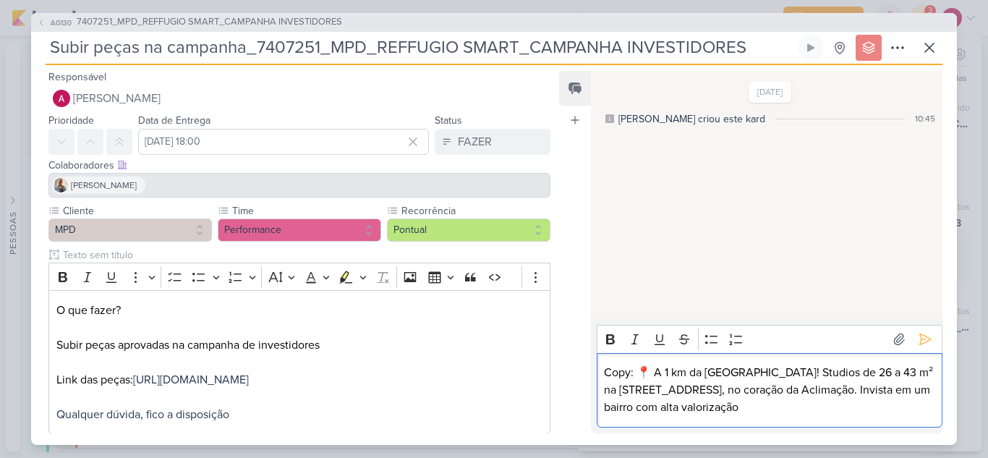
click at [656, 404] on p "Copy: 📍 A 1 km da [GEOGRAPHIC_DATA]! Studios de 26 a 43 m² na [STREET_ADDRESS],…" at bounding box center [769, 390] width 331 height 52
drag, startPoint x: 634, startPoint y: 375, endPoint x: 605, endPoint y: 370, distance: 30.0
click at [605, 370] on p "Copy: 📍 A 1 km da [GEOGRAPHIC_DATA]! Studios de 26 a 43 m² na [STREET_ADDRESS],…" at bounding box center [769, 390] width 331 height 52
click at [605, 341] on icon "Editor toolbar" at bounding box center [610, 339] width 14 height 14
click at [725, 407] on p "Copy: 📍 A 1 km da [GEOGRAPHIC_DATA]! Studios de 26 a 43 m² na [STREET_ADDRESS],…" at bounding box center [769, 390] width 331 height 52
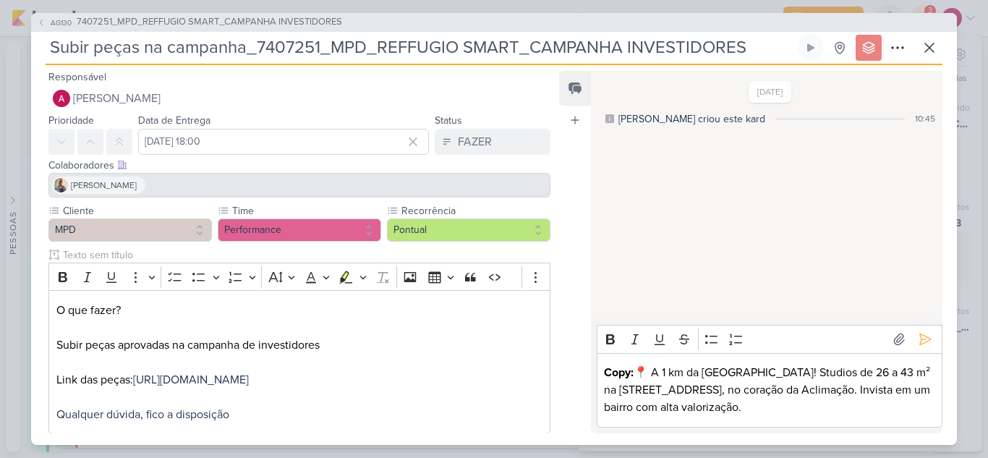
click at [749, 413] on p "Copy: 📍 A 1 km da [GEOGRAPHIC_DATA]! Studios de 26 a 43 m² na [STREET_ADDRESS],…" at bounding box center [769, 390] width 331 height 52
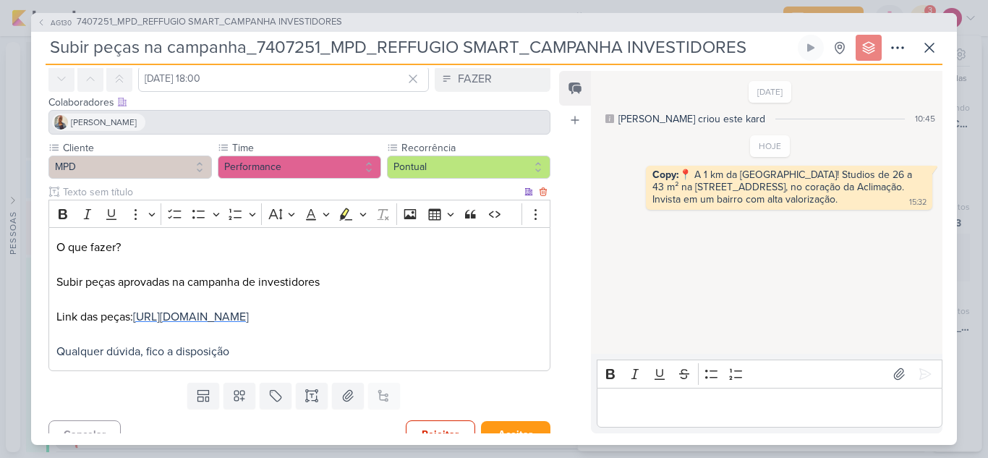
scroll to position [98, 0]
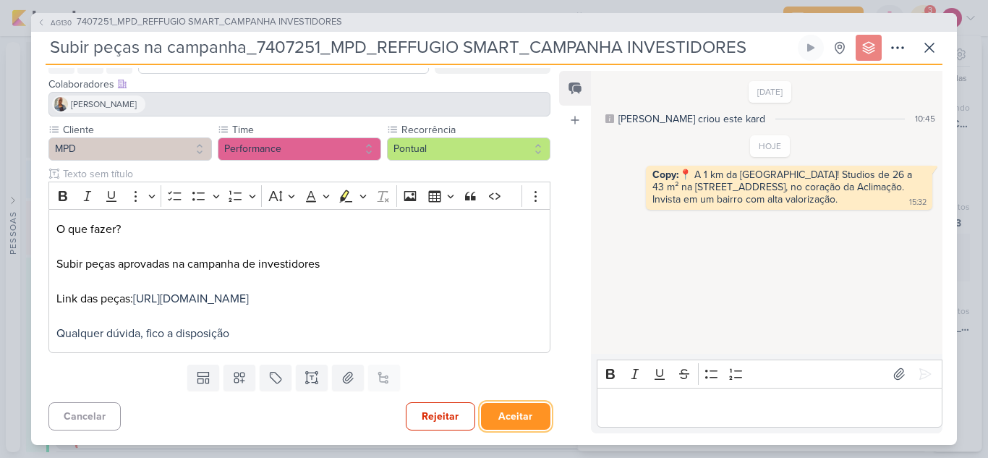
click at [526, 410] on button "Aceitar" at bounding box center [515, 416] width 69 height 27
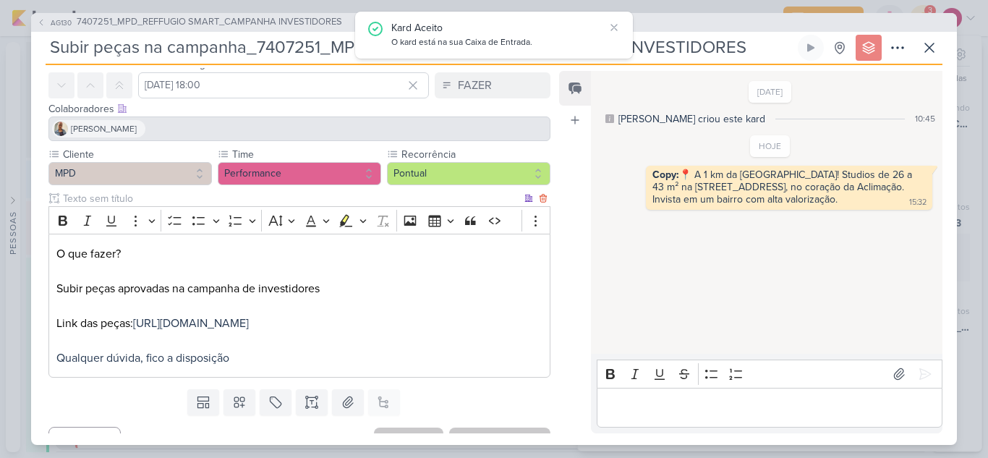
scroll to position [0, 0]
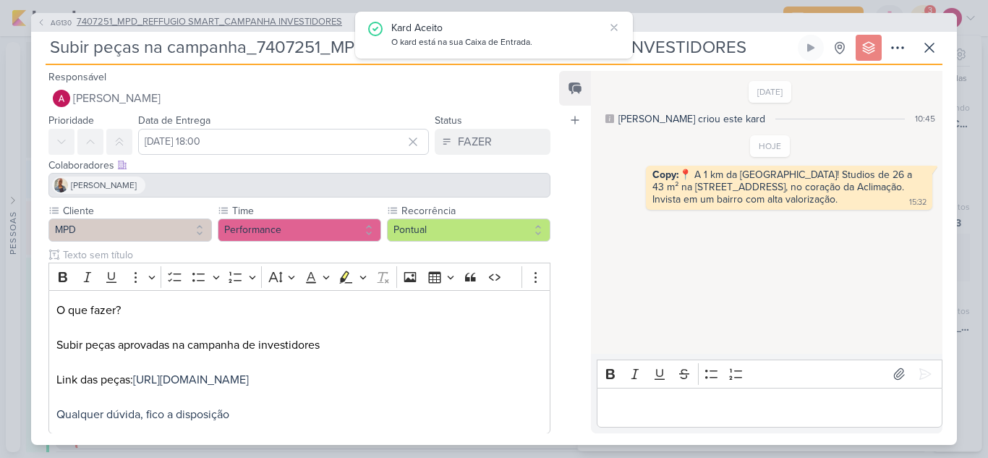
click at [255, 21] on span "7407251_MPD_REFFUGIO SMART_CAMPANHA INVESTIDORES" at bounding box center [209, 22] width 265 height 14
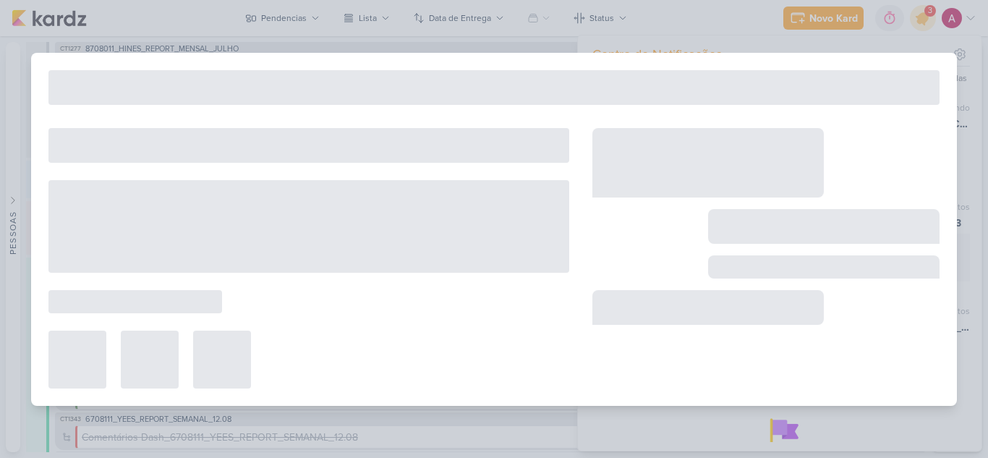
type input "7407251_MPD_REFFUGIO SMART_CAMPANHA INVESTIDORES"
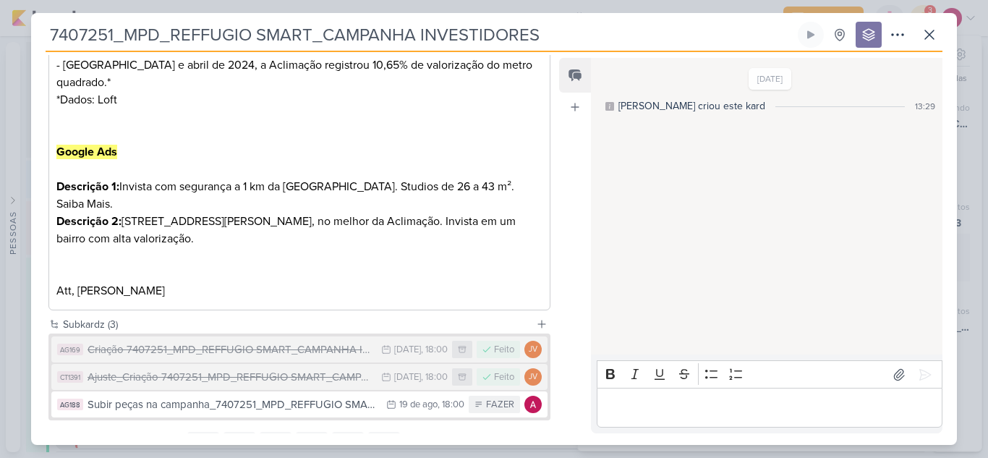
scroll to position [699, 0]
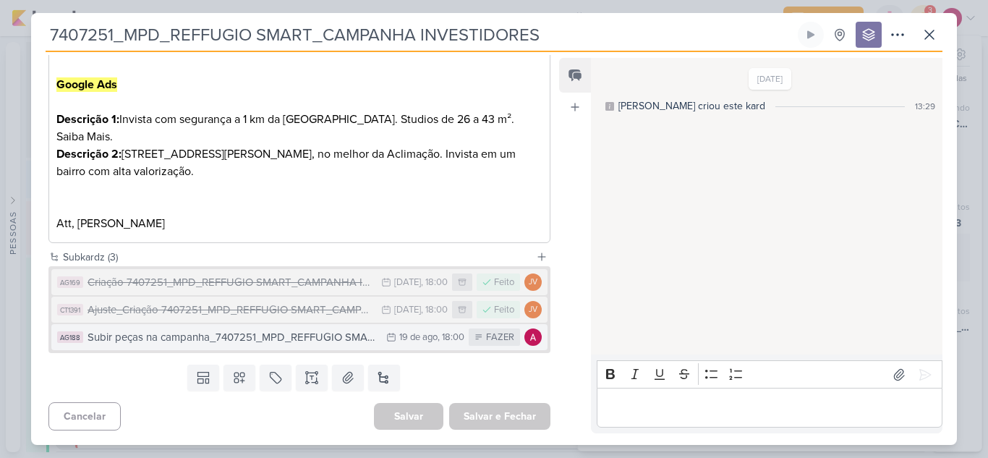
click at [348, 339] on div "Subir peças na campanha_7407251_MPD_REFFUGIO SMART_CAMPANHA INVESTIDORES" at bounding box center [233, 337] width 291 height 17
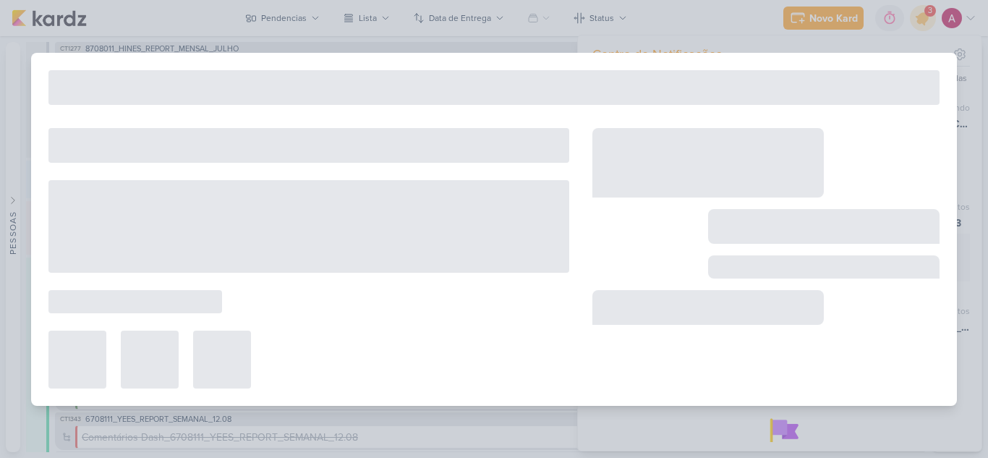
type input "Subir peças na campanha_7407251_MPD_REFFUGIO SMART_CAMPANHA INVESTIDORES"
type input "[DATE] 18:00"
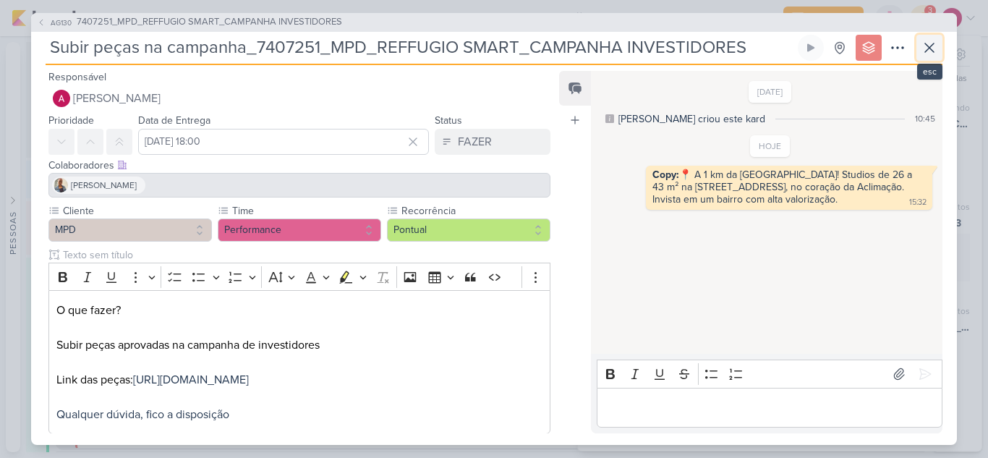
click at [934, 45] on icon at bounding box center [929, 47] width 17 height 17
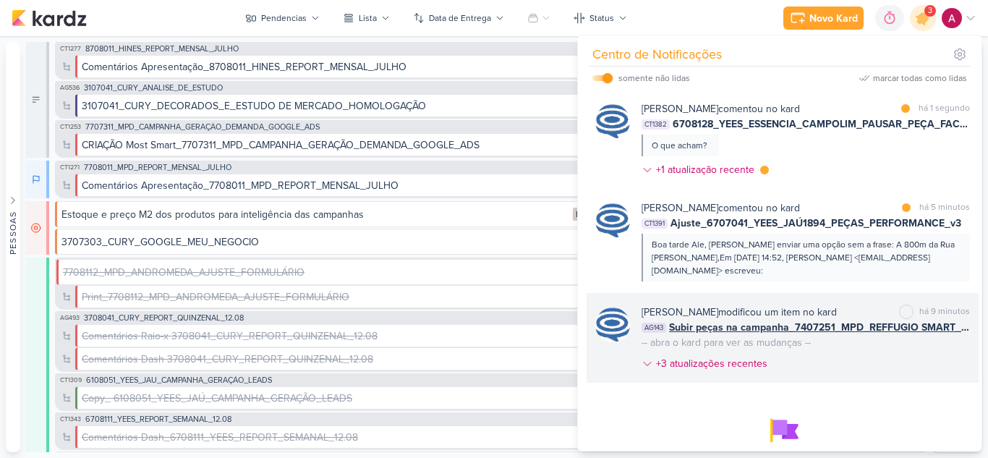
click at [897, 357] on div "[PERSON_NAME] modificou um item no kard marcar como não lida há 9 minutos AG143…" at bounding box center [806, 341] width 328 height 72
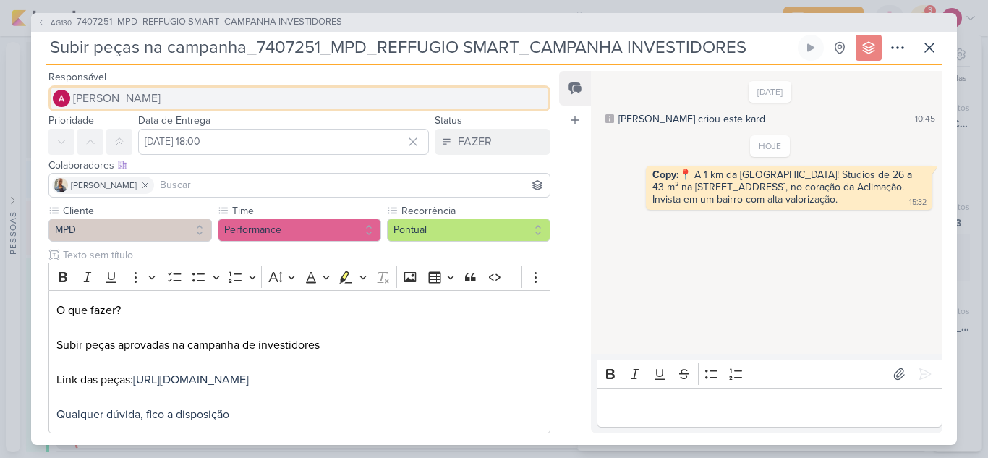
click at [85, 101] on span "[PERSON_NAME]" at bounding box center [117, 98] width 88 height 17
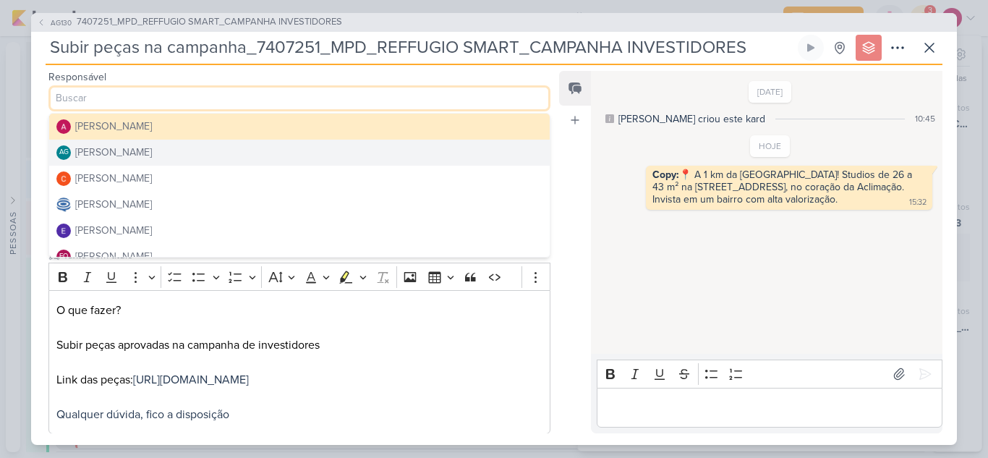
scroll to position [72, 0]
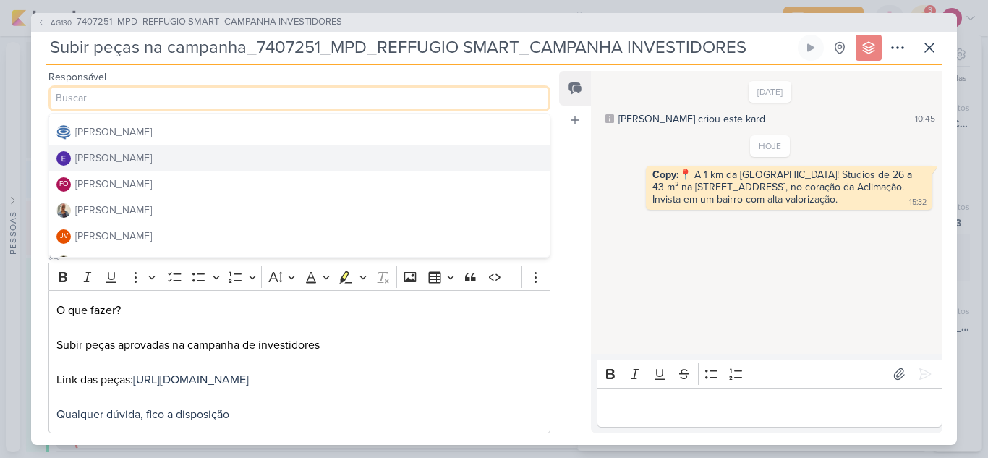
click at [129, 155] on div "[PERSON_NAME]" at bounding box center [113, 157] width 77 height 15
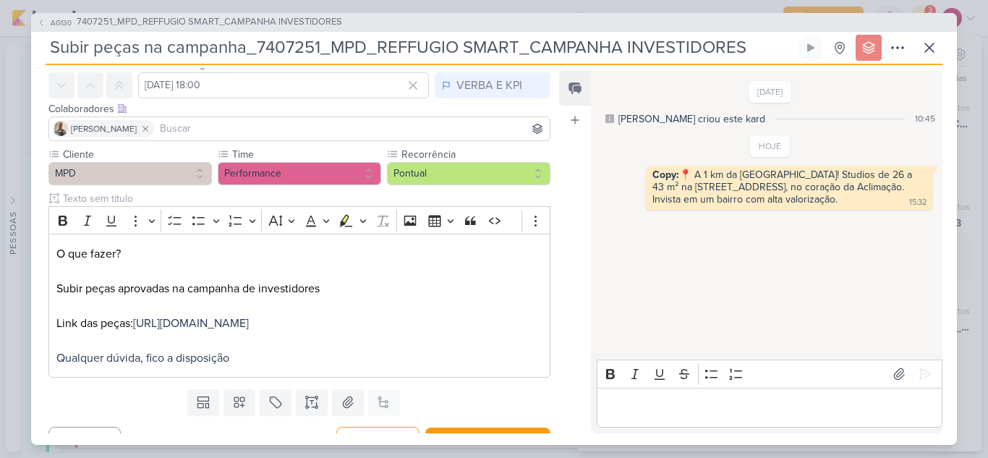
scroll to position [98, 0]
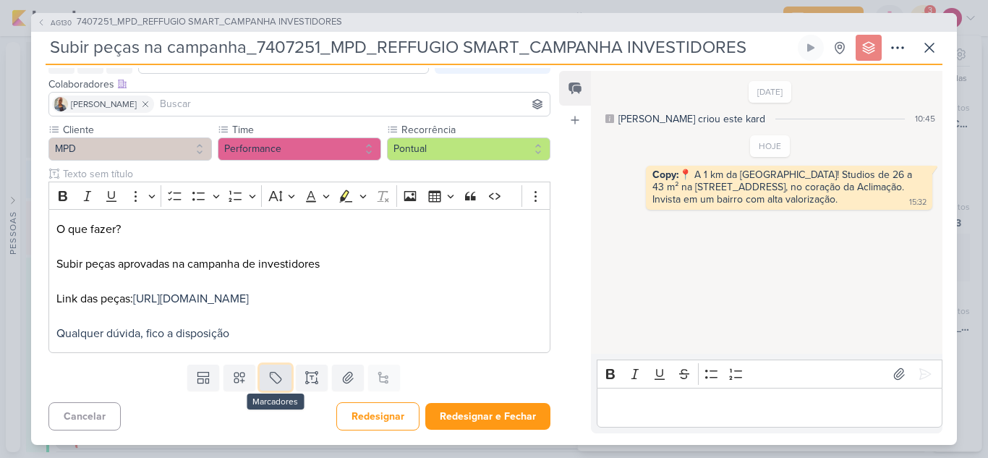
click at [276, 383] on icon at bounding box center [275, 377] width 14 height 14
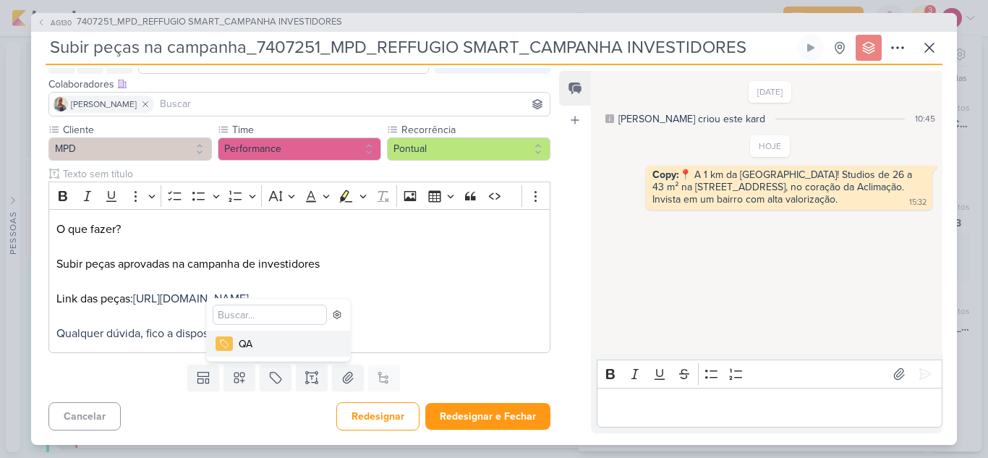
click at [247, 346] on div "QA" at bounding box center [286, 343] width 94 height 15
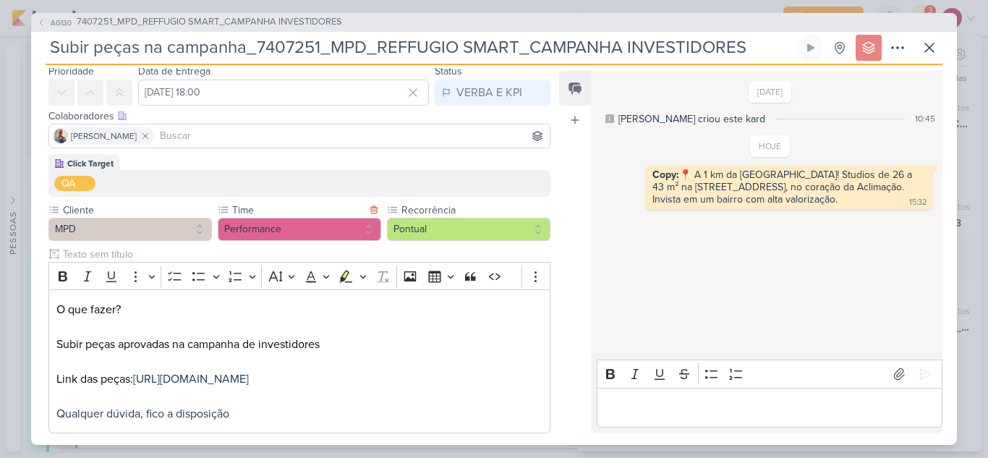
scroll to position [0, 0]
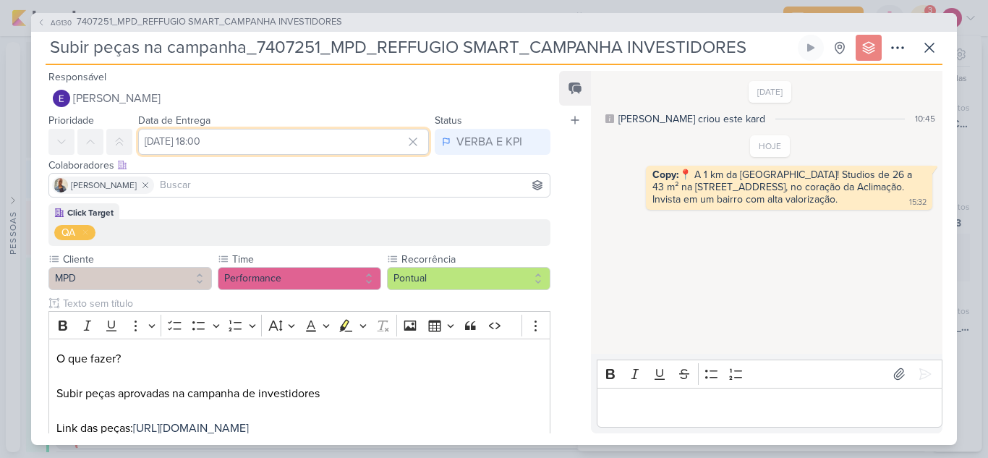
click at [240, 146] on input "[DATE] 18:00" at bounding box center [283, 142] width 291 height 26
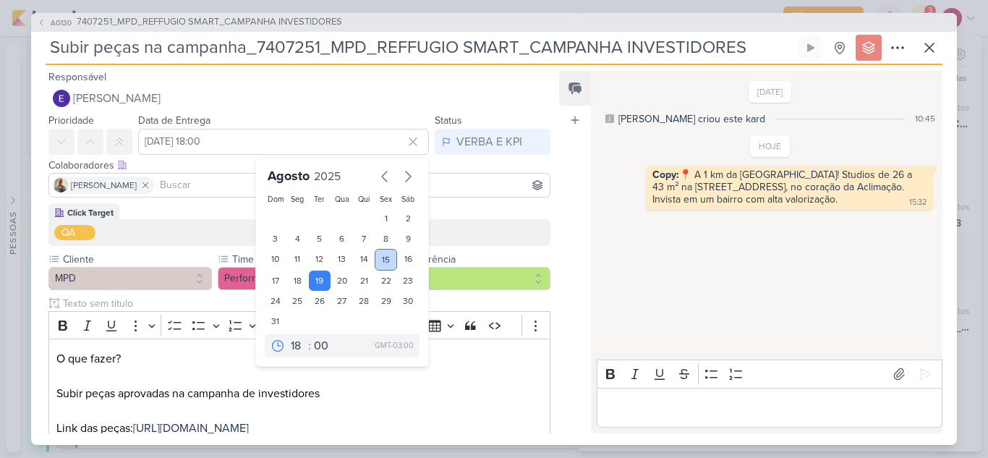
click at [383, 260] on div "15" at bounding box center [386, 260] width 22 height 22
type input "[DATE] 18:00"
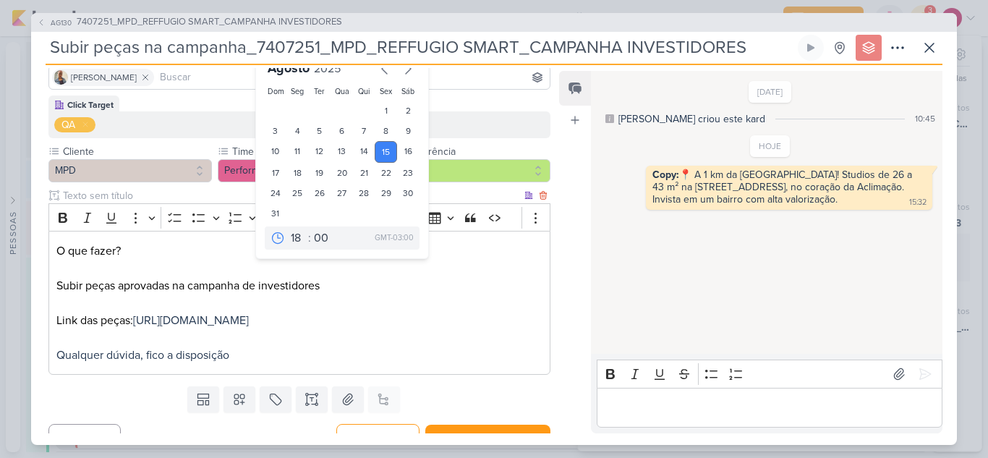
scroll to position [147, 0]
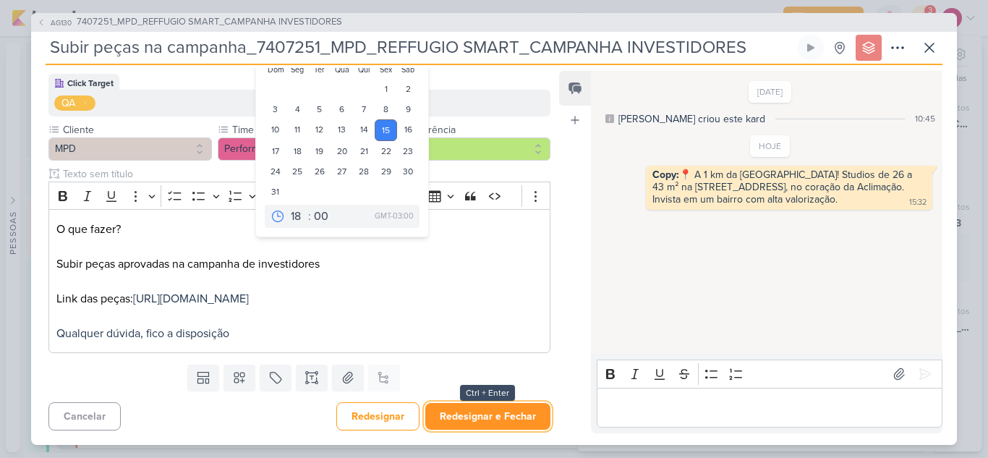
click at [473, 415] on button "Redesignar e Fechar" at bounding box center [487, 416] width 125 height 27
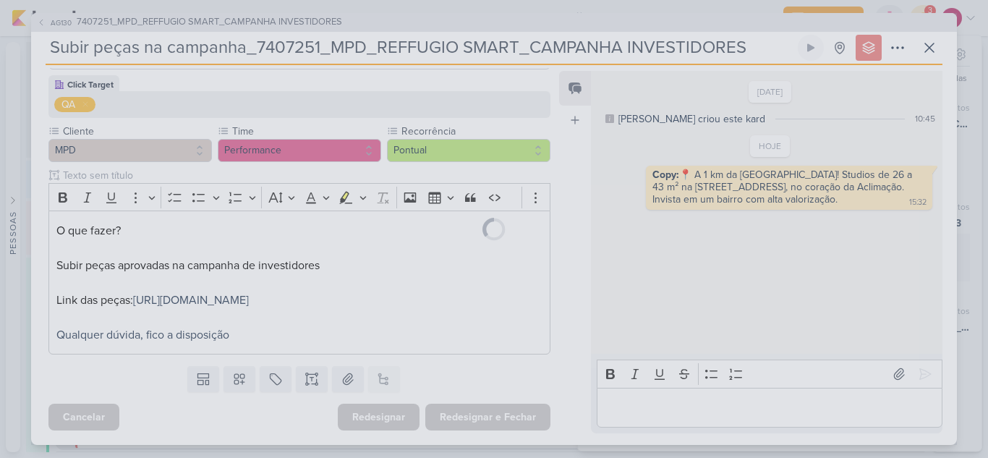
scroll to position [145, 0]
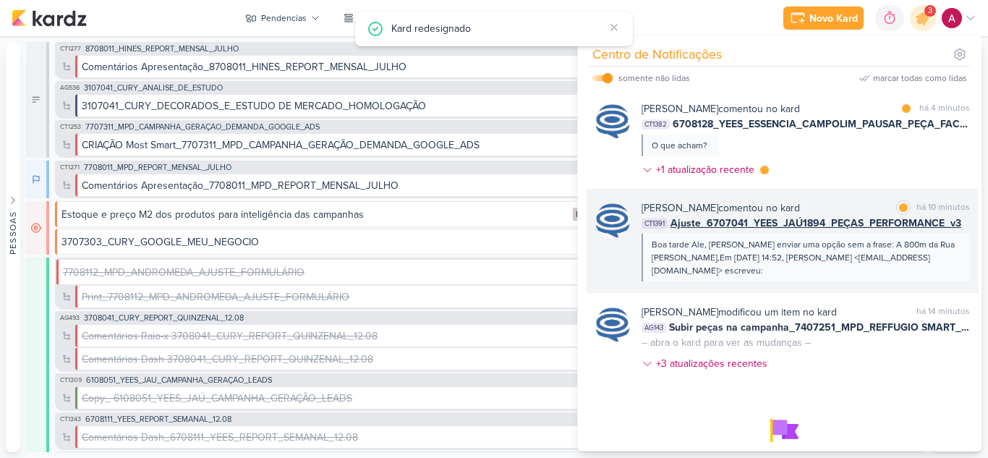
click at [919, 263] on div "Boa tarde Ale, [PERSON_NAME] enviar uma opção sem a frase: A 800m da Rua [PERSO…" at bounding box center [805, 257] width 307 height 39
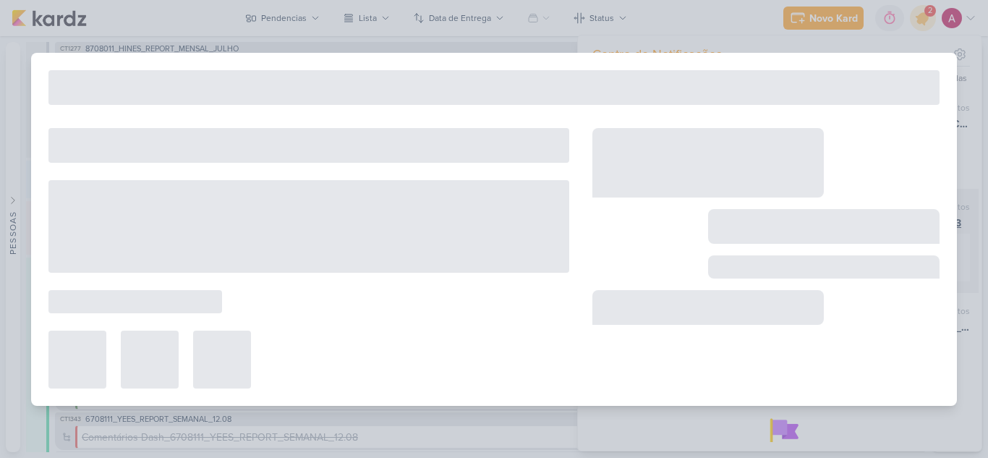
type input "Ajuste_6707041_YEES_JAÚ1894_PEÇAS_PERFORMANCE_v3"
type input "[DATE] 18:00"
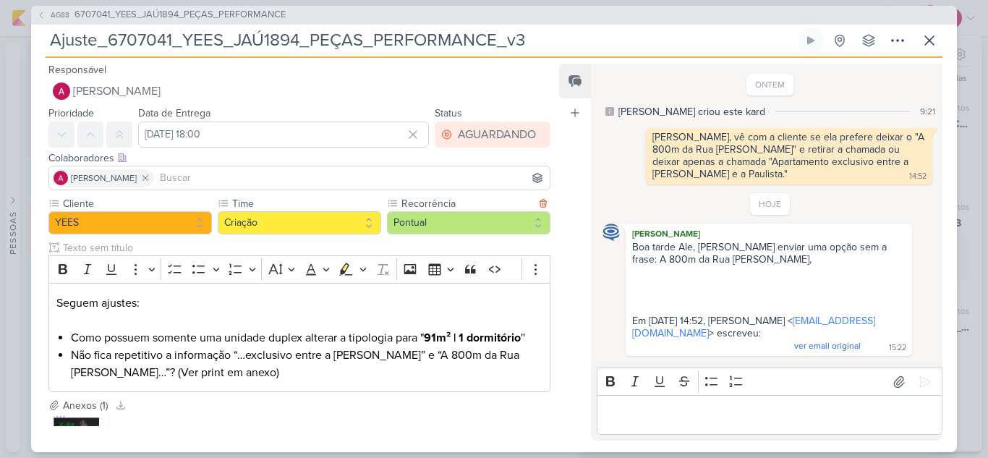
scroll to position [72, 0]
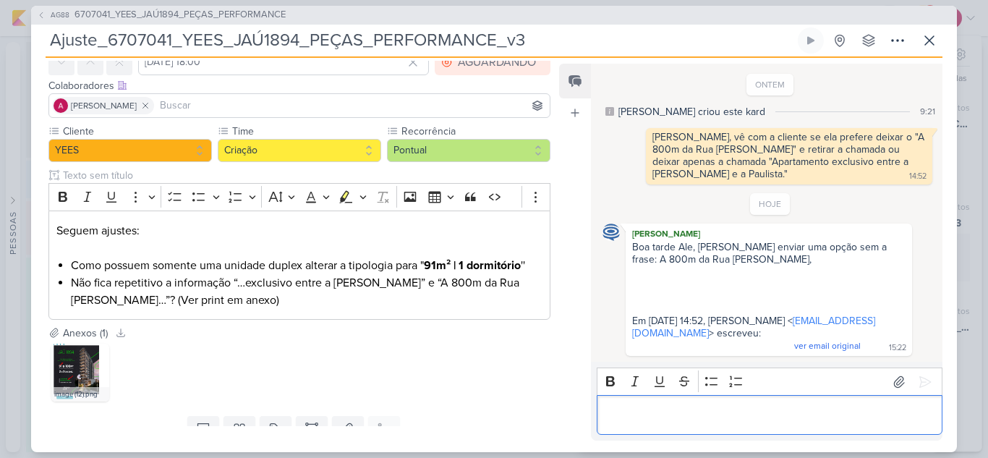
click at [764, 415] on p "Editor editing area: main" at bounding box center [769, 415] width 331 height 17
click at [640, 416] on p "Jôney, vamos trocar a chama para" at bounding box center [769, 415] width 331 height 17
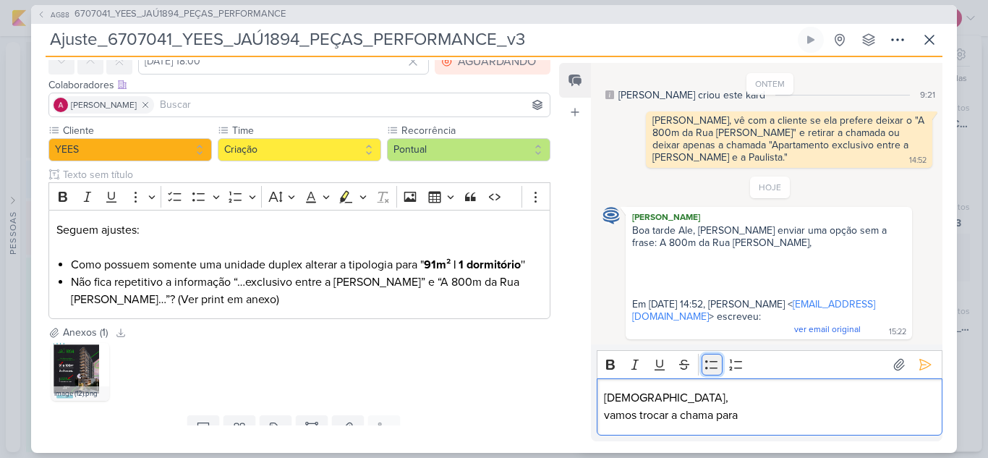
click at [708, 363] on icon "Editor toolbar" at bounding box center [712, 364] width 14 height 14
click at [773, 420] on li "vamos trocar a chama para" at bounding box center [776, 415] width 316 height 17
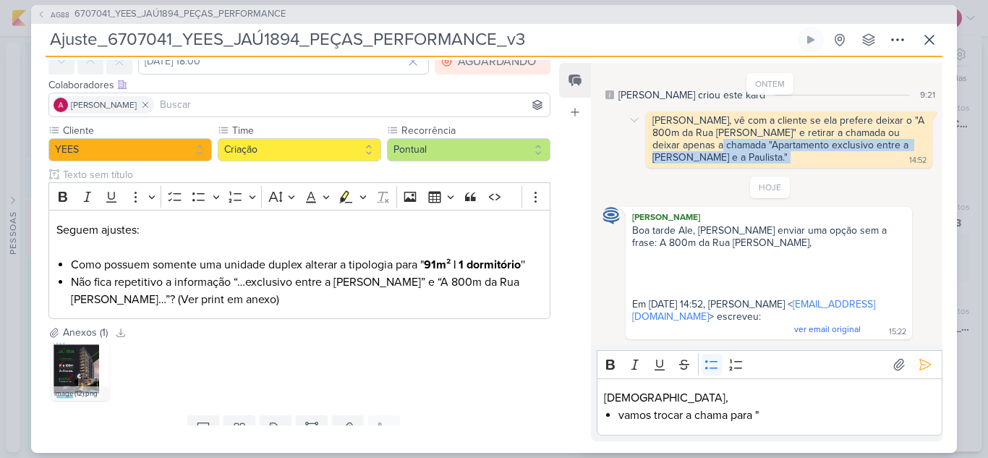
drag, startPoint x: 696, startPoint y: 142, endPoint x: 707, endPoint y: 155, distance: 16.4
click at [707, 155] on div "[PERSON_NAME], vê com a cliente se ela prefere deixar o "A 800m da Rua [PERSON_…" at bounding box center [789, 139] width 281 height 51
copy div ""Apartamento exclusivo entre a [PERSON_NAME] e a Paulista.""
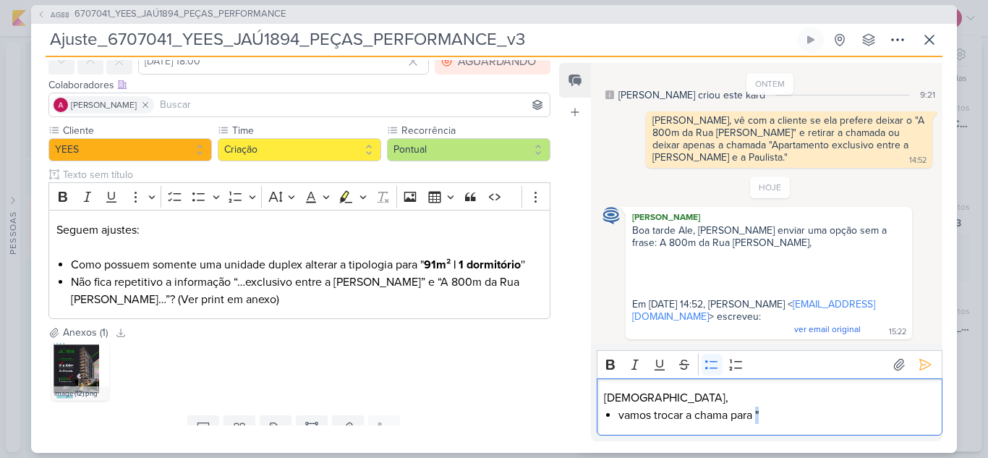
click at [765, 412] on li "vamos trocar a chama para "" at bounding box center [776, 415] width 316 height 17
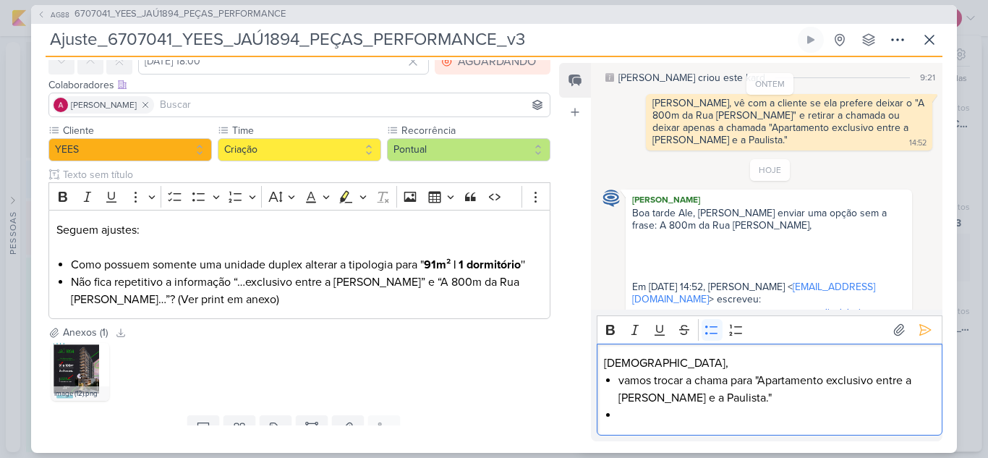
scroll to position [51, 0]
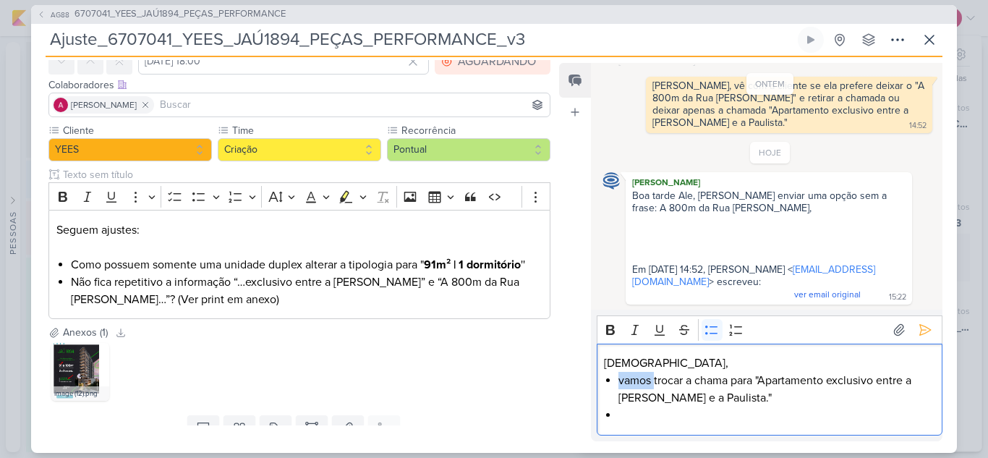
drag, startPoint x: 654, startPoint y: 382, endPoint x: 621, endPoint y: 384, distance: 32.6
click at [621, 384] on li "vamos trocar a chama para "Apartamento exclusivo entre a [PERSON_NAME] e a Paul…" at bounding box center [776, 389] width 316 height 35
click at [647, 362] on p "[DEMOGRAPHIC_DATA]," at bounding box center [769, 362] width 331 height 17
click at [641, 414] on li "Editor editing area: main" at bounding box center [776, 415] width 316 height 17
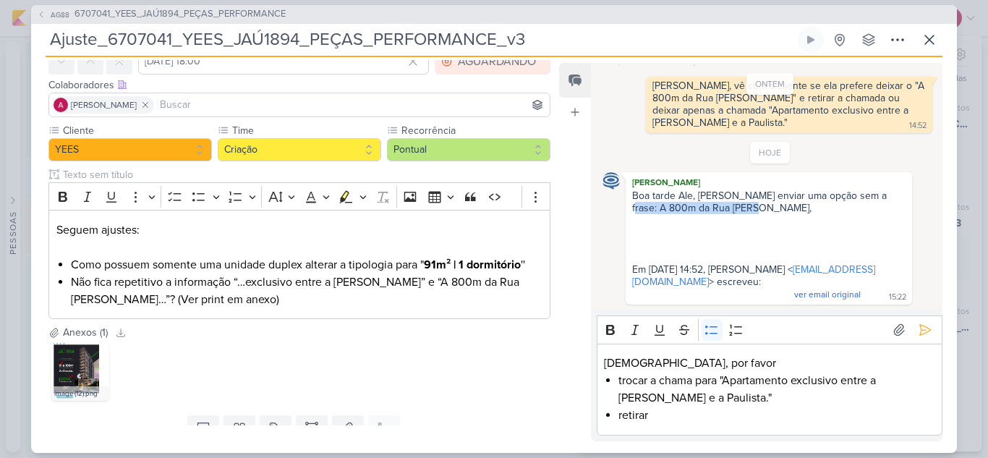
drag, startPoint x: 882, startPoint y: 195, endPoint x: 744, endPoint y: 210, distance: 138.3
click at [744, 210] on span "Boa tarde Ale, [PERSON_NAME] enviar uma opção sem a frase: A 800m da Rua [PERSO…" at bounding box center [761, 245] width 258 height 111
copy span "A 800m da Rua [PERSON_NAME]"
click at [667, 417] on li "retirar" at bounding box center [776, 415] width 316 height 17
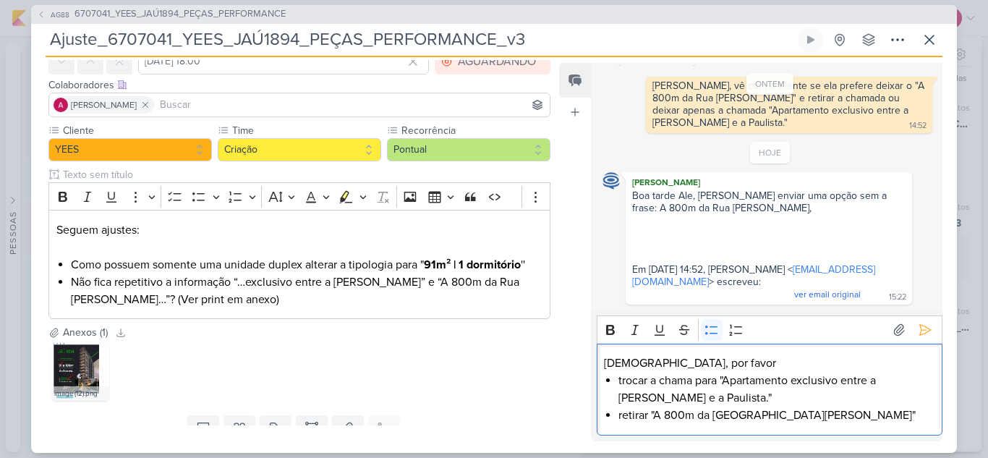
click at [644, 412] on li "retirar "A 800m da [GEOGRAPHIC_DATA][PERSON_NAME]"" at bounding box center [776, 415] width 316 height 17
click at [650, 414] on li "retirar "A 800m da [GEOGRAPHIC_DATA][PERSON_NAME]"" at bounding box center [776, 415] width 316 height 17
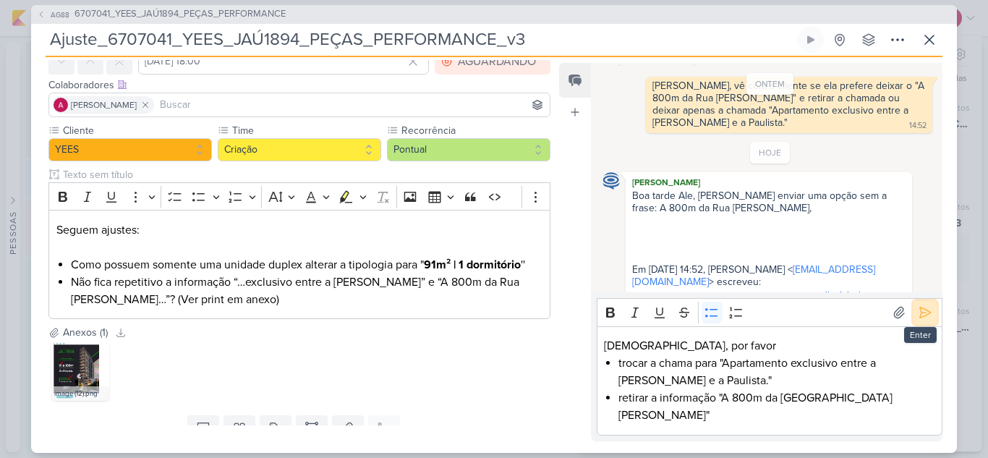
click at [918, 320] on icon at bounding box center [925, 312] width 14 height 14
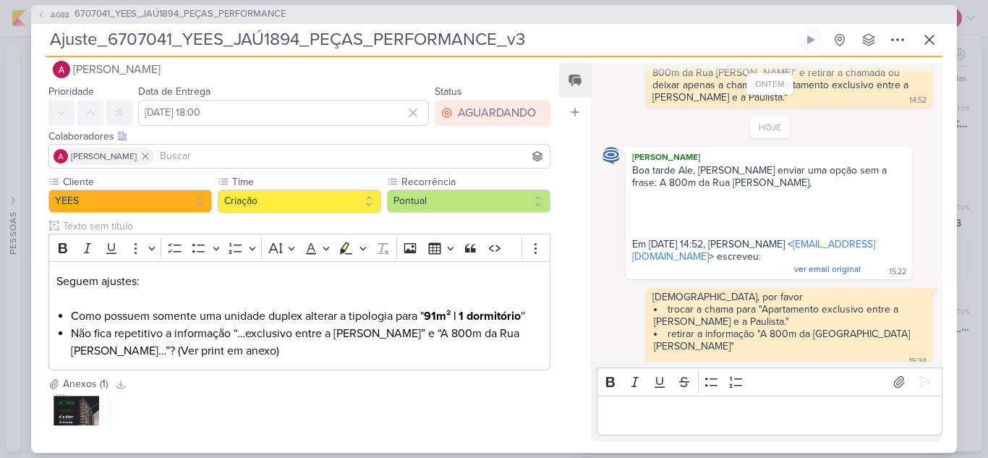
scroll to position [0, 0]
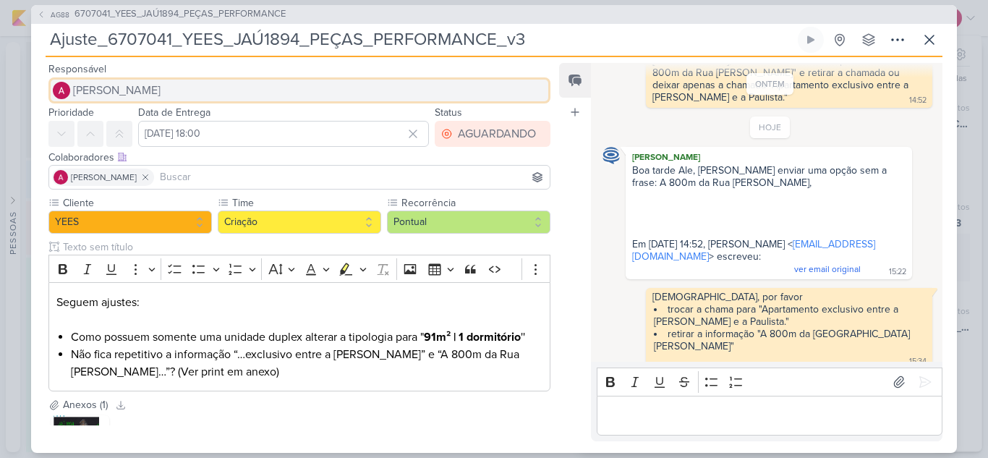
click at [130, 91] on span "[PERSON_NAME]" at bounding box center [117, 90] width 88 height 17
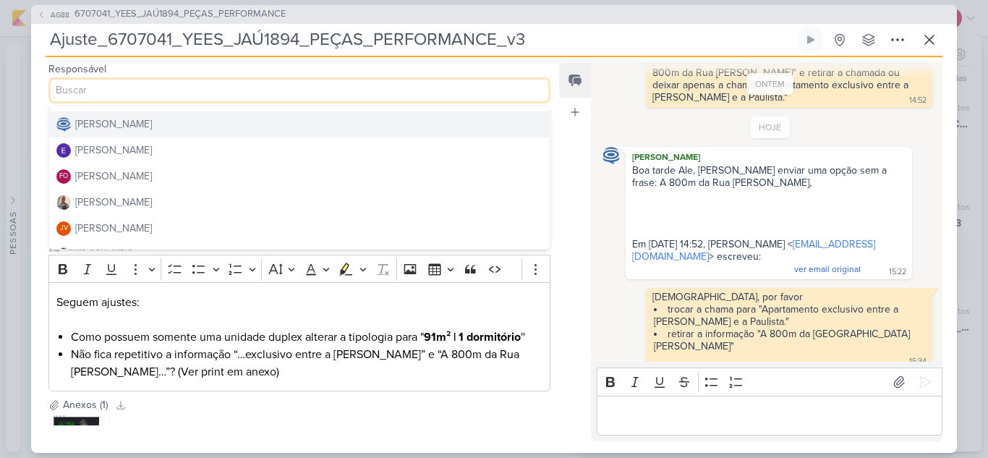
scroll to position [145, 0]
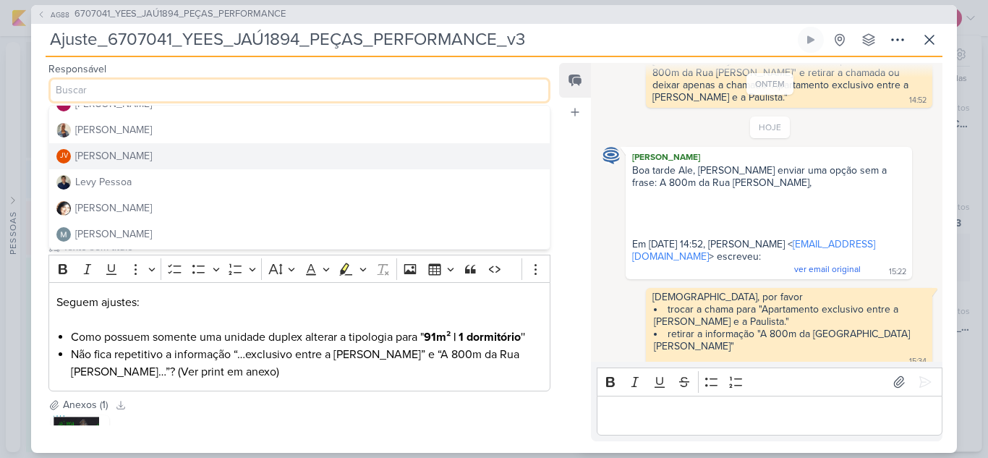
click at [122, 157] on div "[PERSON_NAME]" at bounding box center [113, 155] width 77 height 15
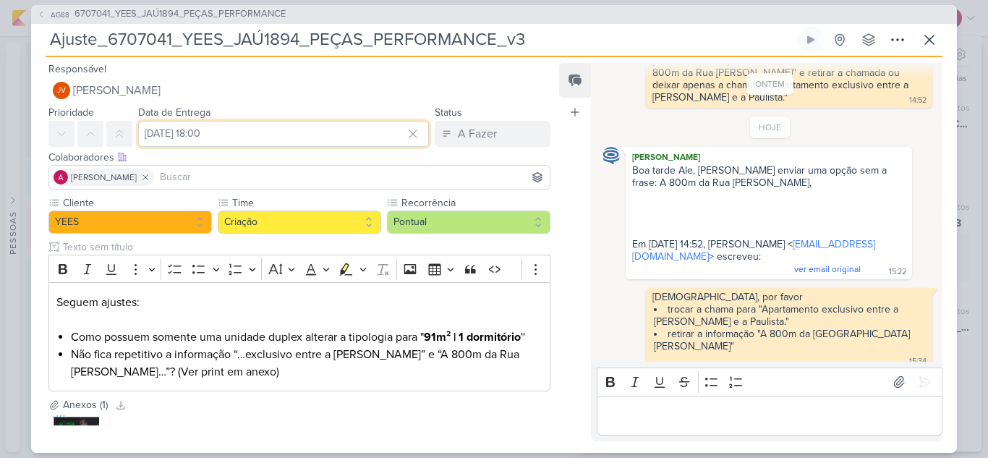
click at [245, 137] on input "[DATE] 18:00" at bounding box center [283, 134] width 291 height 26
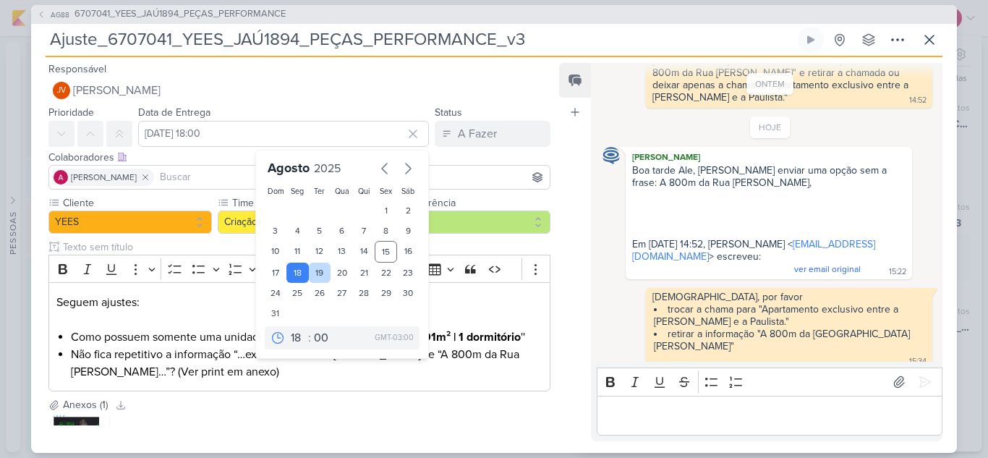
click at [315, 265] on div "19" at bounding box center [320, 273] width 22 height 20
type input "[DATE] 18:00"
click at [565, 187] on div "Feed Atrelar email Solte o email para atrelar ao kard" at bounding box center [575, 252] width 32 height 378
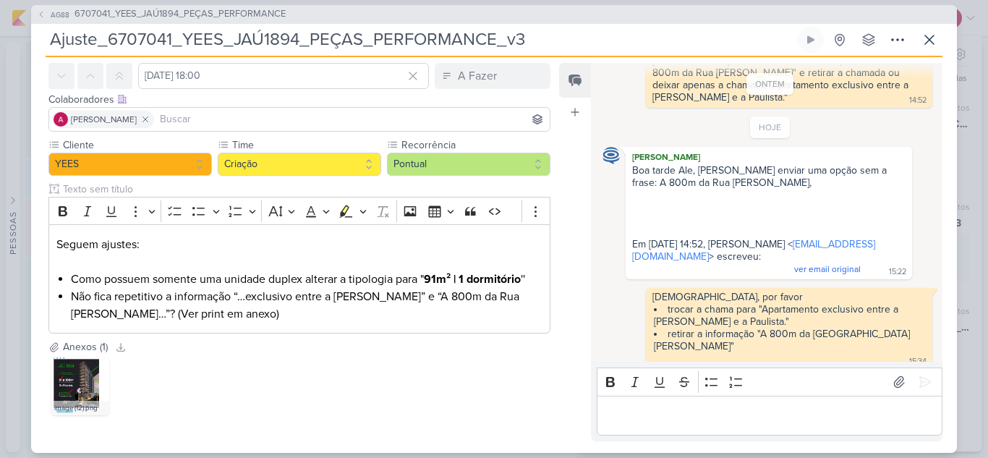
scroll to position [131, 0]
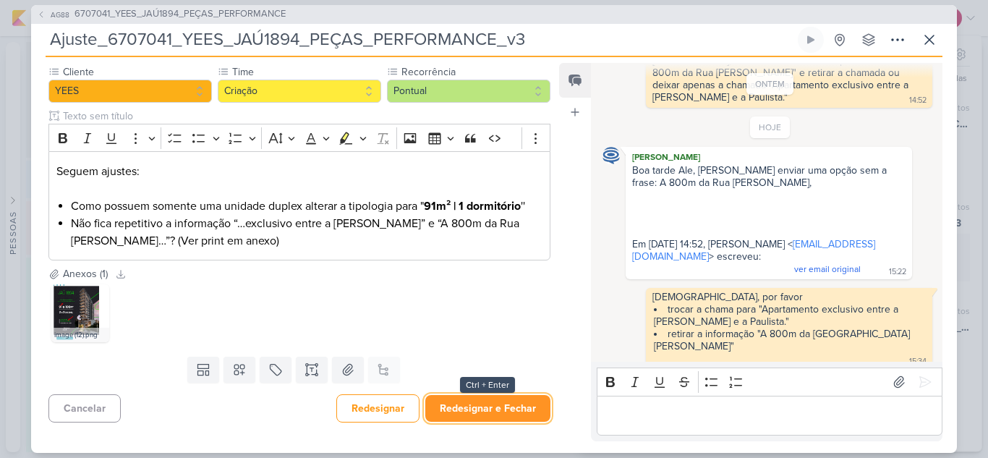
click at [508, 411] on button "Redesignar e Fechar" at bounding box center [487, 408] width 125 height 27
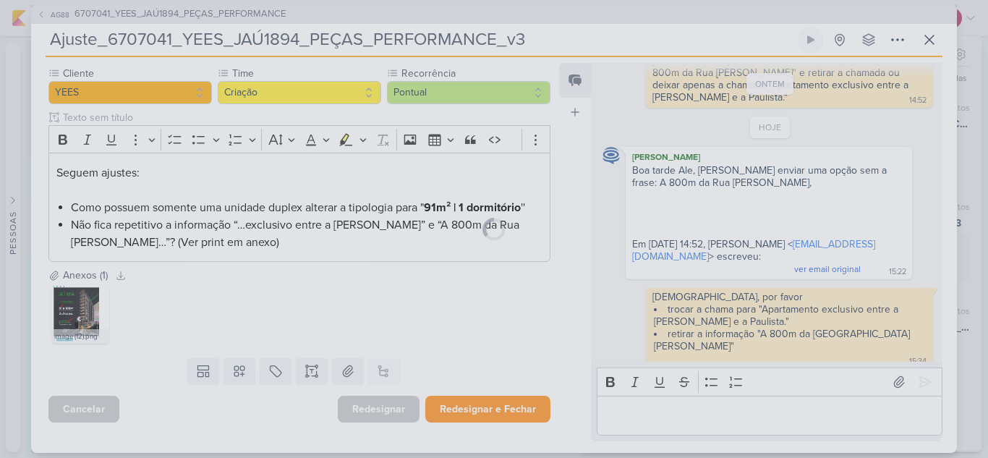
scroll to position [129, 0]
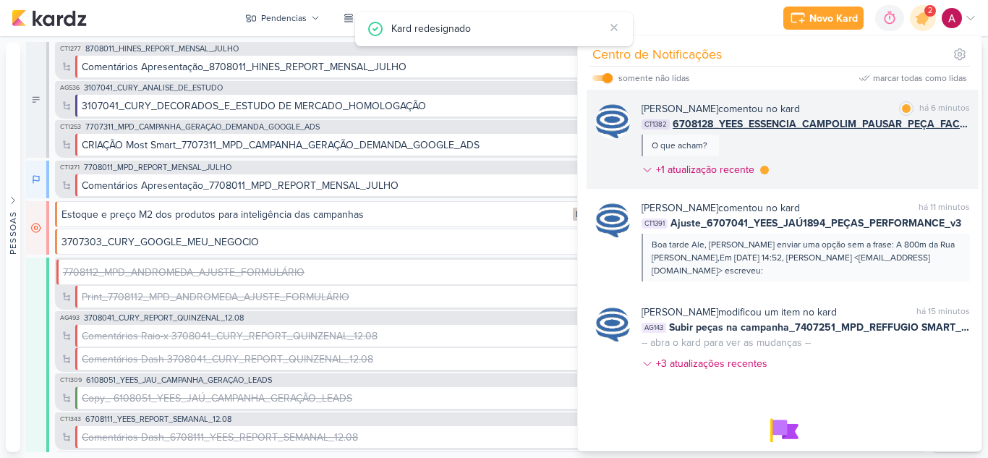
click at [825, 170] on div "[PERSON_NAME] comentou no kard marcar como lida há 6 minutos CT1382 6708128_YEE…" at bounding box center [806, 142] width 328 height 82
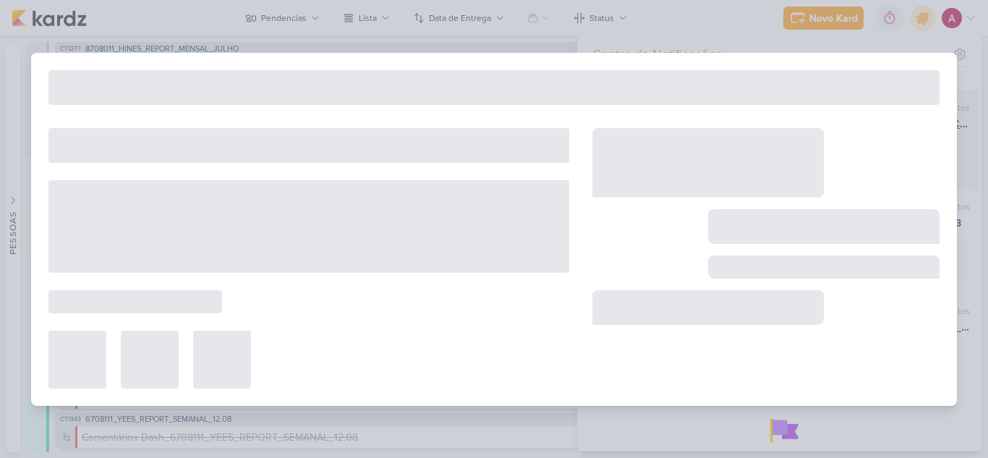
type input "6708128_YEES_ESSENCIA_CAMPOLIM_PAUSAR_PEÇA_FACHADA"
type input "[DATE] 18:00"
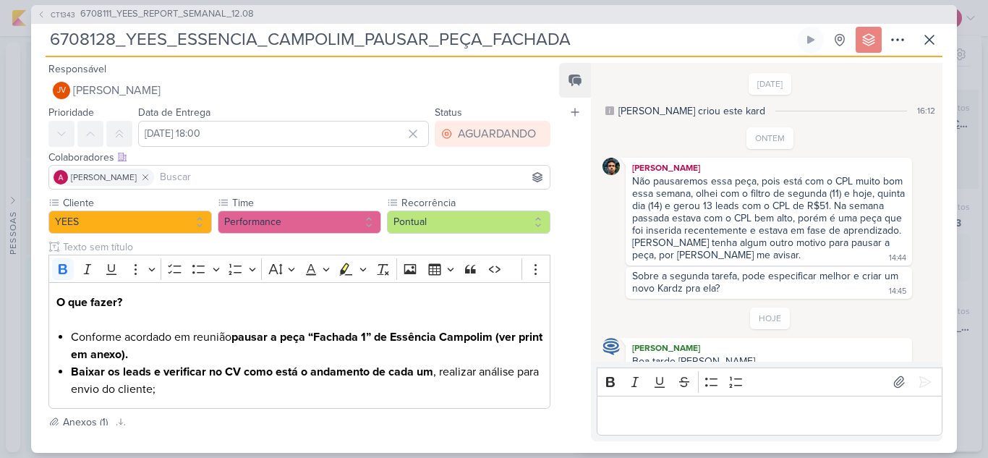
scroll to position [171, 0]
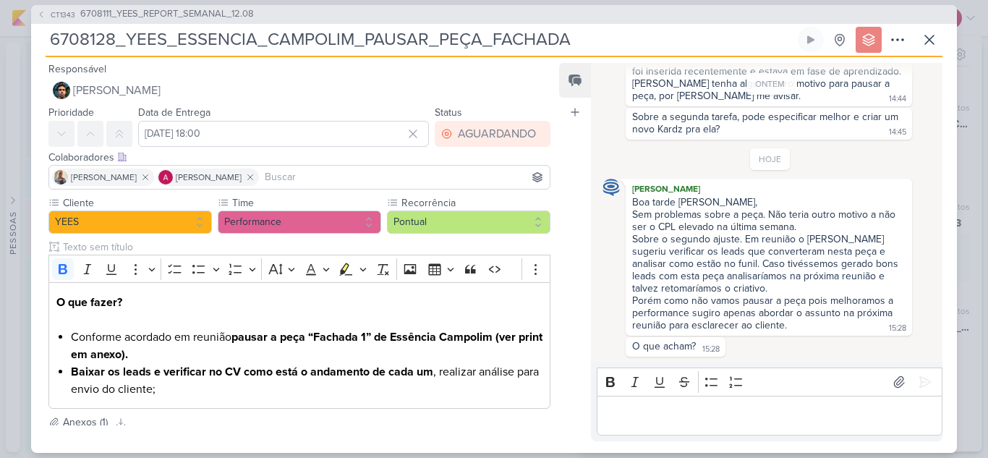
click at [668, 413] on p "Editor editing area: main" at bounding box center [769, 415] width 331 height 17
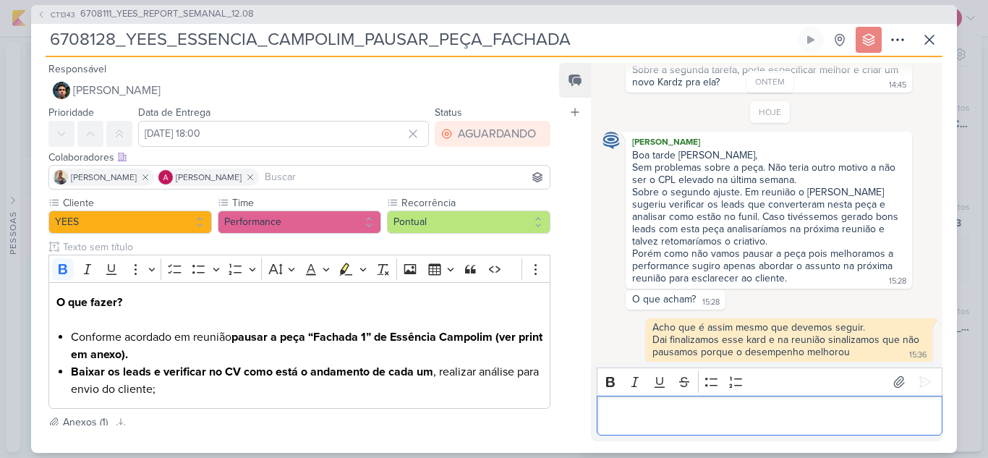
scroll to position [224, 0]
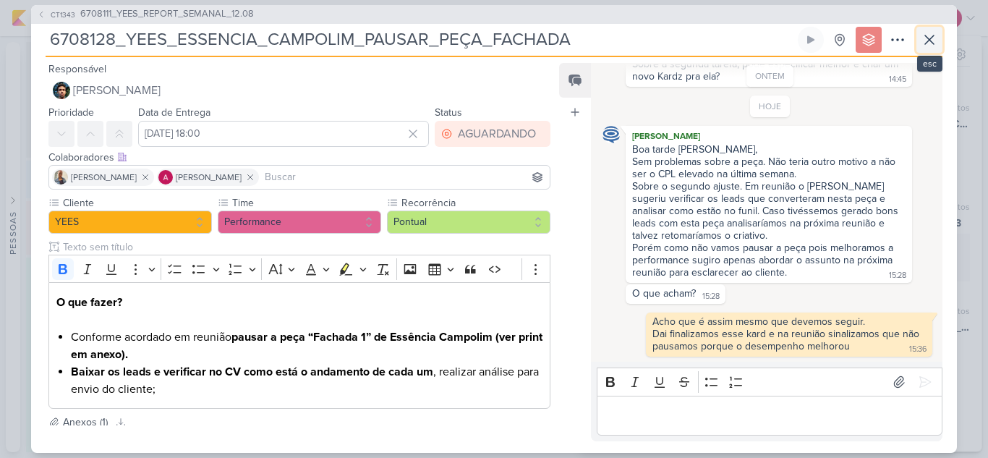
click at [937, 43] on icon at bounding box center [929, 39] width 17 height 17
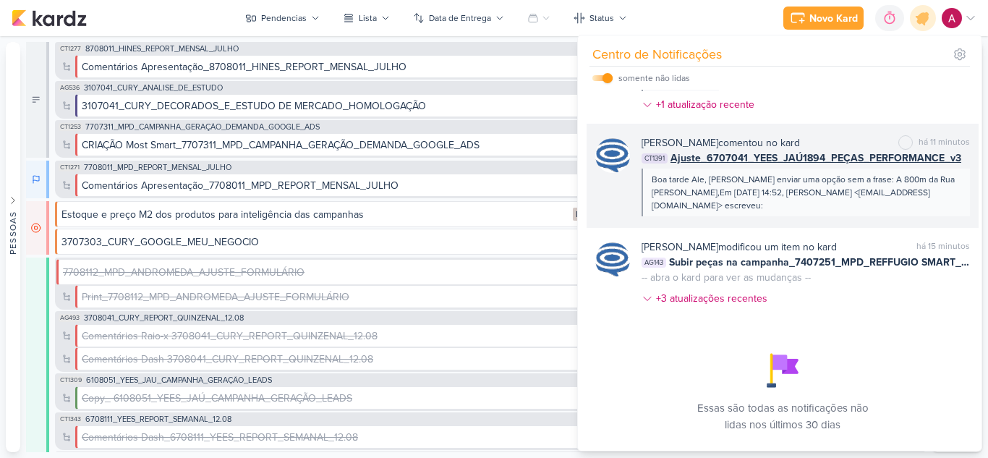
scroll to position [111, 0]
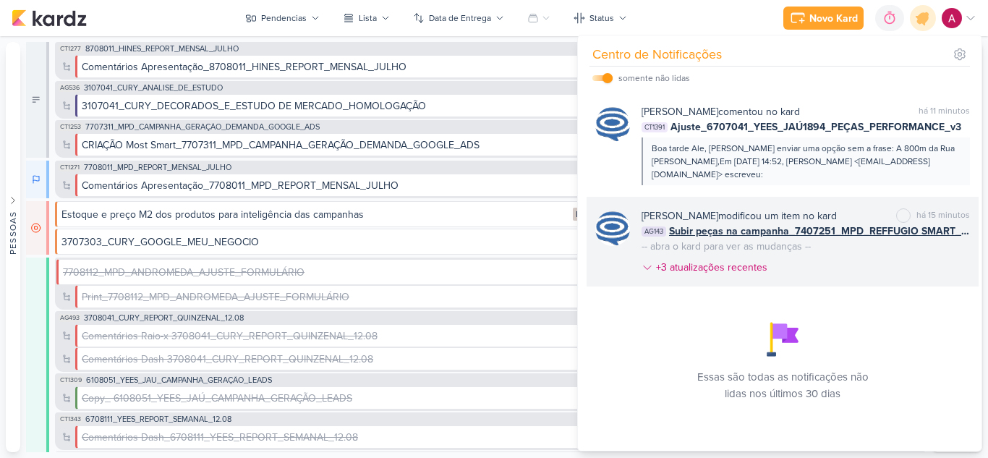
click at [892, 263] on div "[PERSON_NAME] modificou um item no kard marcar como não lida há 15 minutos AG14…" at bounding box center [806, 244] width 328 height 72
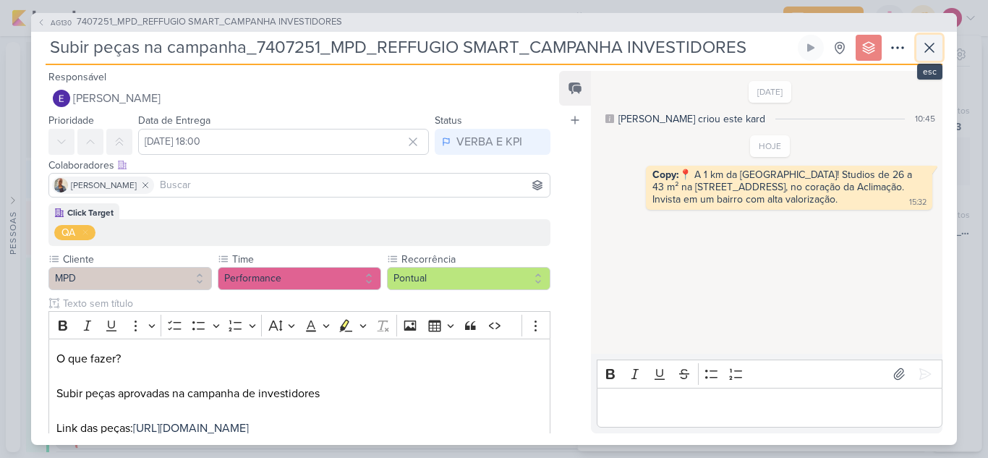
click at [935, 48] on icon at bounding box center [929, 47] width 17 height 17
